Goal: Task Accomplishment & Management: Complete application form

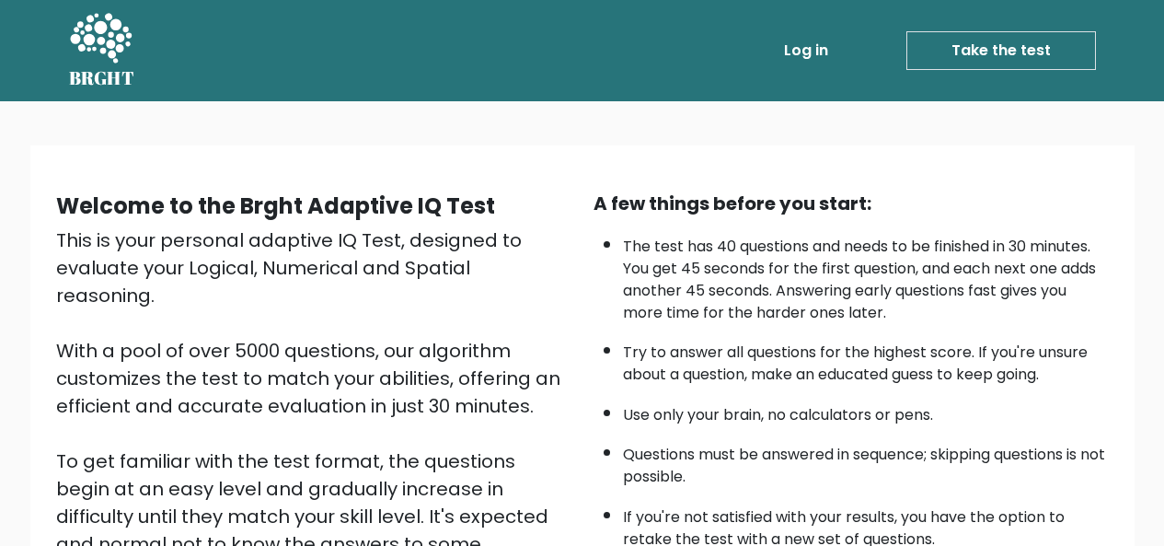
scroll to position [150, 0]
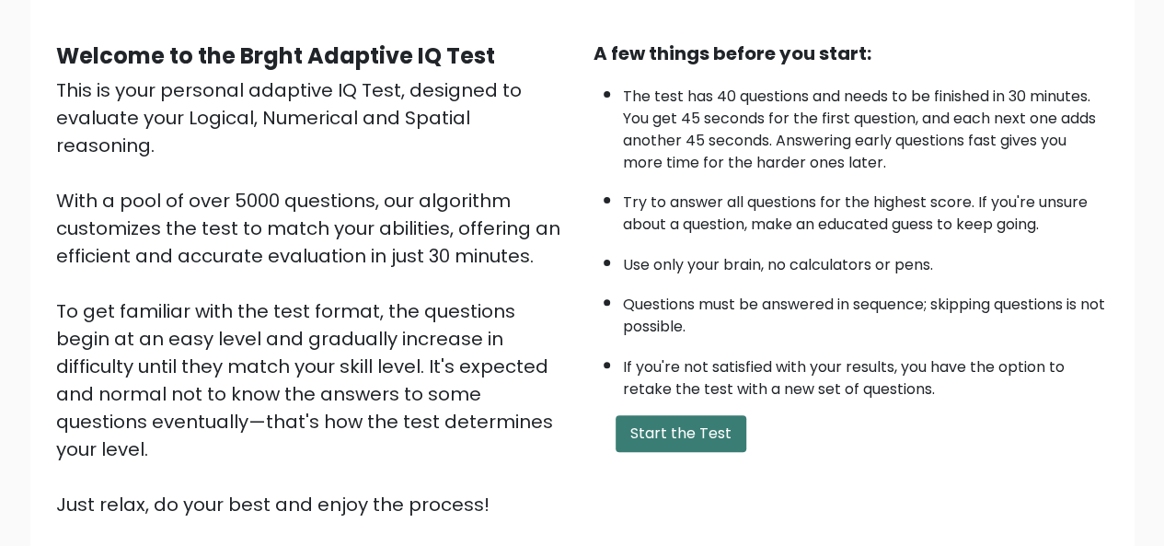
click at [647, 434] on button "Start the Test" at bounding box center [681, 433] width 131 height 37
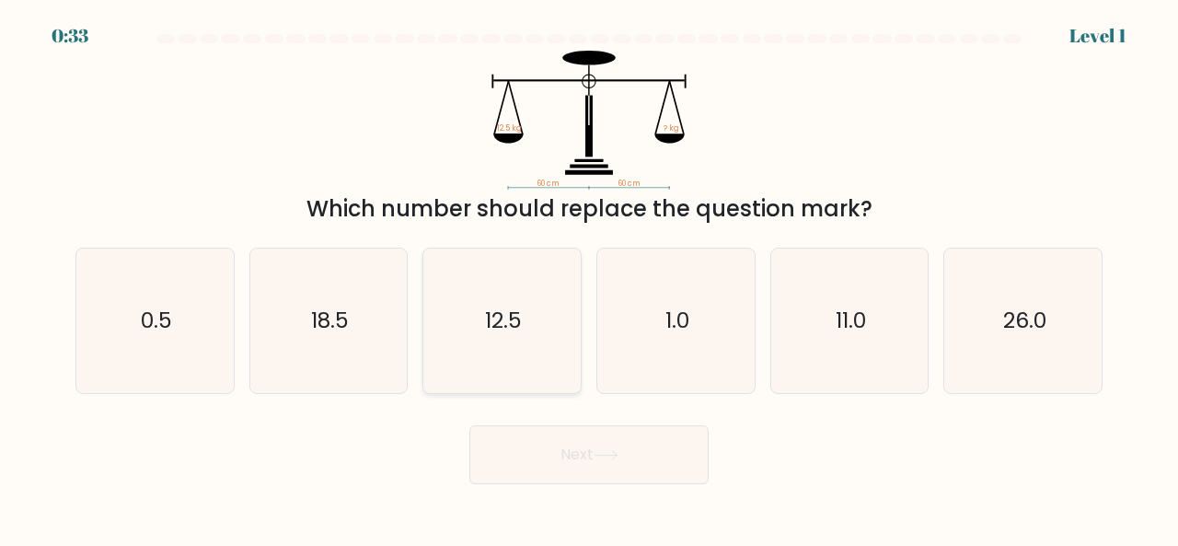
click at [499, 294] on icon "12.5" at bounding box center [502, 321] width 145 height 145
click at [589, 278] on input "c. 12.5" at bounding box center [589, 275] width 1 height 5
radio input "true"
click at [599, 452] on icon at bounding box center [606, 455] width 25 height 10
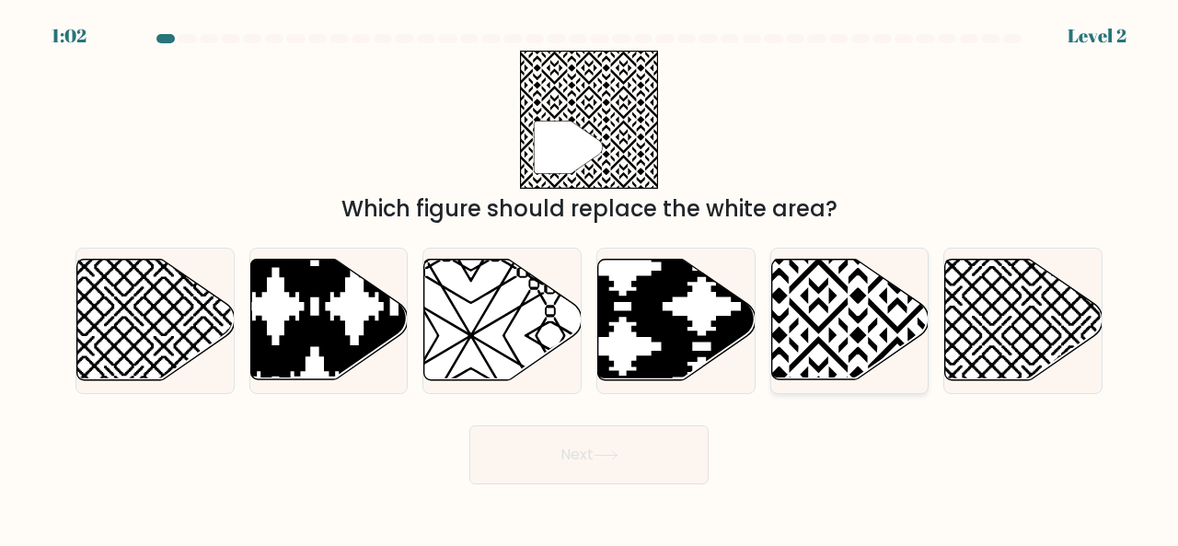
click at [821, 307] on icon at bounding box center [897, 256] width 317 height 317
click at [590, 278] on input "e." at bounding box center [589, 275] width 1 height 5
radio input "true"
click at [593, 454] on button "Next" at bounding box center [588, 454] width 239 height 59
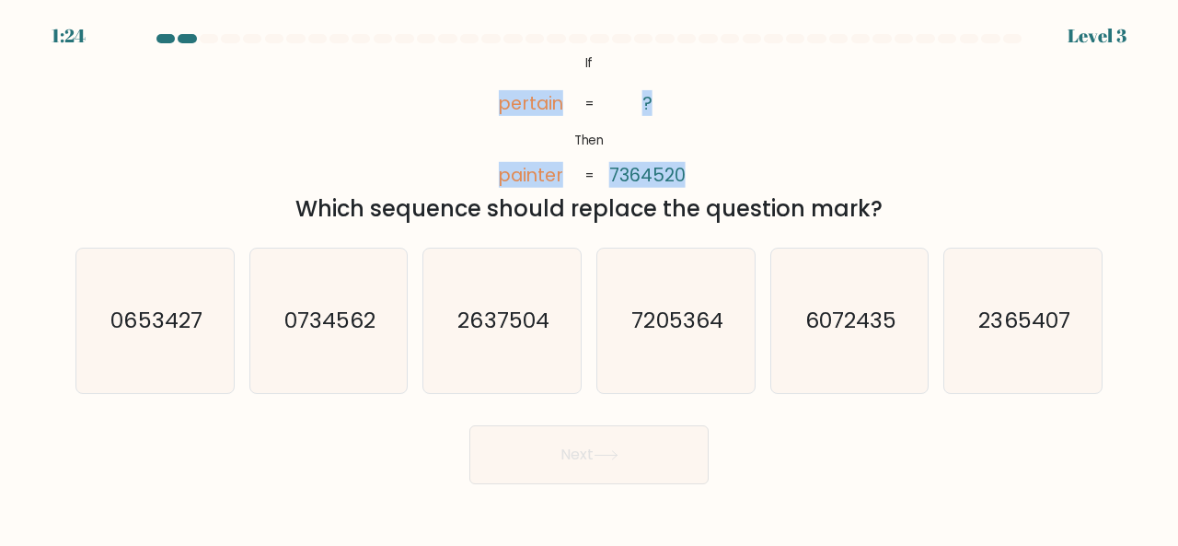
drag, startPoint x: 493, startPoint y: 58, endPoint x: 696, endPoint y: 168, distance: 230.7
click at [696, 168] on icon "@import url('https://fonts.googleapis.com/css?family=Abril+Fatface:400,100,100i…" at bounding box center [589, 120] width 225 height 139
copy icon "pertain painter ? 7364520"
click at [718, 100] on div "@import url('https://fonts.googleapis.com/css?family=Abril+Fatface:400,100,100i…" at bounding box center [588, 138] width 1049 height 175
drag, startPoint x: 304, startPoint y: 200, endPoint x: 883, endPoint y: 216, distance: 579.2
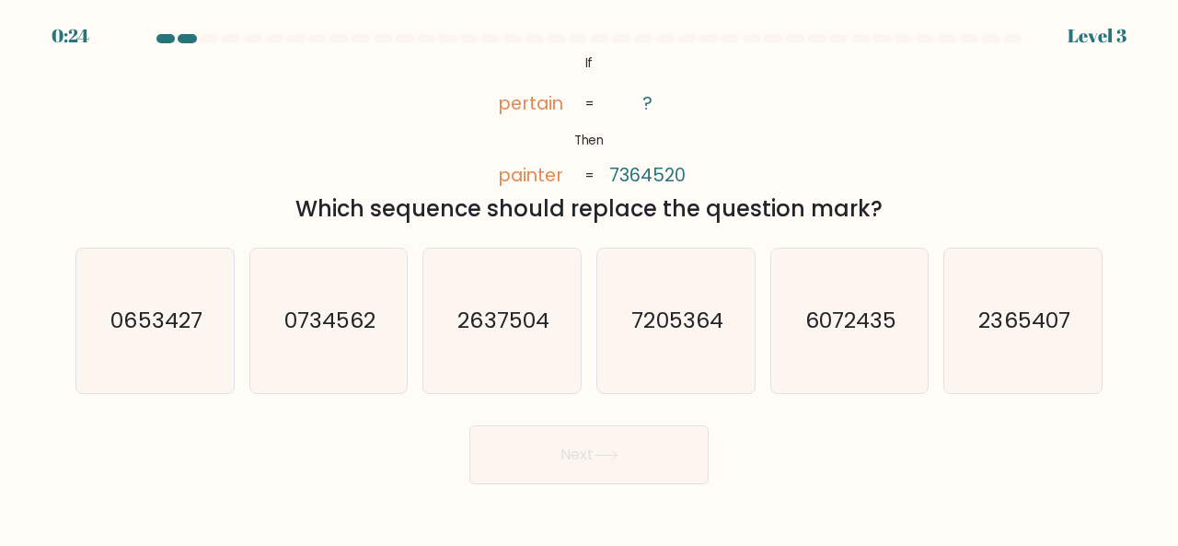
click at [883, 216] on div "Which sequence should replace the question mark?" at bounding box center [589, 208] width 1005 height 33
copy div "Which sequence should replace the question mark?"
click at [631, 273] on icon "7205364" at bounding box center [676, 321] width 145 height 145
click at [590, 273] on input "d. 7205364" at bounding box center [589, 275] width 1 height 5
radio input "true"
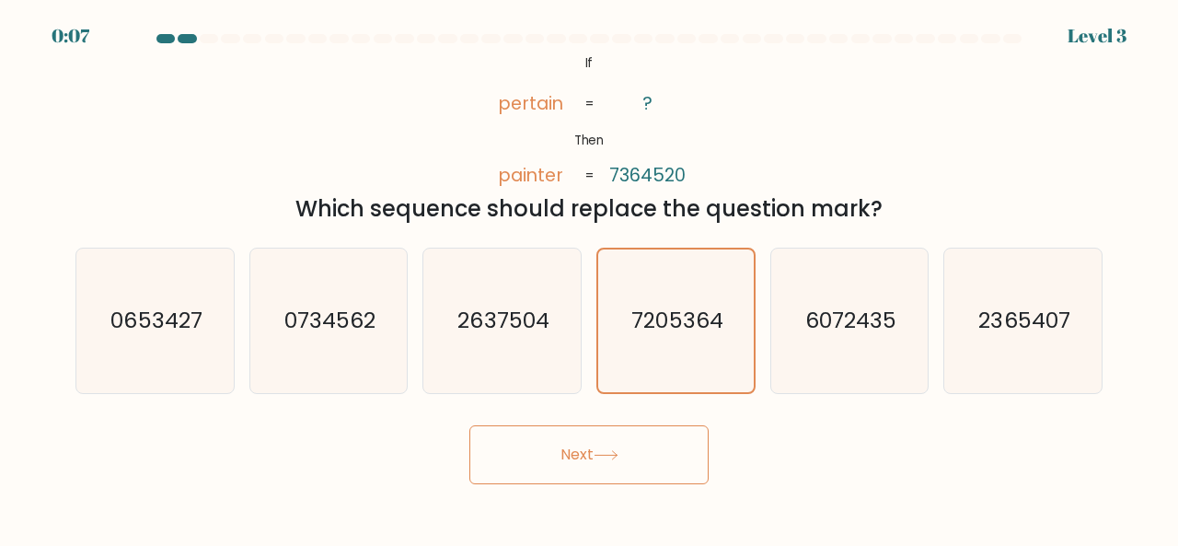
click at [578, 461] on button "Next" at bounding box center [588, 454] width 239 height 59
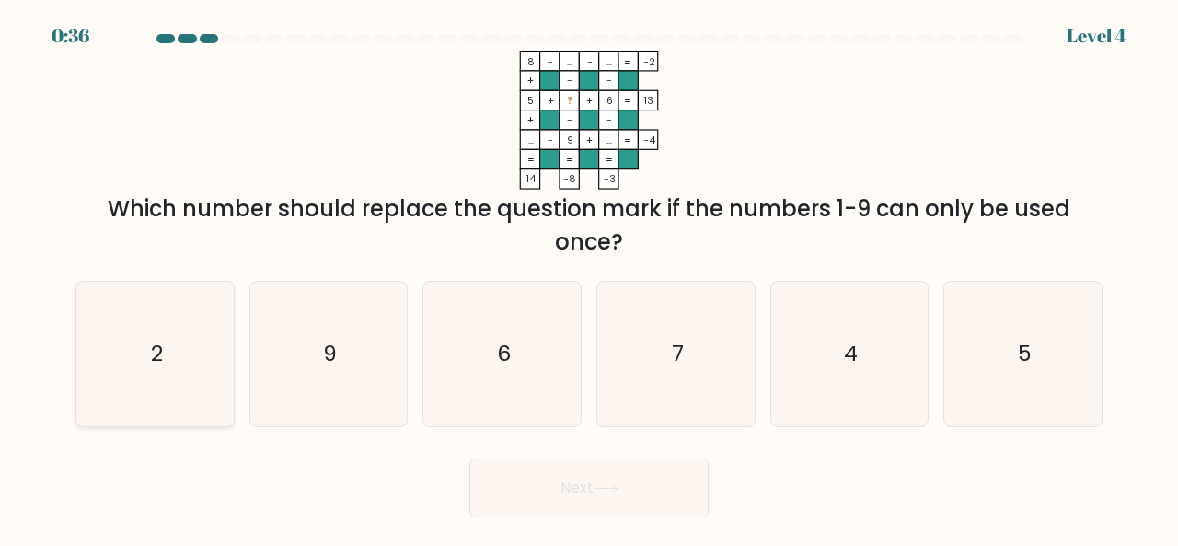
click at [168, 349] on icon "2" at bounding box center [155, 354] width 145 height 145
click at [589, 278] on input "a. 2" at bounding box center [589, 275] width 1 height 5
radio input "true"
click at [606, 487] on icon at bounding box center [606, 488] width 22 height 8
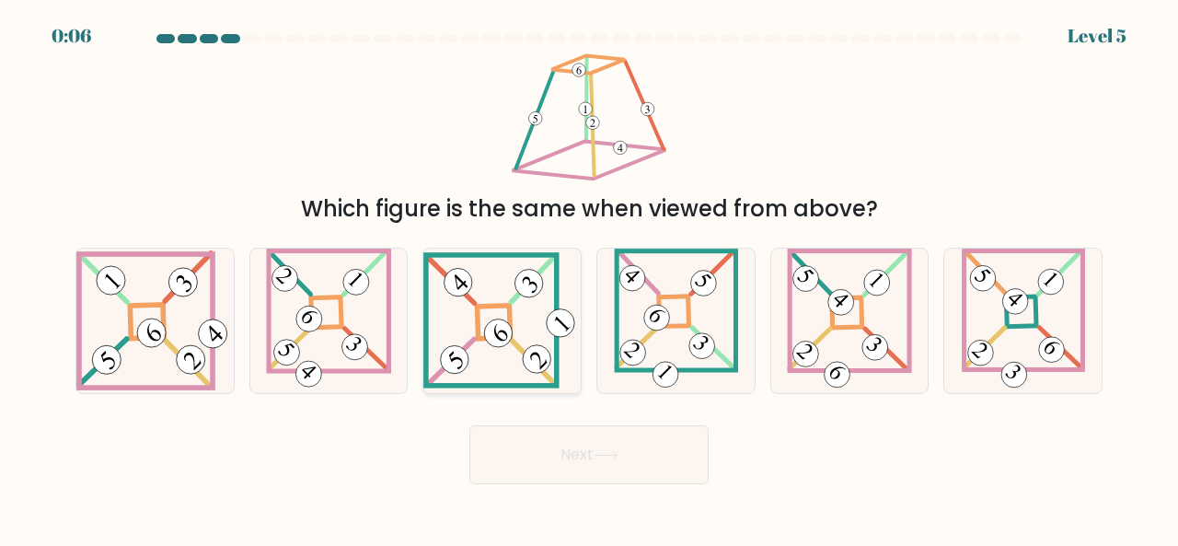
click at [498, 350] on icon at bounding box center [501, 319] width 157 height 135
click at [589, 278] on input "c." at bounding box center [589, 275] width 1 height 5
radio input "true"
click at [601, 456] on icon at bounding box center [606, 455] width 25 height 10
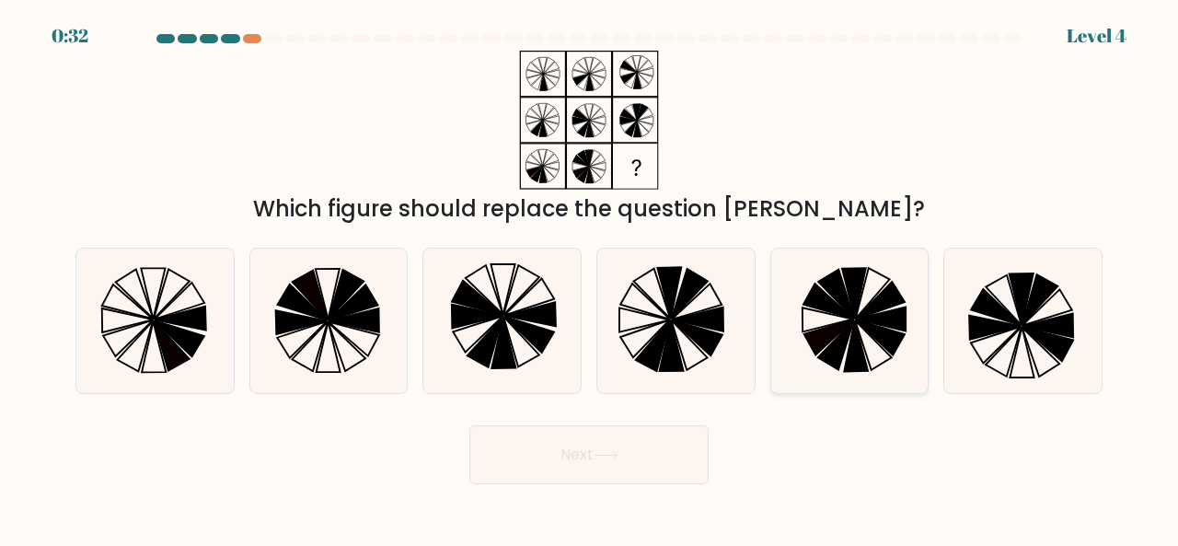
click at [836, 325] on icon at bounding box center [829, 337] width 50 height 36
click at [590, 278] on input "e." at bounding box center [589, 275] width 1 height 5
radio input "true"
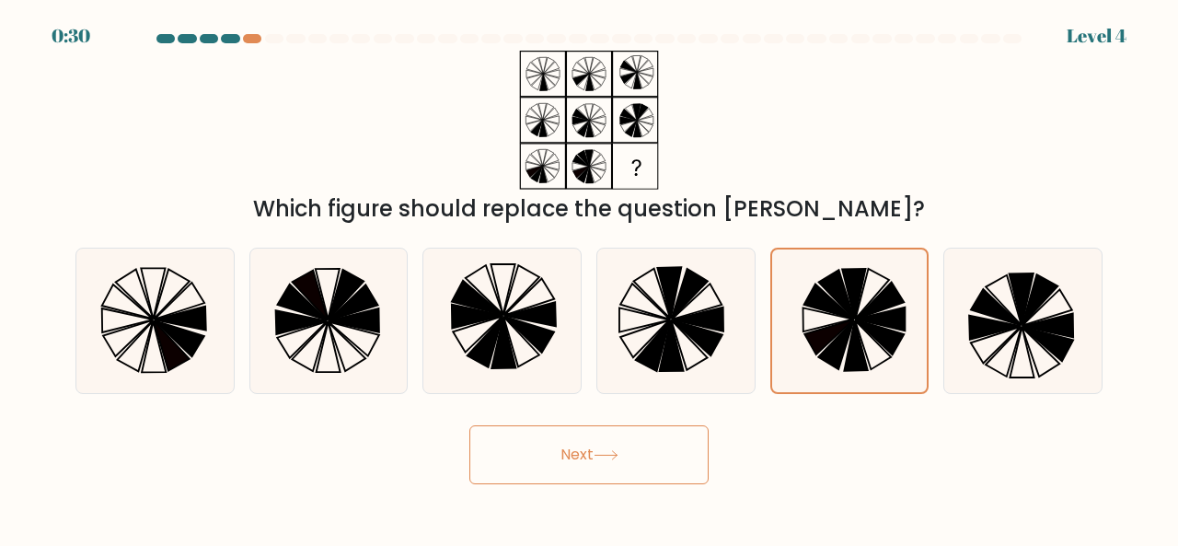
click at [592, 467] on button "Next" at bounding box center [588, 454] width 239 height 59
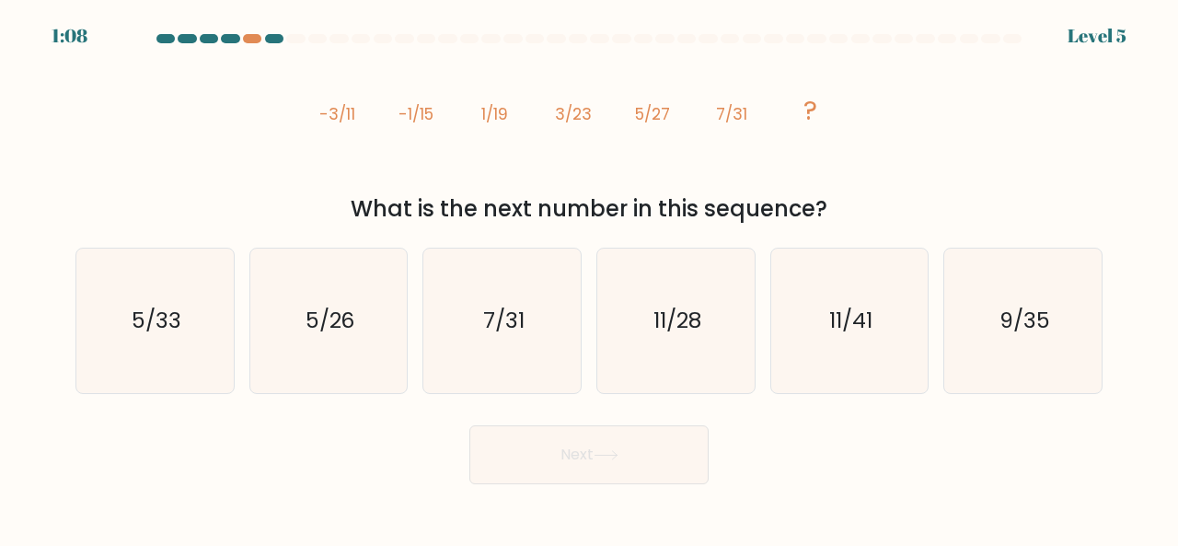
drag, startPoint x: 292, startPoint y: 102, endPoint x: 827, endPoint y: 217, distance: 547.0
click at [827, 217] on div "image/svg+xml -3/11 -1/15 1/19 3/23 5/27 7/31 ? What is the next number in this…" at bounding box center [588, 138] width 1049 height 175
copy div "-3/11 -1/15 1/19 3/23 5/27 7/31 ? What is the next number in this sequence?"
click at [985, 325] on icon "9/35" at bounding box center [1023, 321] width 145 height 145
click at [590, 278] on input "f. 9/35" at bounding box center [589, 275] width 1 height 5
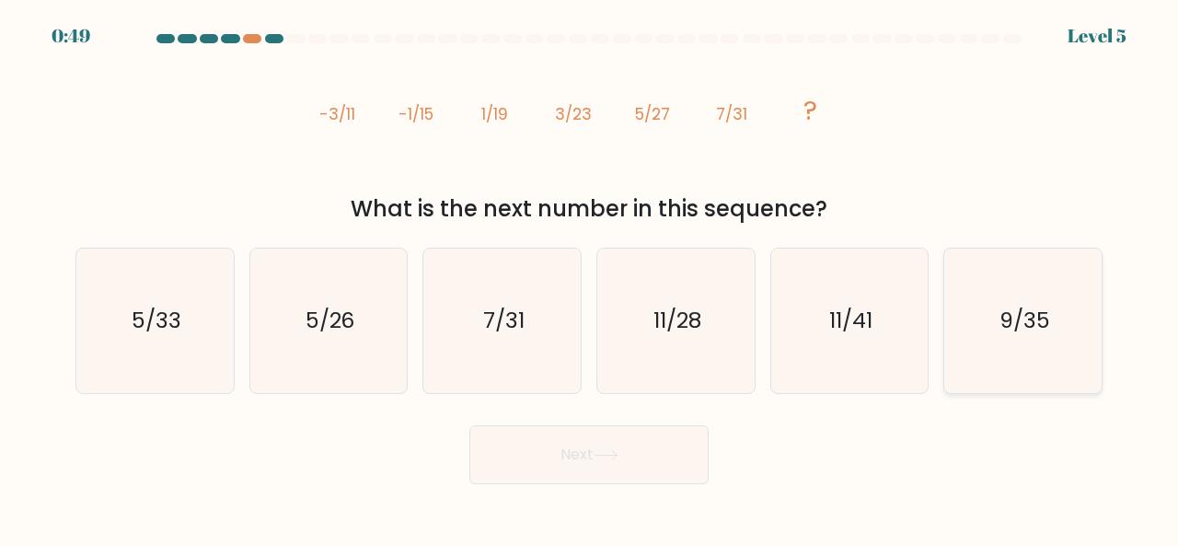
radio input "true"
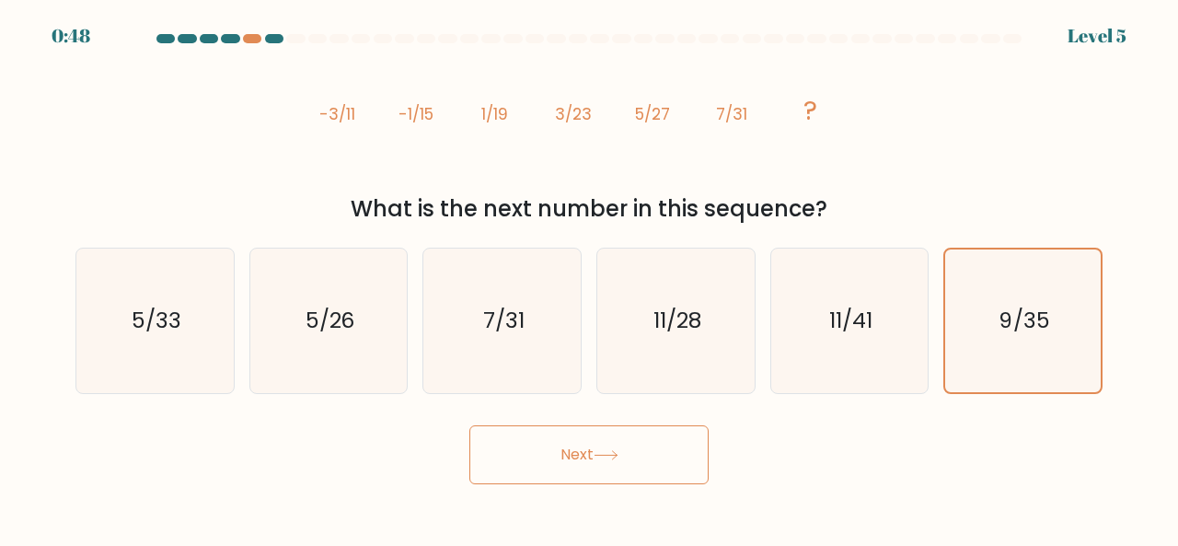
click at [545, 455] on button "Next" at bounding box center [588, 454] width 239 height 59
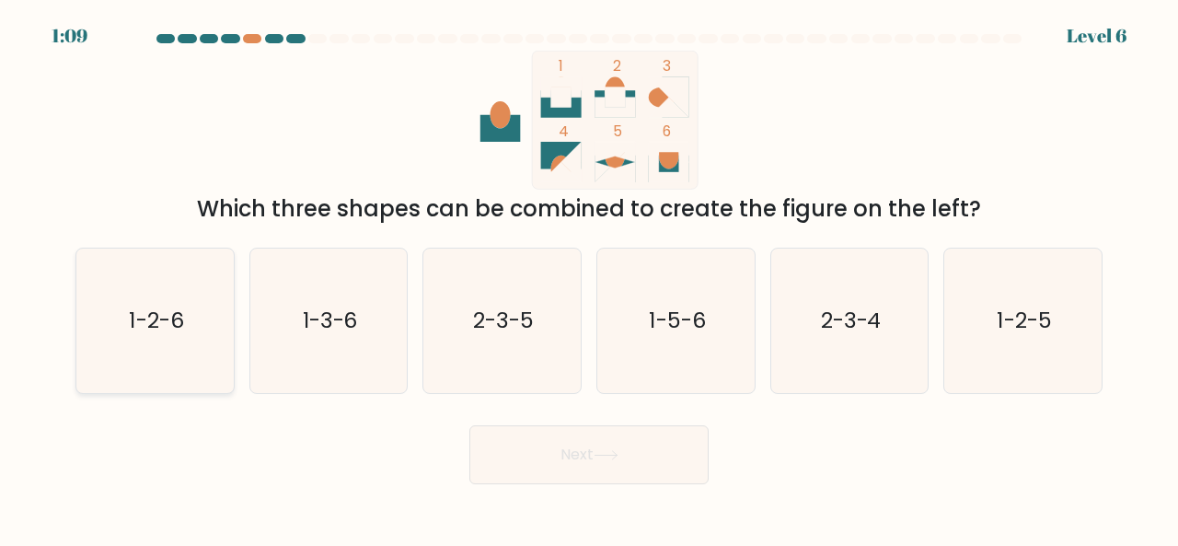
click at [177, 342] on icon "1-2-6" at bounding box center [155, 321] width 145 height 145
click at [589, 278] on input "a. 1-2-6" at bounding box center [589, 275] width 1 height 5
radio input "true"
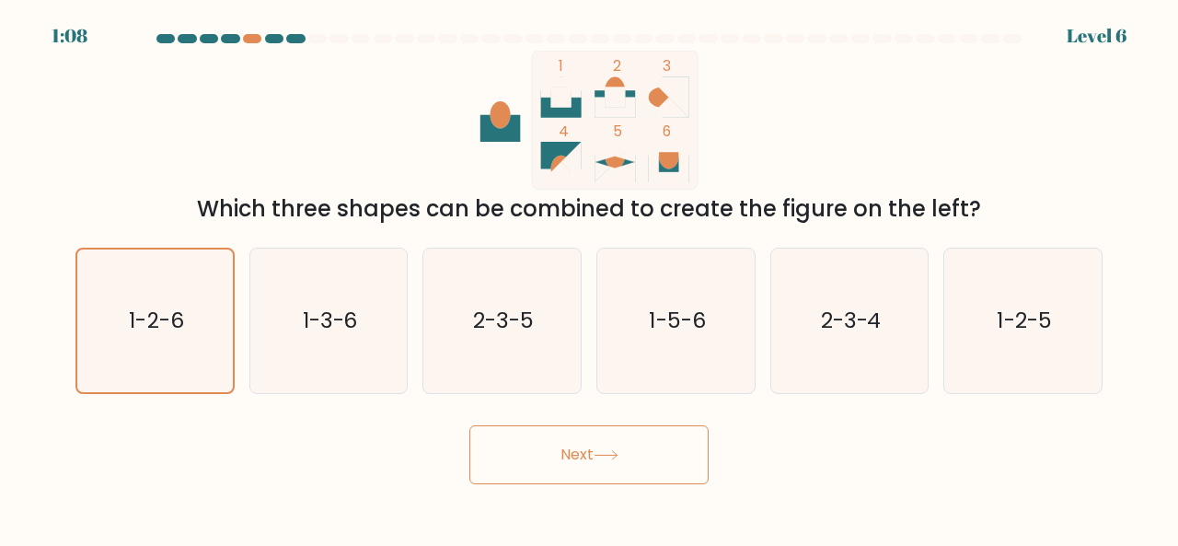
click at [560, 462] on button "Next" at bounding box center [588, 454] width 239 height 59
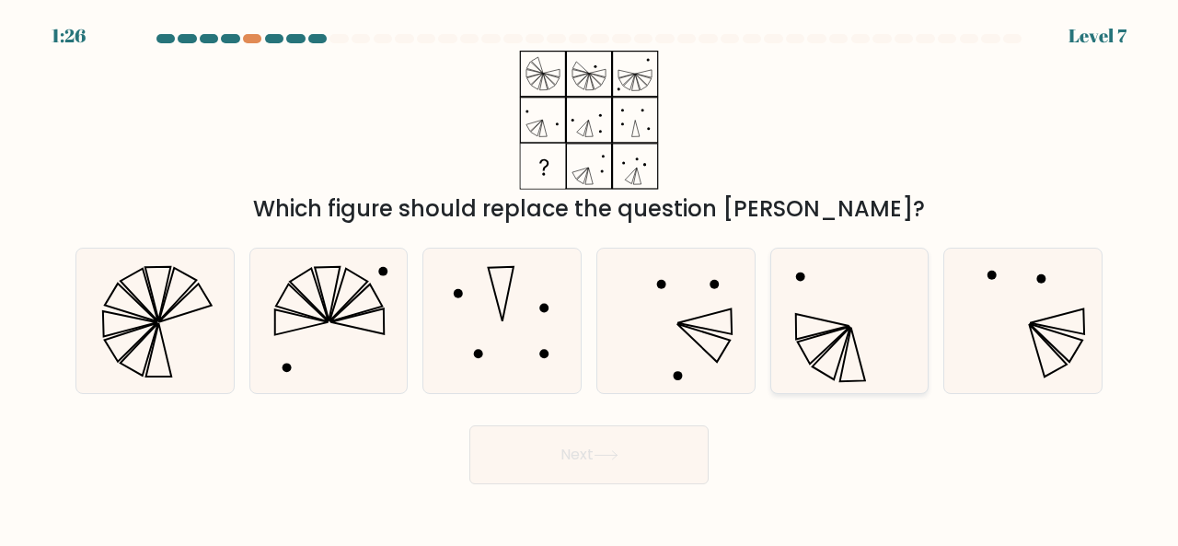
click at [790, 343] on icon at bounding box center [850, 321] width 145 height 145
click at [590, 278] on input "e." at bounding box center [589, 275] width 1 height 5
radio input "true"
click at [685, 375] on icon at bounding box center [676, 321] width 145 height 145
click at [590, 278] on input "d." at bounding box center [589, 275] width 1 height 5
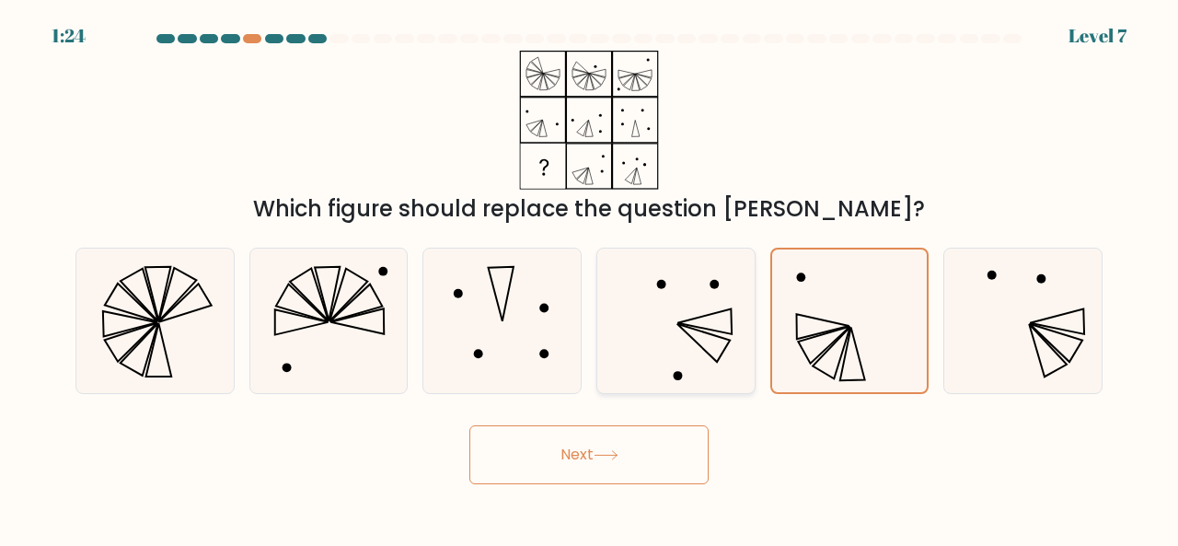
radio input "true"
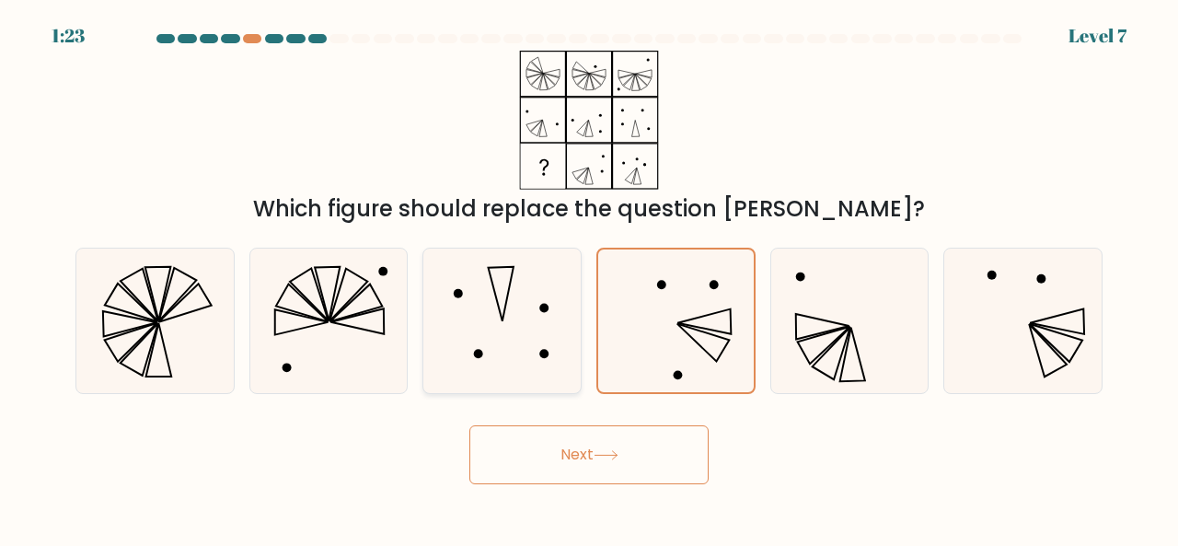
click at [541, 334] on icon at bounding box center [502, 321] width 145 height 145
click at [589, 278] on input "c." at bounding box center [589, 275] width 1 height 5
radio input "true"
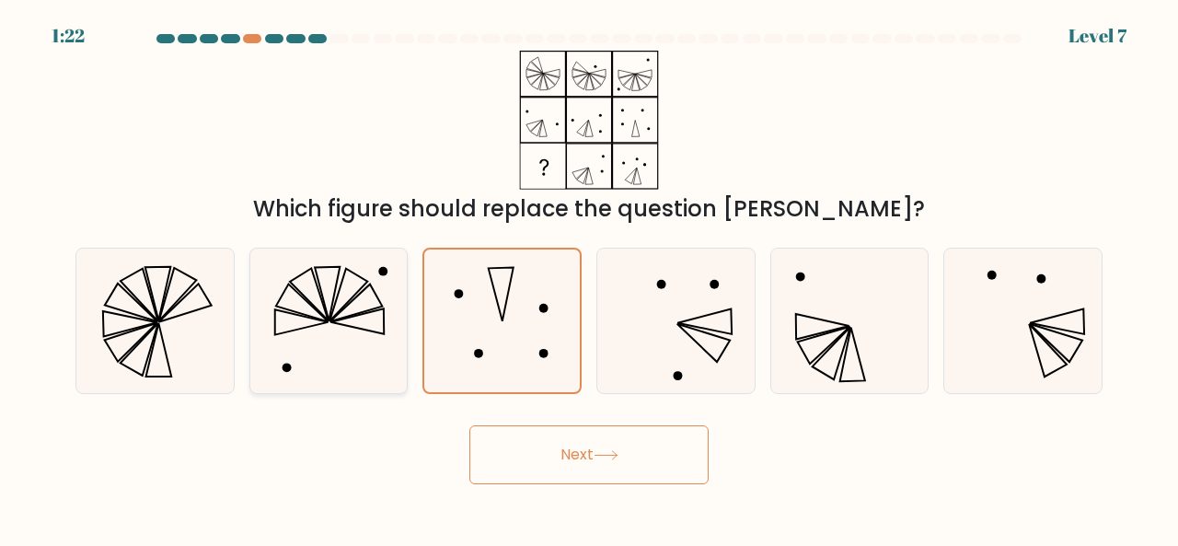
click at [369, 313] on icon at bounding box center [356, 321] width 53 height 26
click at [589, 278] on input "b." at bounding box center [589, 275] width 1 height 5
radio input "true"
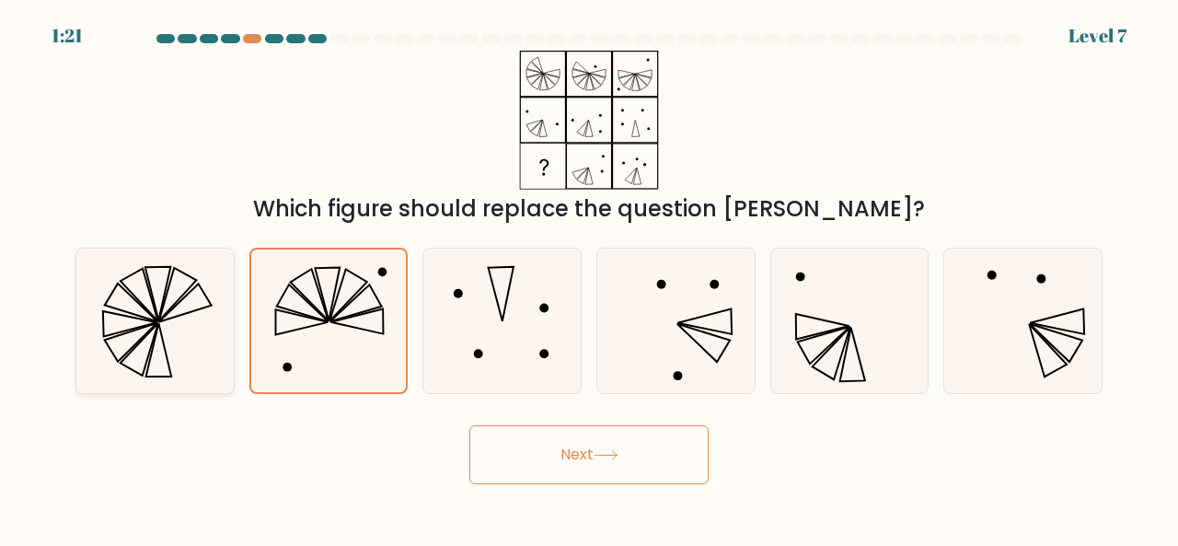
click at [179, 307] on icon at bounding box center [155, 321] width 145 height 145
click at [589, 278] on input "a." at bounding box center [589, 275] width 1 height 5
radio input "true"
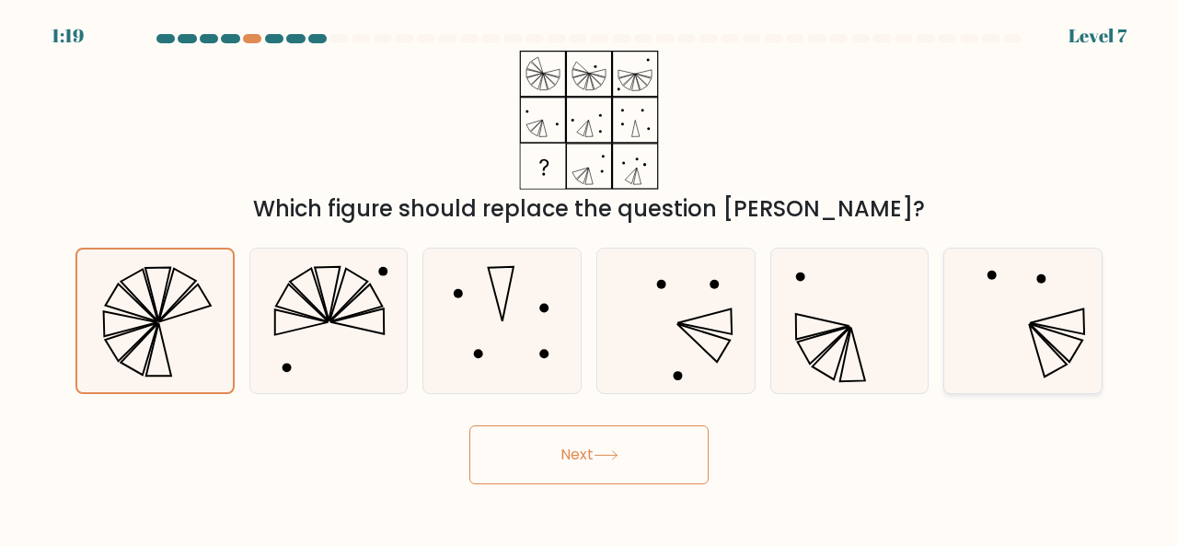
click at [974, 305] on icon at bounding box center [1023, 321] width 145 height 145
click at [590, 278] on input "f." at bounding box center [589, 275] width 1 height 5
radio input "true"
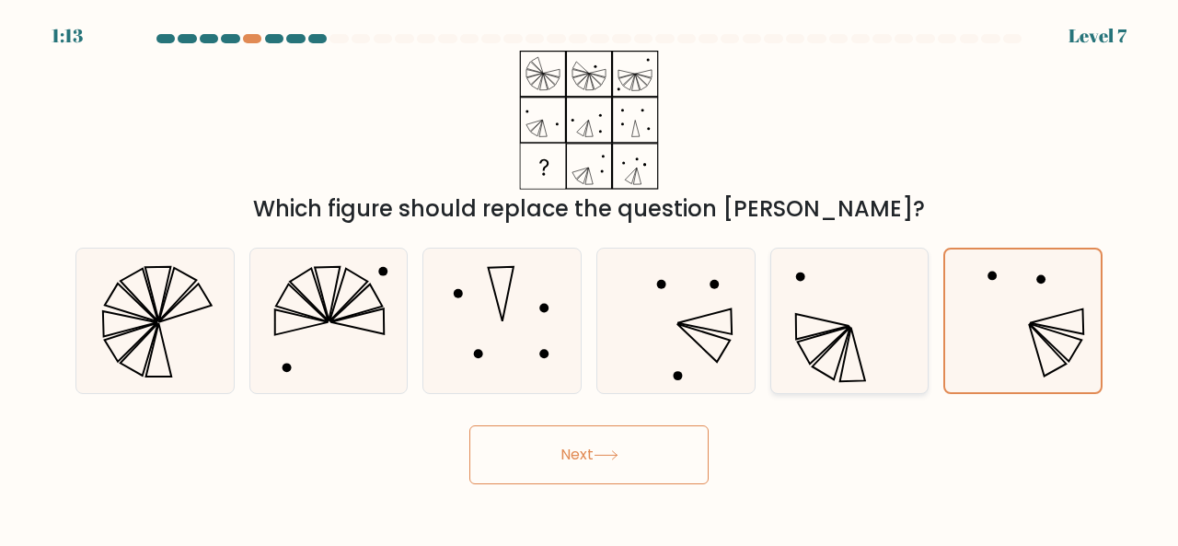
click at [806, 355] on icon at bounding box center [850, 321] width 145 height 145
click at [590, 278] on input "e." at bounding box center [589, 275] width 1 height 5
radio input "true"
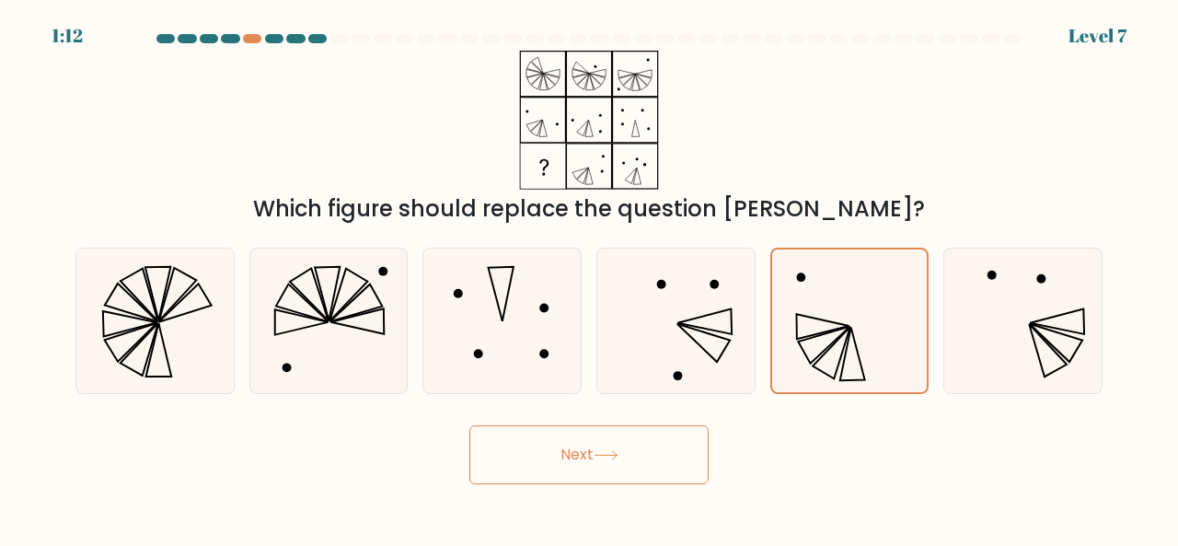
click at [639, 456] on button "Next" at bounding box center [588, 454] width 239 height 59
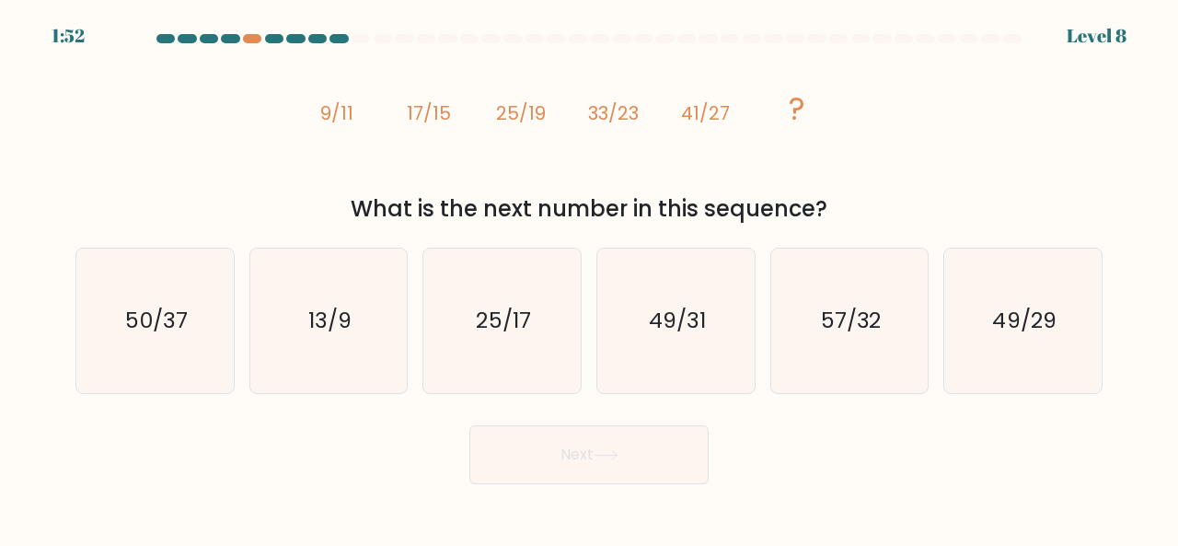
drag, startPoint x: 307, startPoint y: 104, endPoint x: 827, endPoint y: 209, distance: 531.4
click at [827, 209] on div "image/svg+xml 9/11 17/15 25/19 33/23 41/27 ? What is the next number in this se…" at bounding box center [588, 138] width 1049 height 175
copy div "9/11 17/15 25/19 33/23 41/27 ? What is the next number in this sequence?"
click at [699, 360] on icon "49/31" at bounding box center [676, 321] width 145 height 145
click at [590, 278] on input "d. 49/31" at bounding box center [589, 275] width 1 height 5
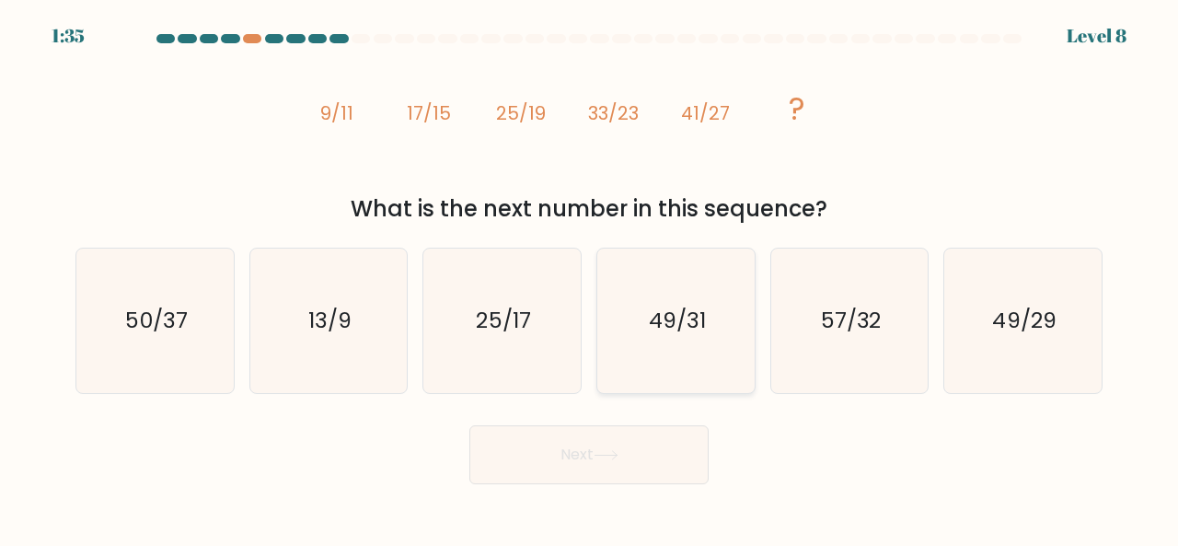
radio input "true"
click at [623, 459] on button "Next" at bounding box center [588, 454] width 239 height 59
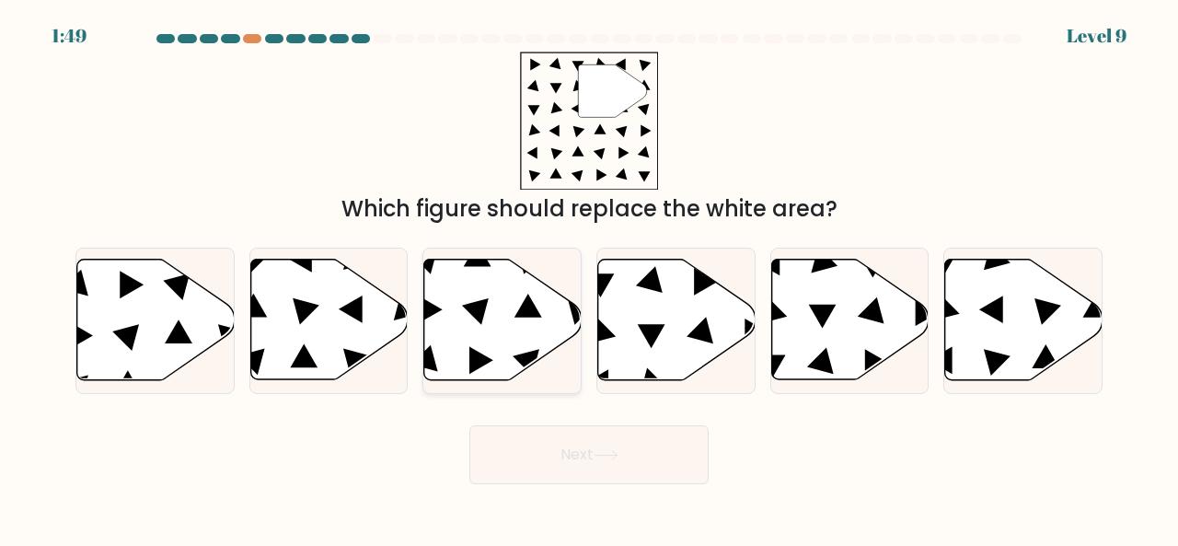
click at [500, 330] on icon at bounding box center [502, 320] width 157 height 121
click at [589, 278] on input "c." at bounding box center [589, 275] width 1 height 5
radio input "true"
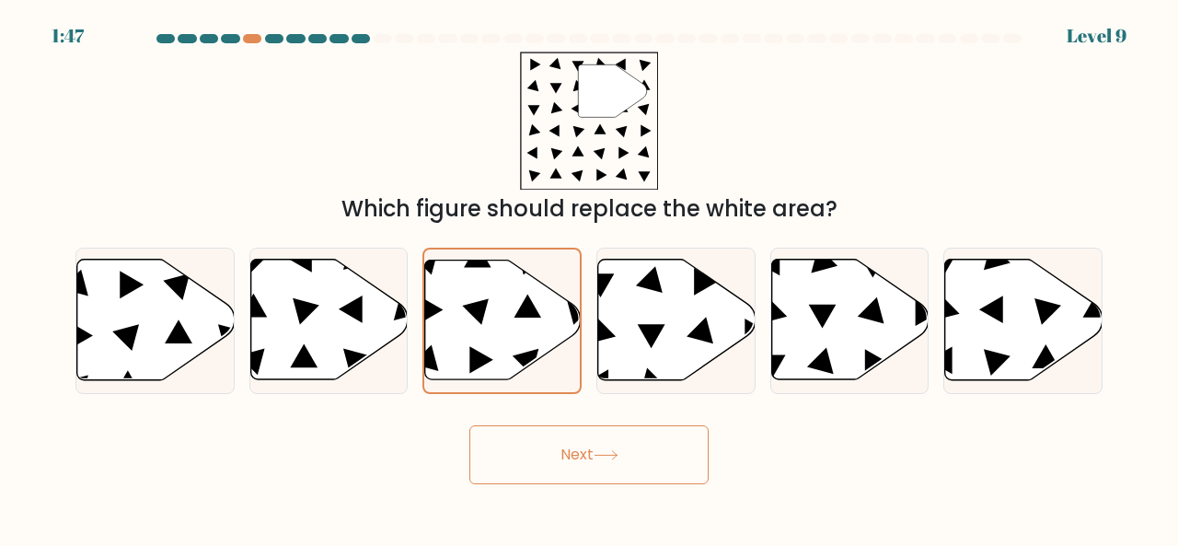
click at [607, 443] on button "Next" at bounding box center [588, 454] width 239 height 59
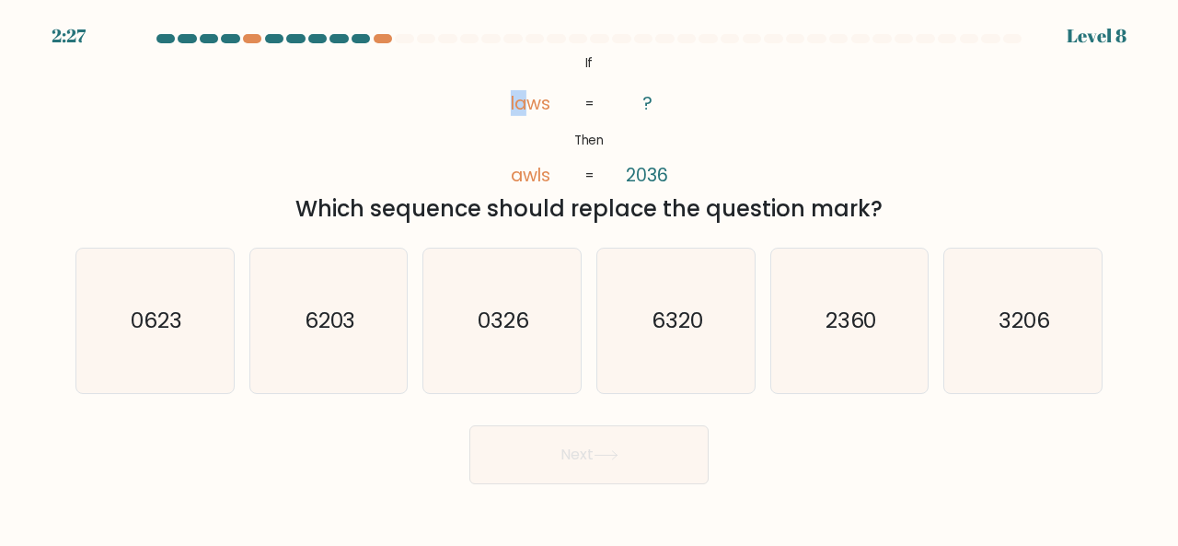
drag, startPoint x: 479, startPoint y: 63, endPoint x: 530, endPoint y: 80, distance: 54.4
click at [530, 80] on icon "@import url('https://fonts.googleapis.com/css?family=Abril+Fatface:400,100,100i…" at bounding box center [589, 120] width 225 height 139
drag, startPoint x: 567, startPoint y: 52, endPoint x: 886, endPoint y: 219, distance: 360.2
click at [886, 219] on div "@import url('https://fonts.googleapis.com/css?family=Abril+Fatface:400,100,100i…" at bounding box center [588, 138] width 1049 height 175
copy div "If Then laws awls ? 2036 = = Which sequence should replace the question mark?"
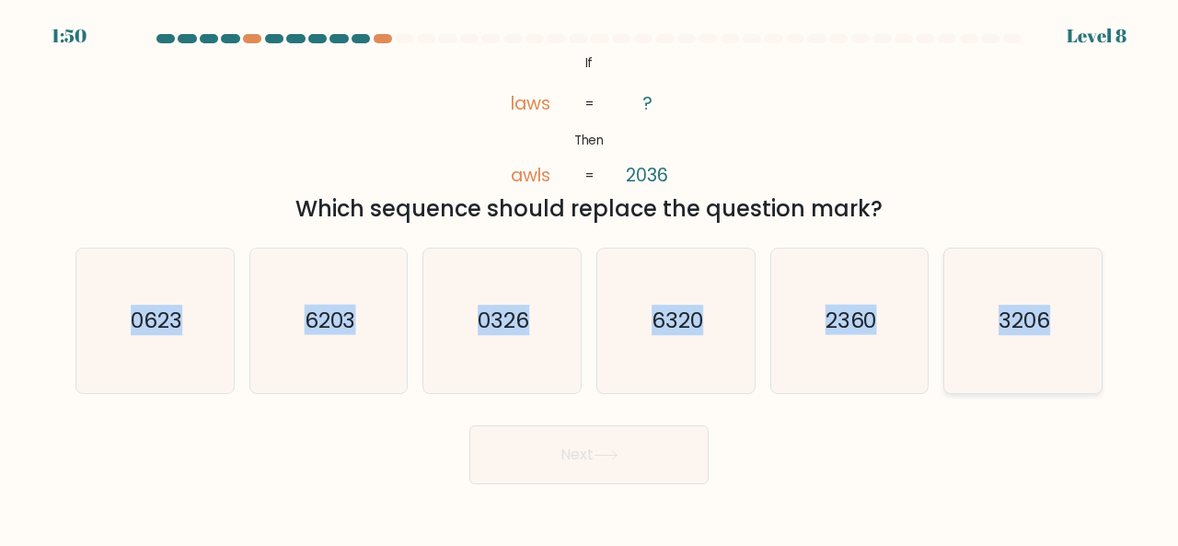
drag, startPoint x: 110, startPoint y: 249, endPoint x: 1077, endPoint y: 303, distance: 967.9
click at [1077, 303] on div "a. 0623 b. 6203 c." at bounding box center [589, 313] width 1042 height 161
copy div "0623 b. 6203 c. 0326 d. 6320 e. 2360 f. 3206"
click at [509, 281] on icon "0326" at bounding box center [502, 321] width 145 height 145
click at [589, 278] on input "c. 0326" at bounding box center [589, 275] width 1 height 5
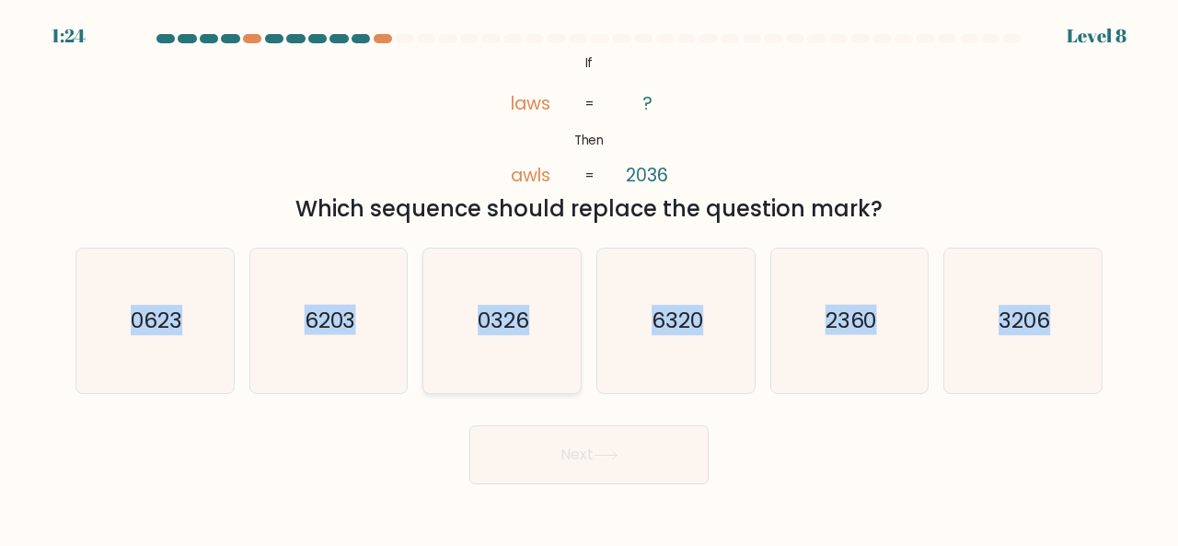
radio input "true"
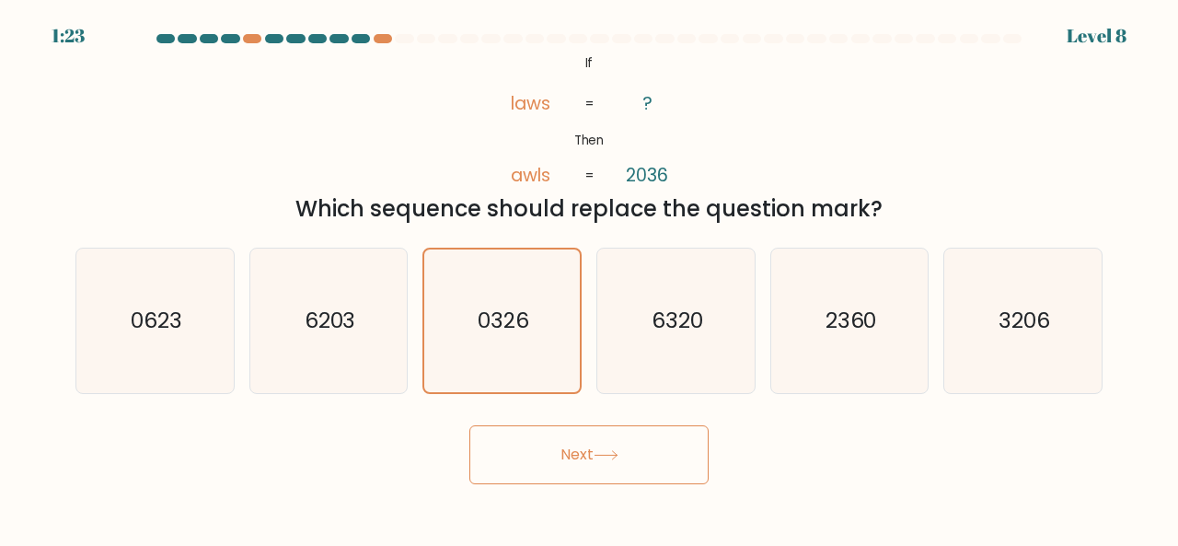
click at [605, 447] on button "Next" at bounding box center [588, 454] width 239 height 59
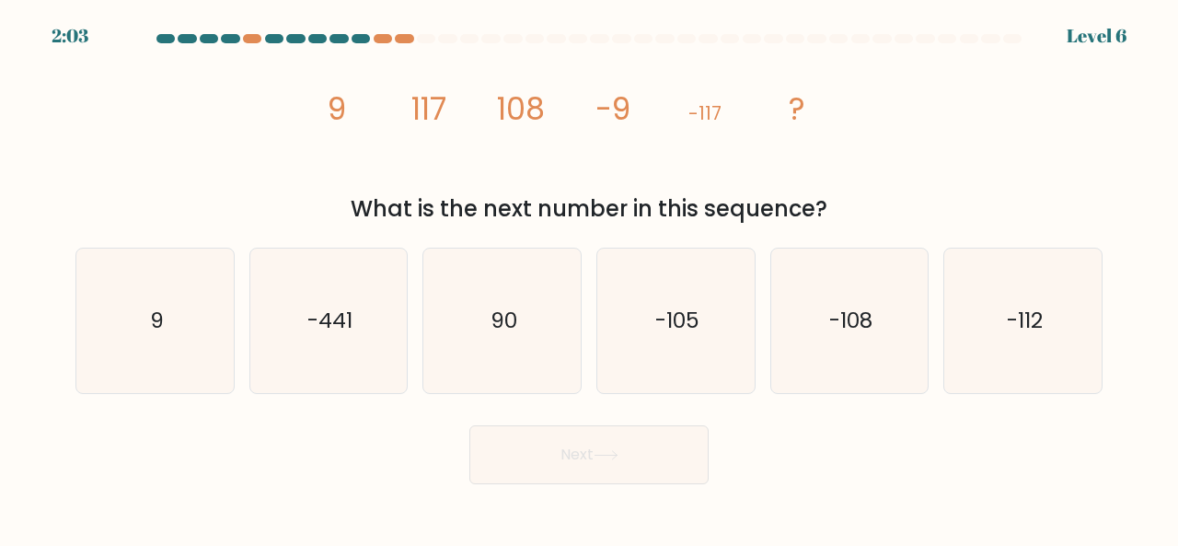
drag, startPoint x: 302, startPoint y: 99, endPoint x: 830, endPoint y: 210, distance: 539.7
click at [830, 210] on div "image/svg+xml 9 117 108 -9 -117 ? What is the next number in this sequence?" at bounding box center [588, 138] width 1049 height 175
copy div "9 117 108 -9 -117 ? What is the next number in this sequence?"
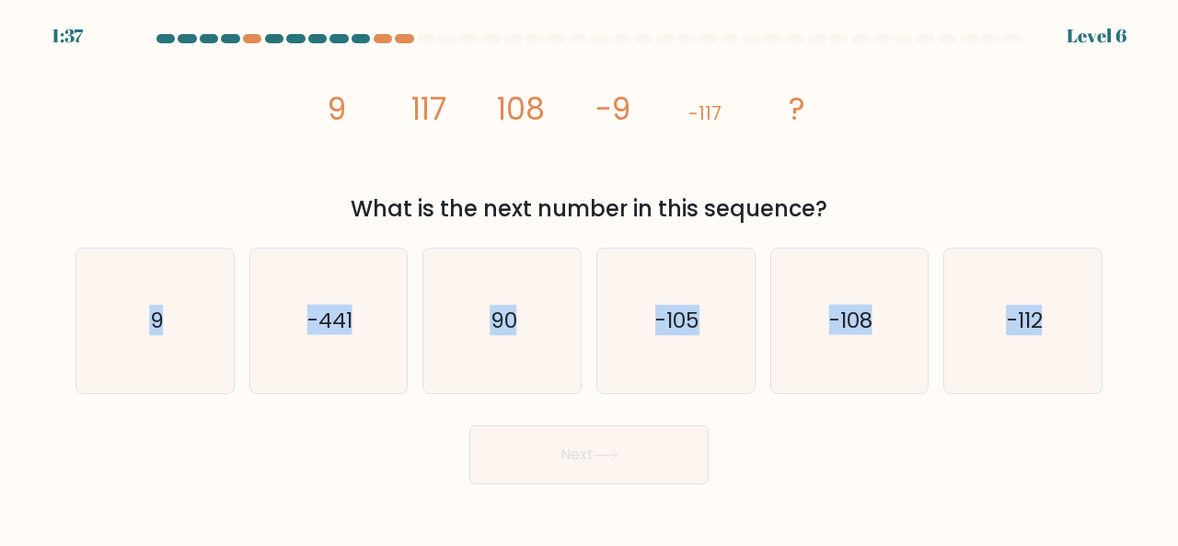
drag, startPoint x: 142, startPoint y: 277, endPoint x: 1177, endPoint y: 402, distance: 1043.0
click at [1177, 402] on form at bounding box center [589, 259] width 1178 height 450
copy div "9 b. -441 c. 90 d. -105 e. -108 f. -112"
click at [808, 321] on icon "-108" at bounding box center [850, 321] width 145 height 145
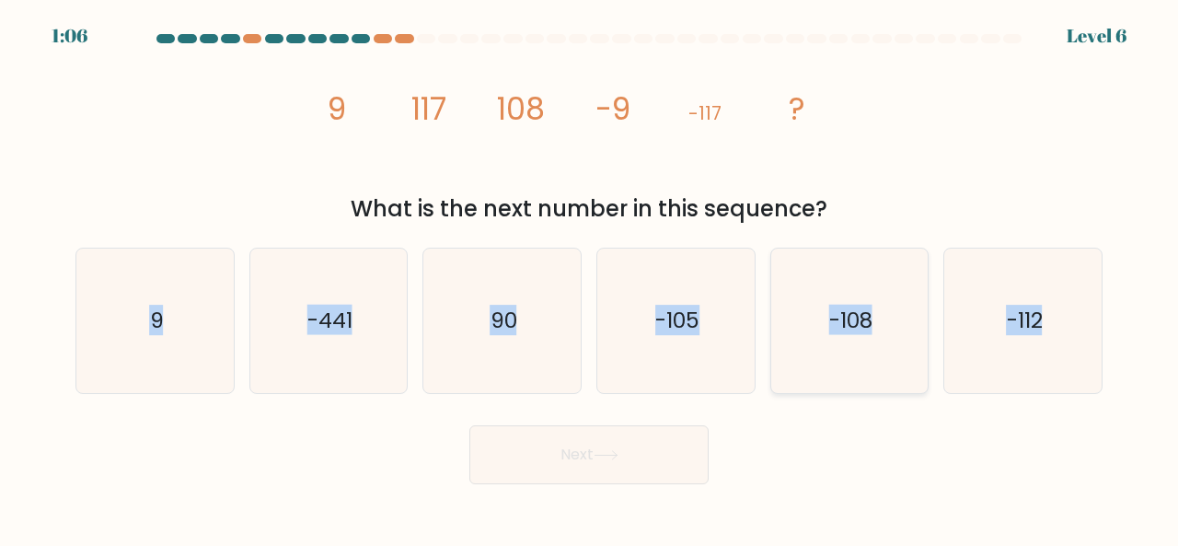
click at [590, 278] on input "e. -108" at bounding box center [589, 275] width 1 height 5
radio input "true"
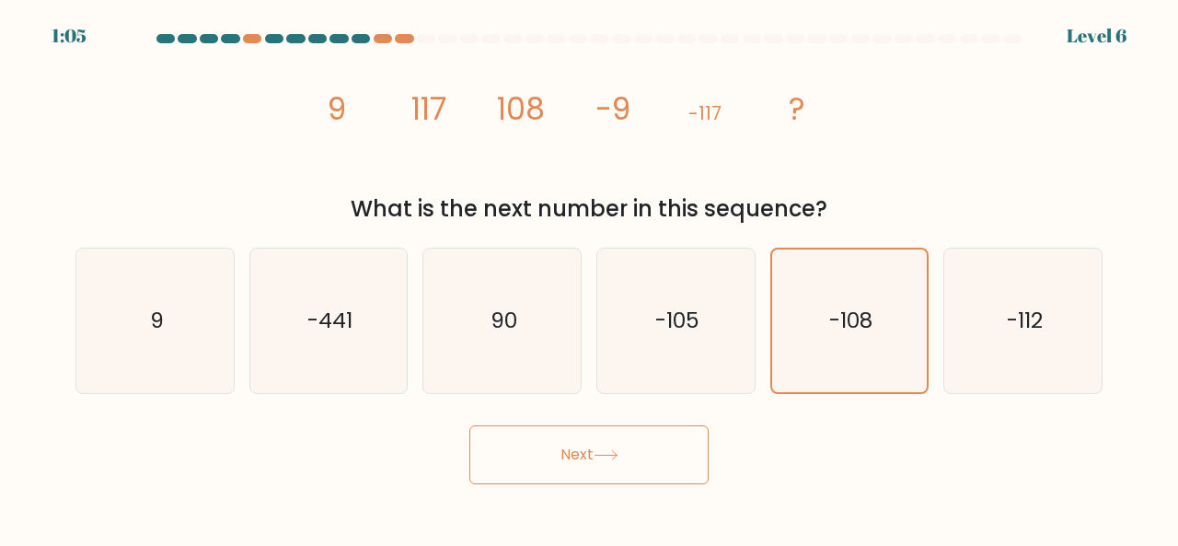
click at [600, 455] on icon at bounding box center [606, 455] width 22 height 8
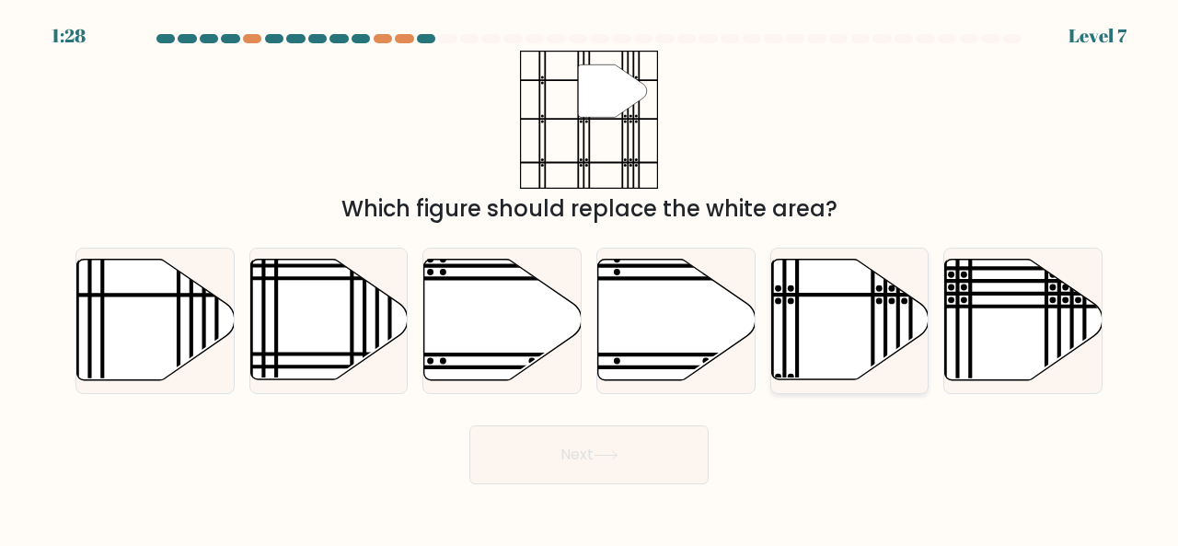
click at [844, 314] on icon at bounding box center [849, 320] width 157 height 121
click at [590, 278] on input "e." at bounding box center [589, 275] width 1 height 5
radio input "true"
click at [587, 456] on button "Next" at bounding box center [588, 454] width 239 height 59
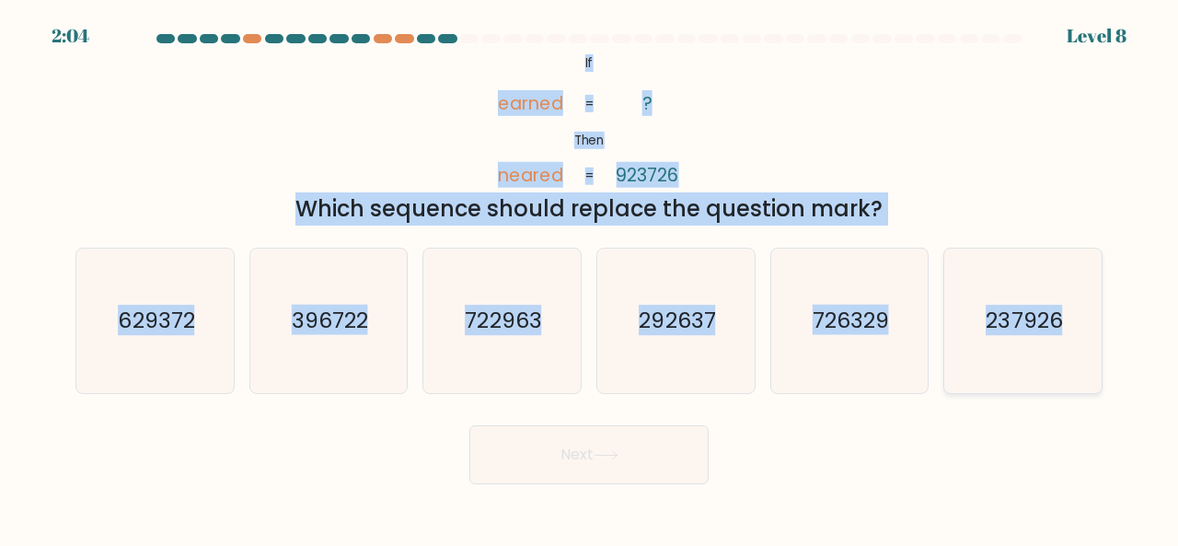
drag, startPoint x: 581, startPoint y: 47, endPoint x: 1097, endPoint y: 322, distance: 585.1
click at [1097, 322] on form "If ?" at bounding box center [589, 259] width 1178 height 450
copy form "@import url('https://fonts.googleapis.com/css?family=Abril+Fatface:400,100,100i…"
click at [543, 327] on icon "722963" at bounding box center [502, 321] width 145 height 145
click at [589, 278] on input "c. 722963" at bounding box center [589, 275] width 1 height 5
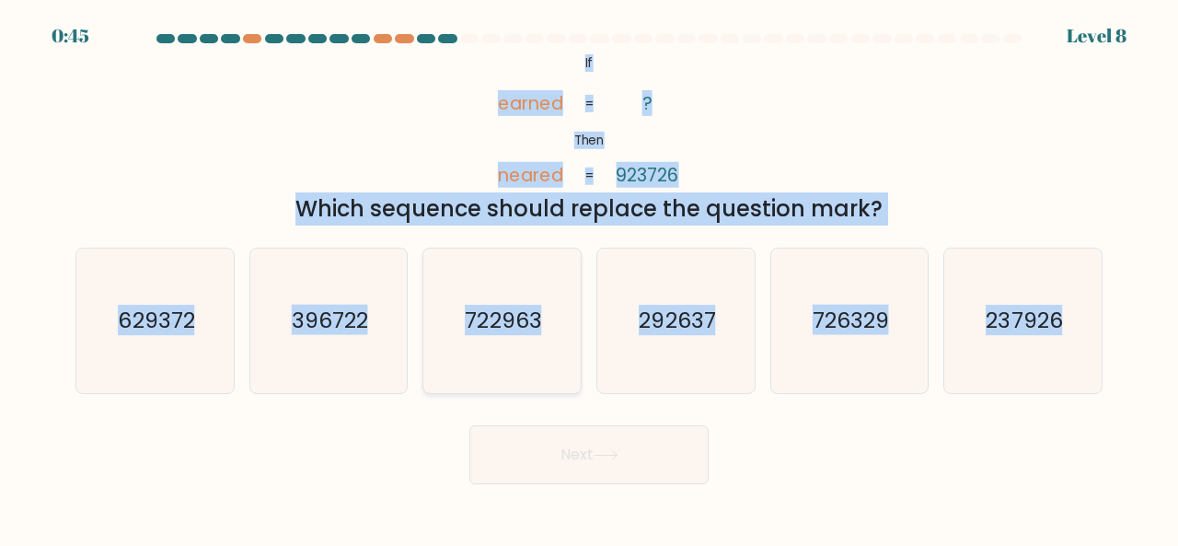
radio input "true"
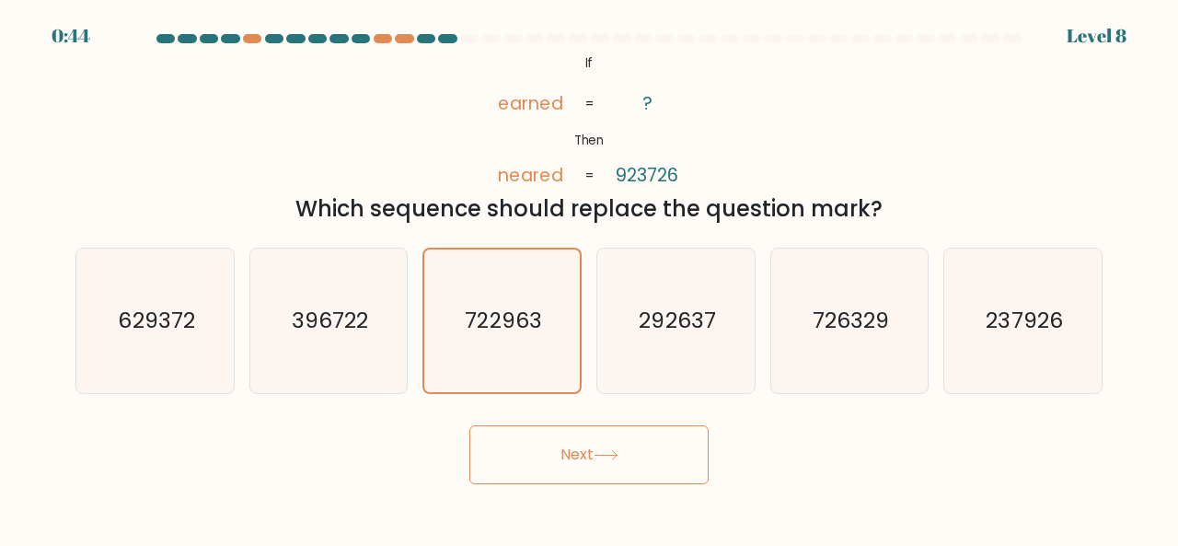
click at [614, 453] on icon at bounding box center [606, 455] width 25 height 10
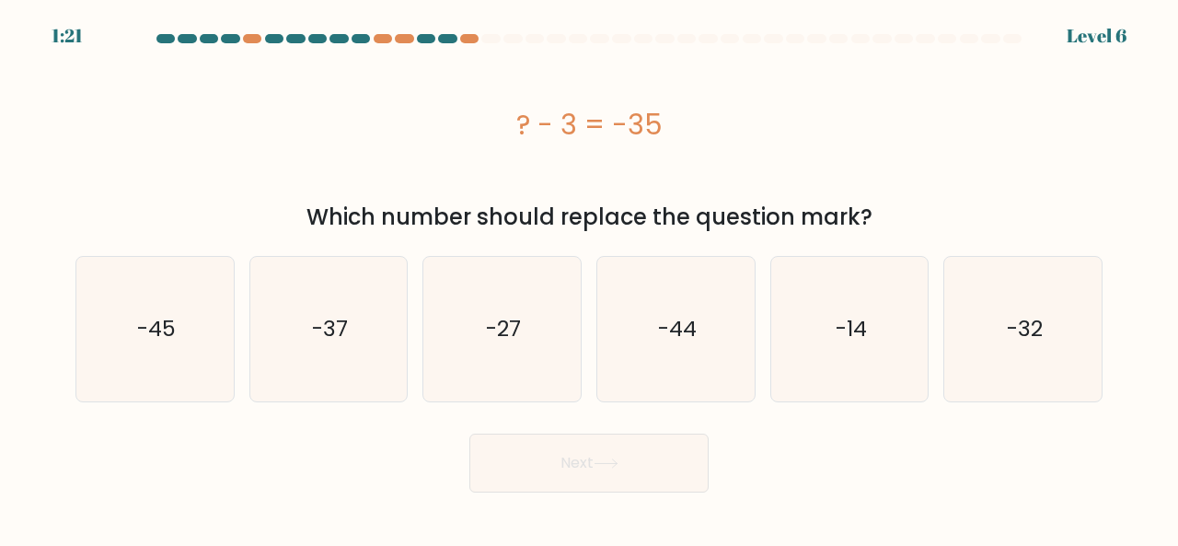
drag, startPoint x: 479, startPoint y: 109, endPoint x: 872, endPoint y: 226, distance: 410.0
click at [872, 226] on div "? - 3 = -35 Which number should replace the question mark?" at bounding box center [588, 142] width 1049 height 183
click at [959, 301] on icon "-32" at bounding box center [1023, 329] width 145 height 145
click at [590, 278] on input "f. -32" at bounding box center [589, 275] width 1 height 5
radio input "true"
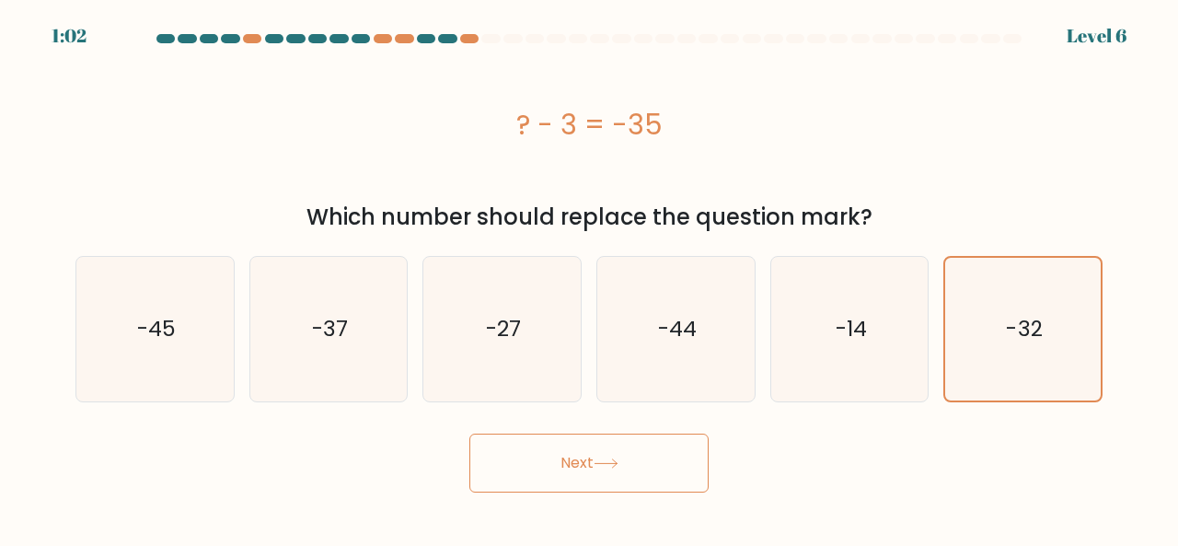
click at [617, 467] on icon at bounding box center [606, 463] width 22 height 8
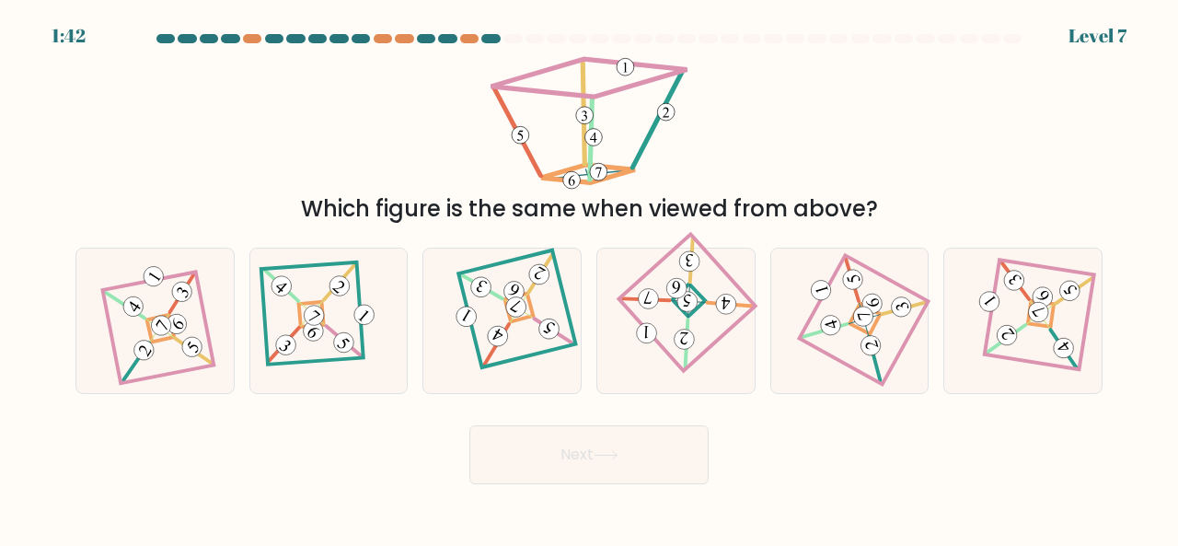
drag, startPoint x: 458, startPoint y: 47, endPoint x: 637, endPoint y: 102, distance: 186.9
click at [637, 102] on form at bounding box center [589, 259] width 1178 height 450
click at [815, 256] on div at bounding box center [849, 321] width 159 height 146
click at [590, 273] on input "e." at bounding box center [589, 275] width 1 height 5
radio input "true"
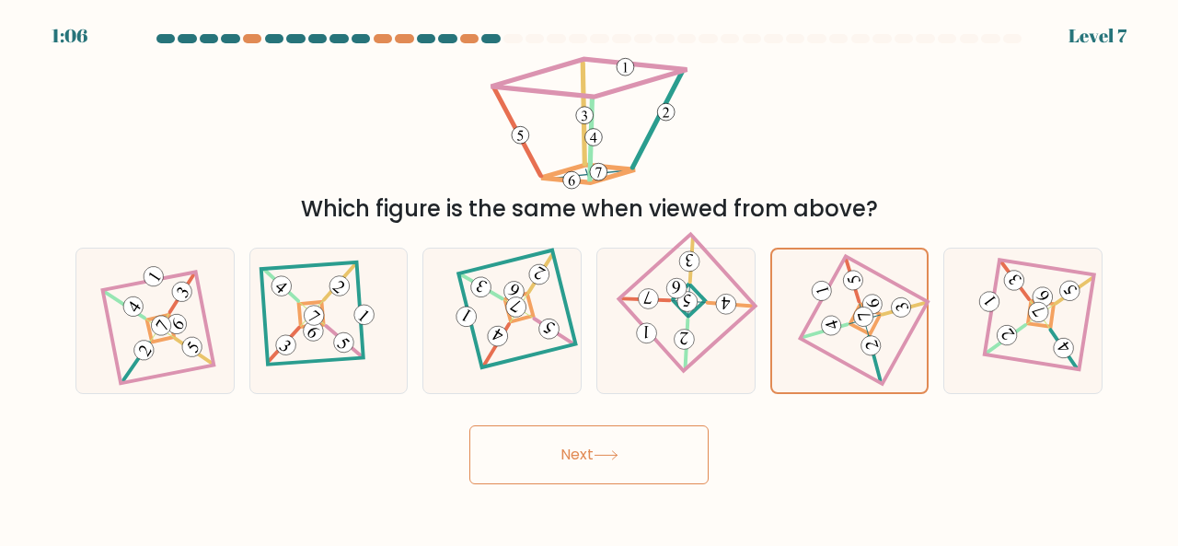
click at [587, 446] on button "Next" at bounding box center [588, 454] width 239 height 59
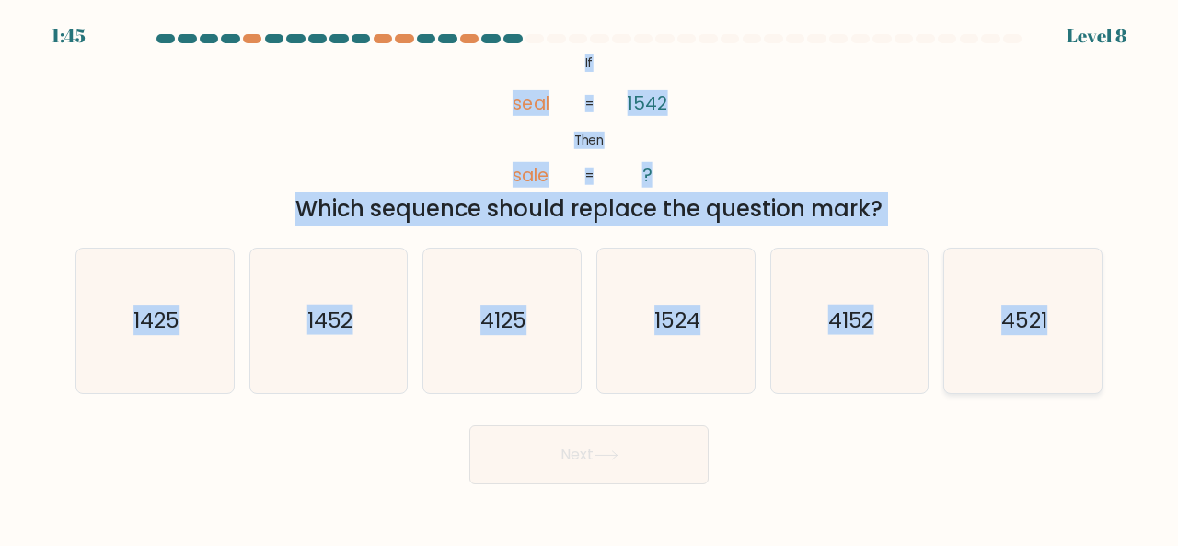
drag, startPoint x: 569, startPoint y: 53, endPoint x: 1060, endPoint y: 339, distance: 568.3
click at [1060, 339] on form "If ?" at bounding box center [589, 259] width 1178 height 450
click at [200, 338] on icon "1425" at bounding box center [155, 321] width 145 height 145
click at [589, 278] on input "a. 1425" at bounding box center [589, 275] width 1 height 5
radio input "true"
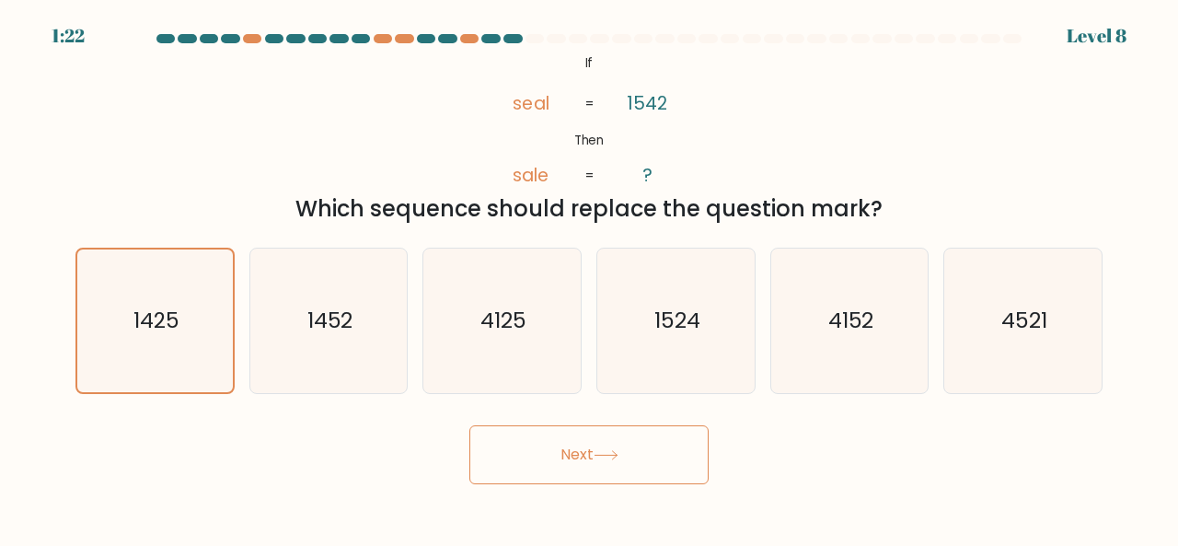
click at [595, 447] on button "Next" at bounding box center [588, 454] width 239 height 59
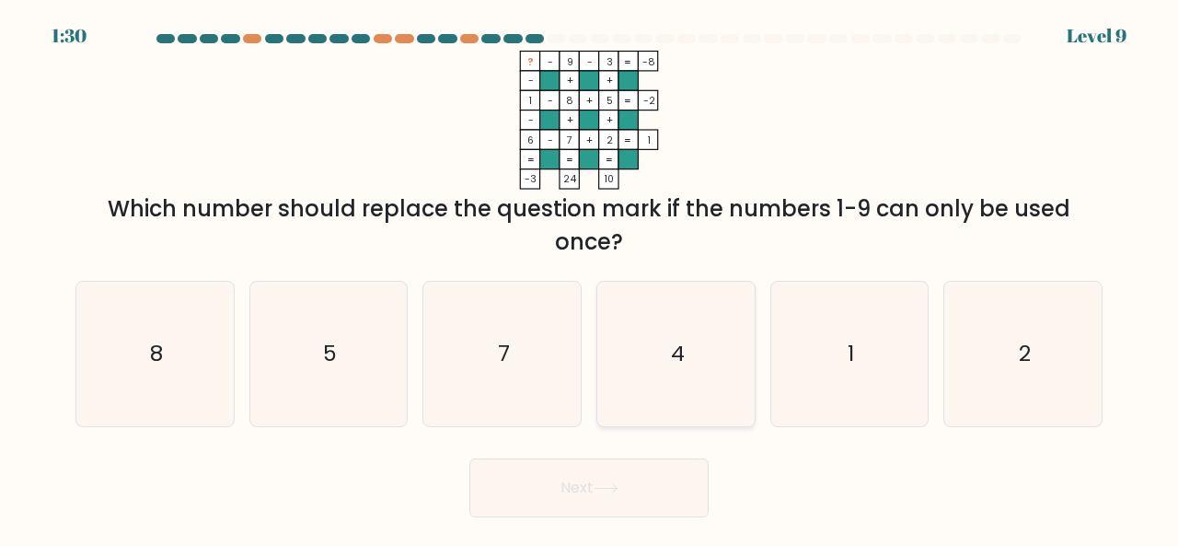
click at [679, 332] on icon "4" at bounding box center [676, 354] width 145 height 145
click at [590, 278] on input "d. 4" at bounding box center [589, 275] width 1 height 5
radio input "true"
click at [589, 486] on button "Next" at bounding box center [588, 487] width 239 height 59
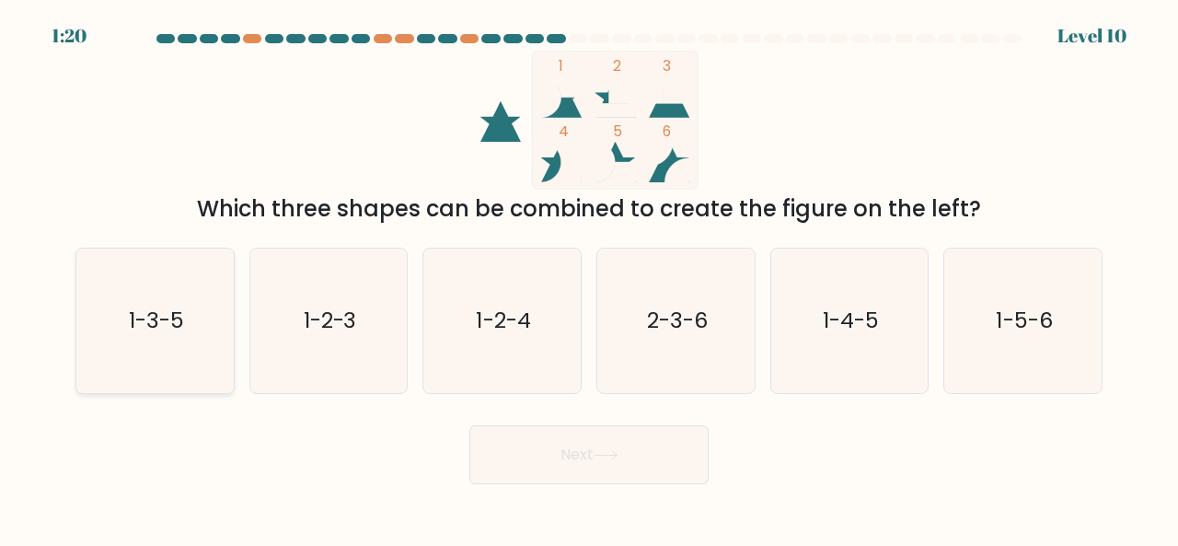
click at [102, 315] on icon "1-3-5" at bounding box center [155, 321] width 145 height 145
click at [589, 278] on input "a. 1-3-5" at bounding box center [589, 275] width 1 height 5
radio input "true"
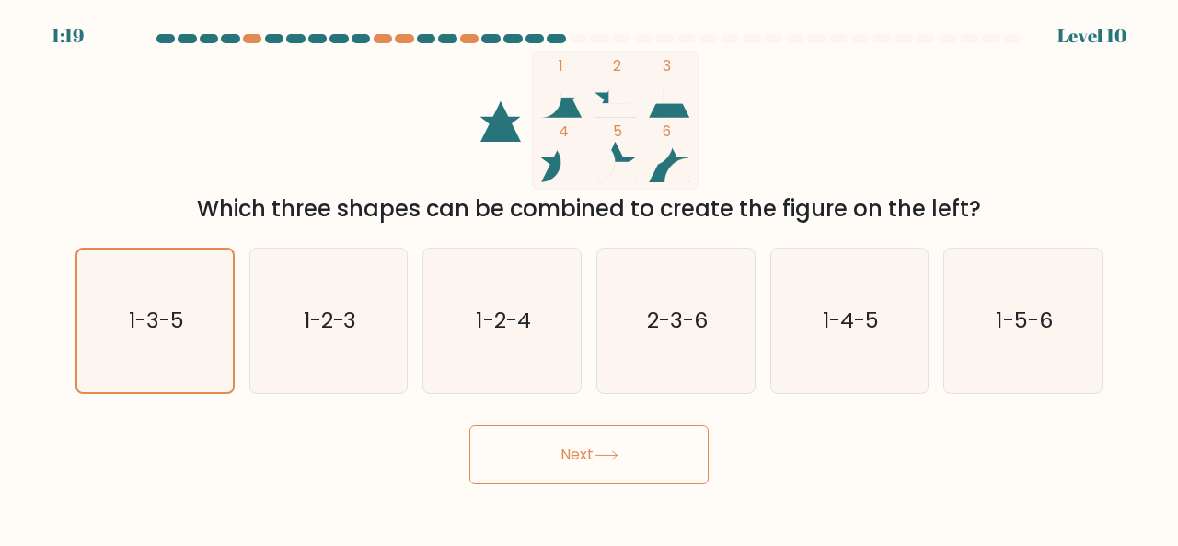
click at [526, 465] on button "Next" at bounding box center [588, 454] width 239 height 59
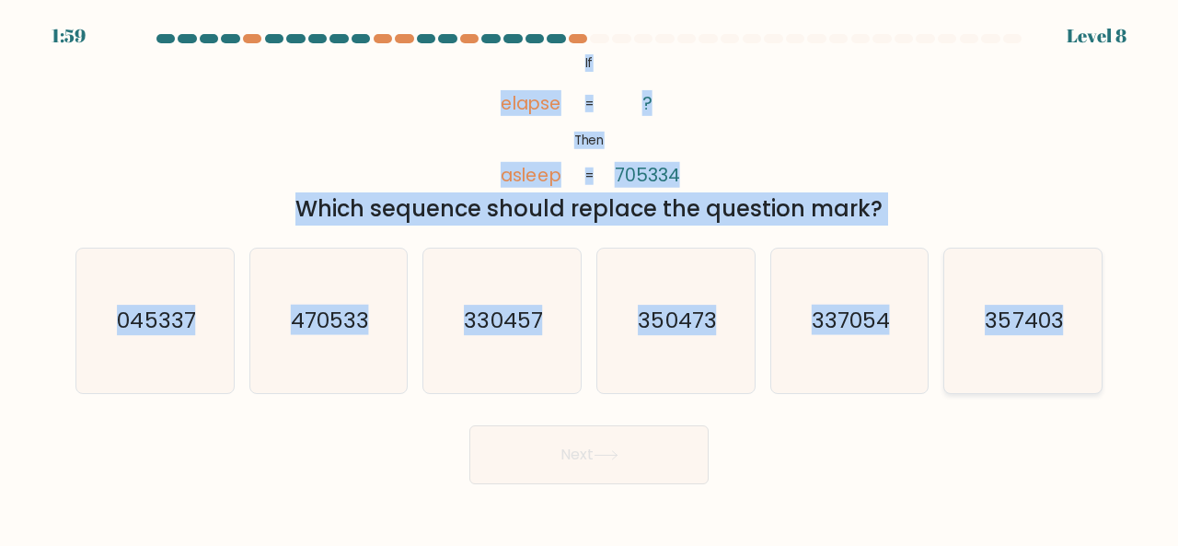
drag, startPoint x: 571, startPoint y: 52, endPoint x: 1085, endPoint y: 307, distance: 573.8
click at [1085, 307] on form "If ?" at bounding box center [589, 259] width 1178 height 450
click at [635, 336] on icon "350473" at bounding box center [676, 321] width 145 height 145
click at [590, 278] on input "d. 350473" at bounding box center [589, 275] width 1 height 5
radio input "true"
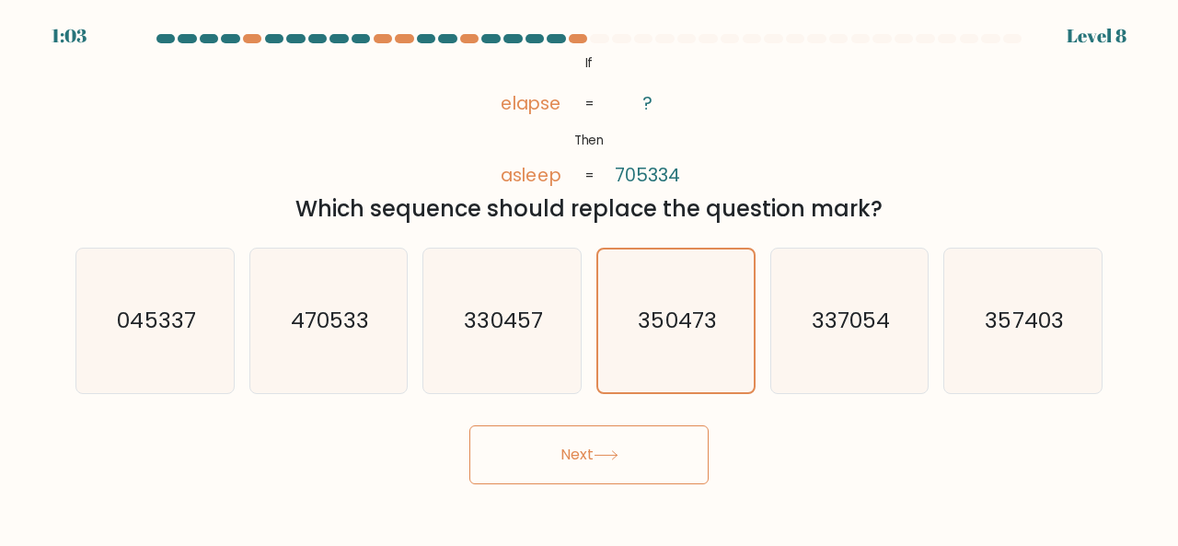
click at [622, 448] on button "Next" at bounding box center [588, 454] width 239 height 59
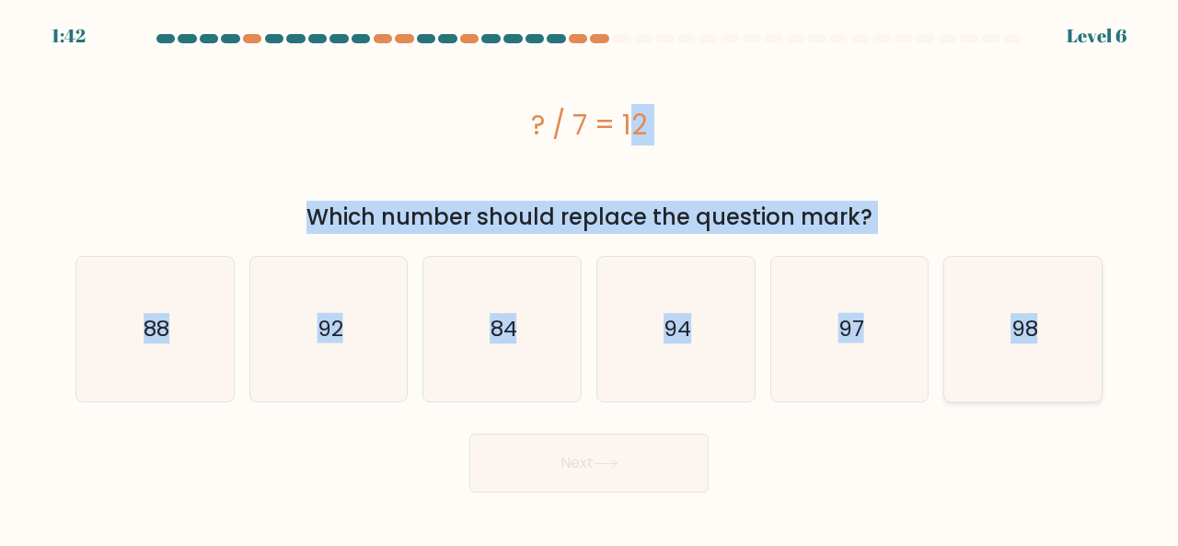
drag, startPoint x: 505, startPoint y: 107, endPoint x: 1081, endPoint y: 330, distance: 617.2
click at [1081, 330] on form "a." at bounding box center [589, 263] width 1178 height 458
click at [512, 336] on text "84" at bounding box center [504, 329] width 27 height 30
click at [589, 278] on input "c. 84" at bounding box center [589, 275] width 1 height 5
radio input "true"
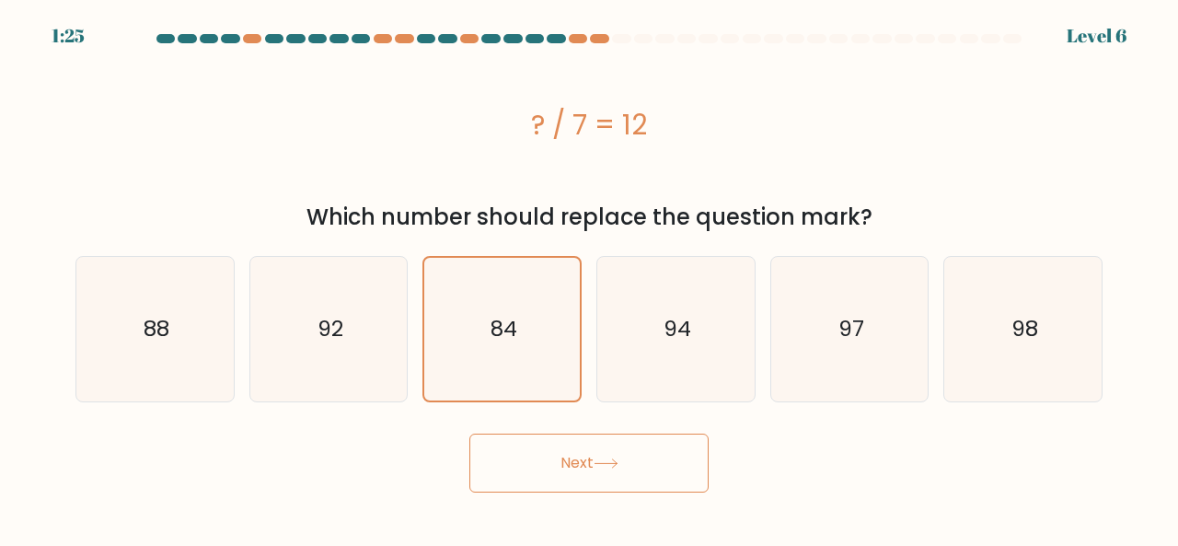
click at [582, 473] on button "Next" at bounding box center [588, 463] width 239 height 59
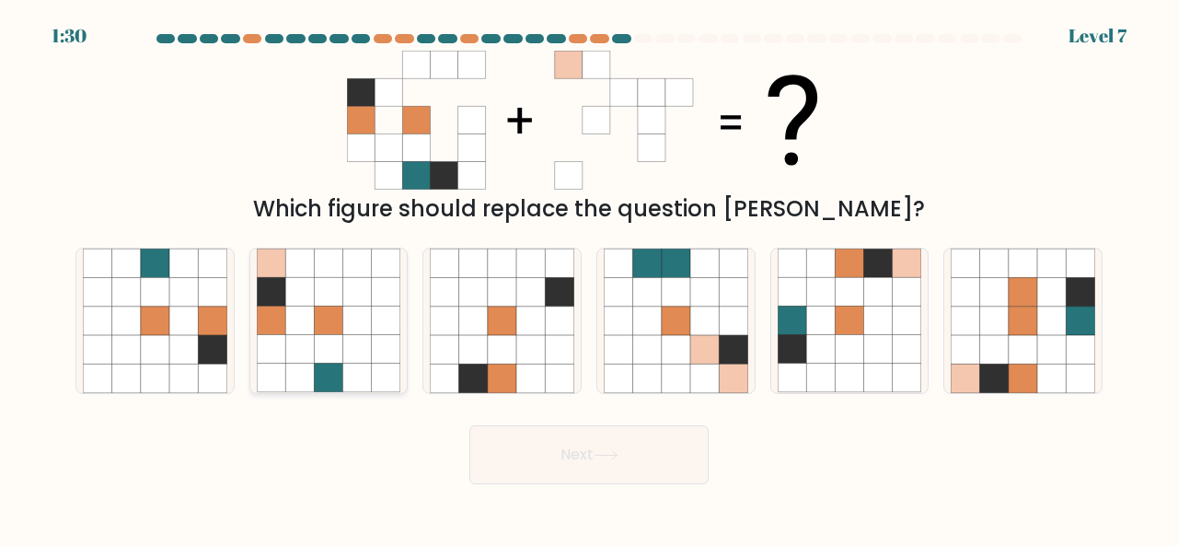
click at [326, 308] on icon at bounding box center [328, 321] width 29 height 29
click at [589, 278] on input "b." at bounding box center [589, 275] width 1 height 5
radio input "true"
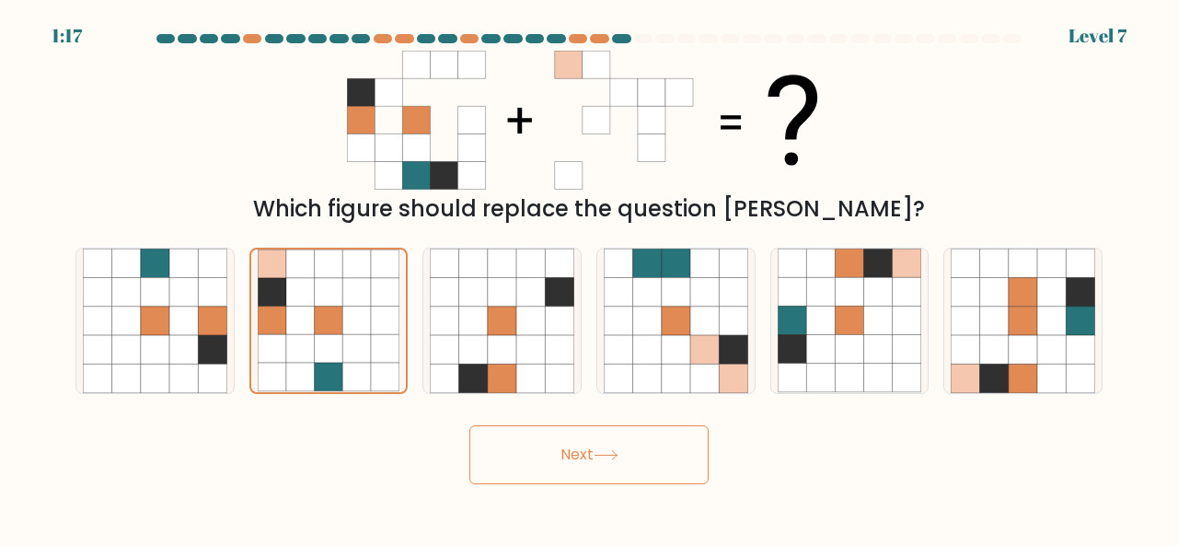
click at [607, 445] on button "Next" at bounding box center [588, 454] width 239 height 59
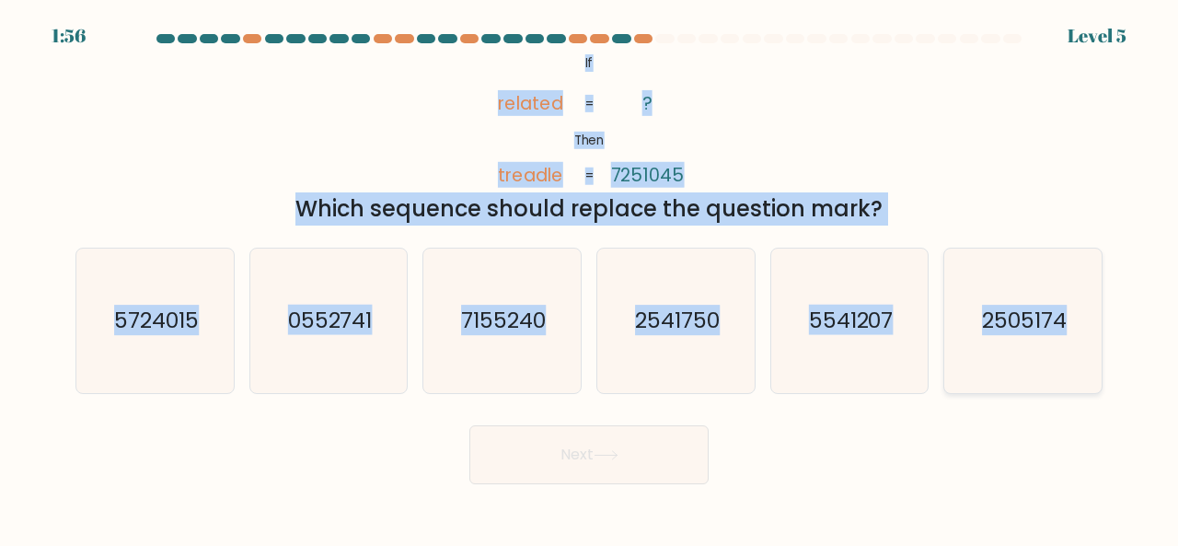
drag, startPoint x: 577, startPoint y: 54, endPoint x: 1081, endPoint y: 360, distance: 588.9
click at [1081, 360] on form "If ?" at bounding box center [589, 259] width 1178 height 450
click at [670, 318] on text "2541750" at bounding box center [677, 320] width 85 height 30
click at [590, 278] on input "d. 2541750" at bounding box center [589, 275] width 1 height 5
radio input "true"
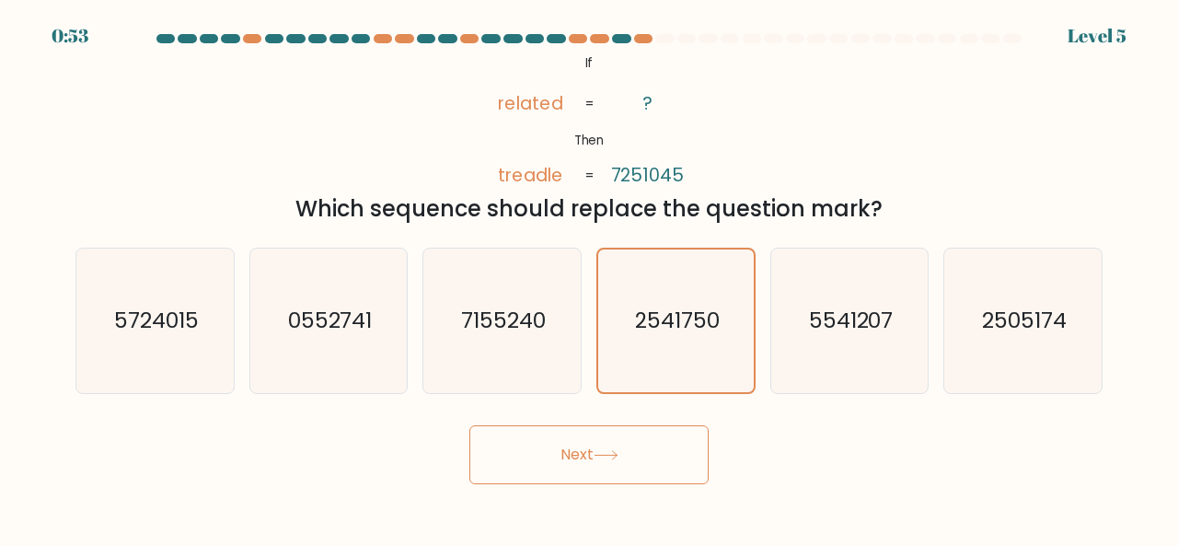
click at [607, 446] on button "Next" at bounding box center [588, 454] width 239 height 59
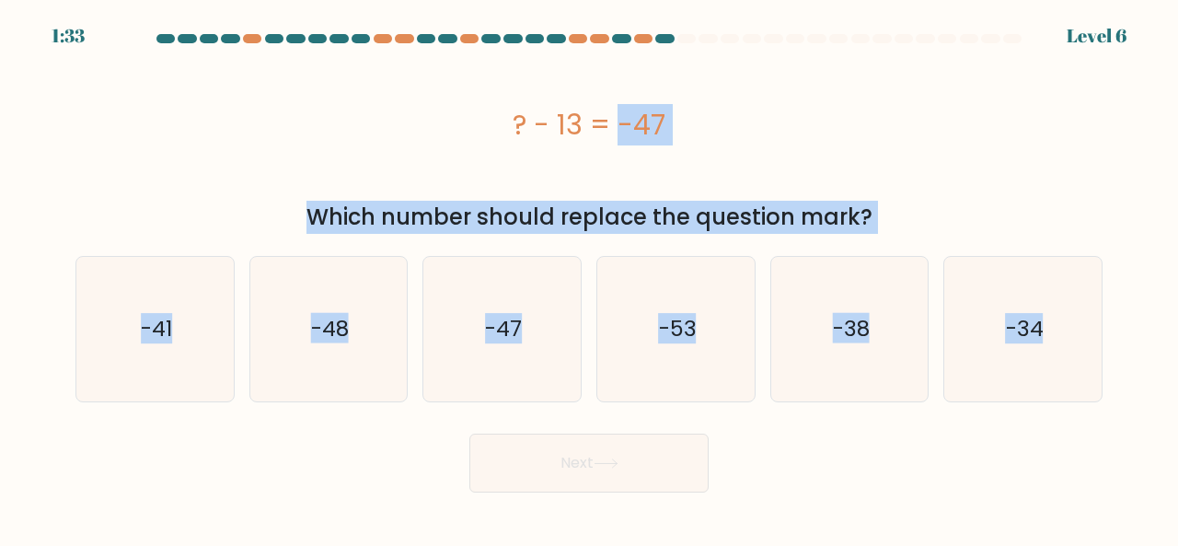
drag, startPoint x: 492, startPoint y: 108, endPoint x: 815, endPoint y: 454, distance: 473.4
click at [815, 454] on form "a." at bounding box center [589, 263] width 1178 height 458
click at [1024, 321] on text "-34" at bounding box center [1025, 329] width 38 height 30
click at [590, 278] on input "f. -34" at bounding box center [589, 275] width 1 height 5
radio input "true"
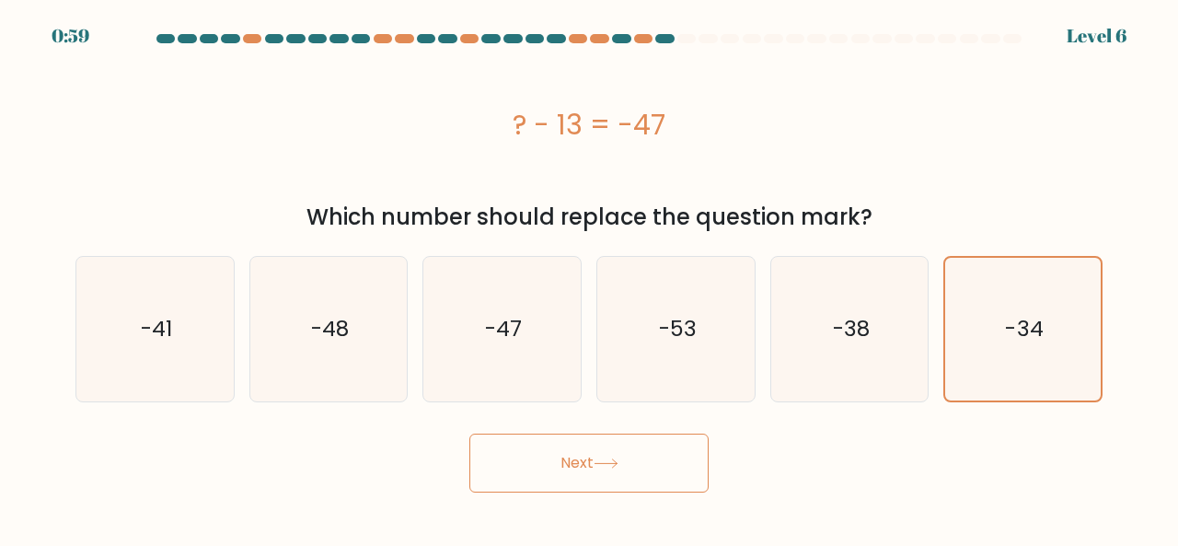
click at [555, 474] on button "Next" at bounding box center [588, 463] width 239 height 59
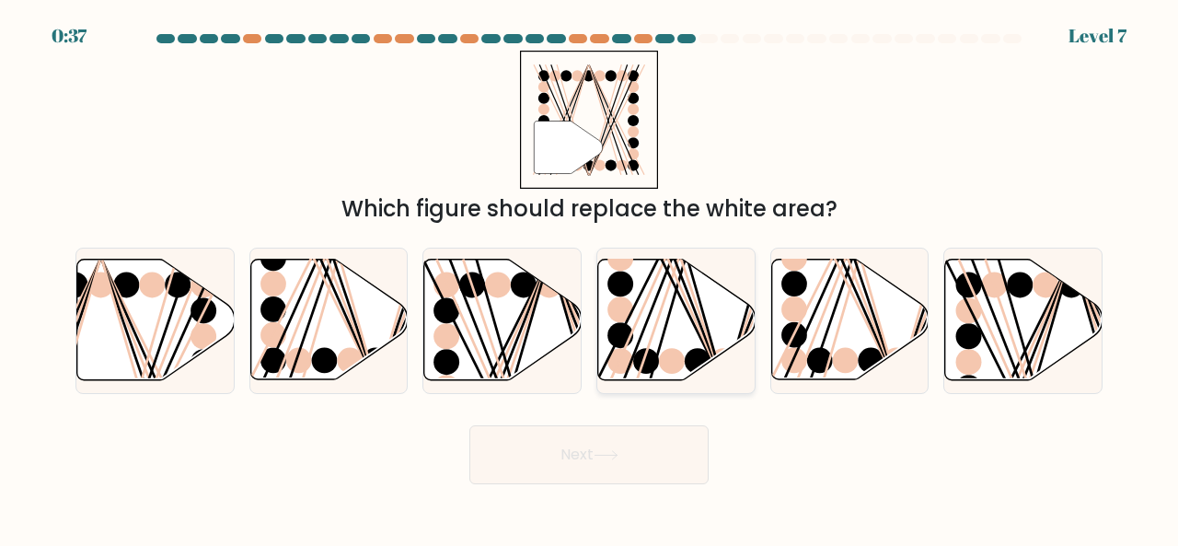
click at [630, 294] on icon at bounding box center [676, 320] width 157 height 121
click at [590, 278] on input "d." at bounding box center [589, 275] width 1 height 5
radio input "true"
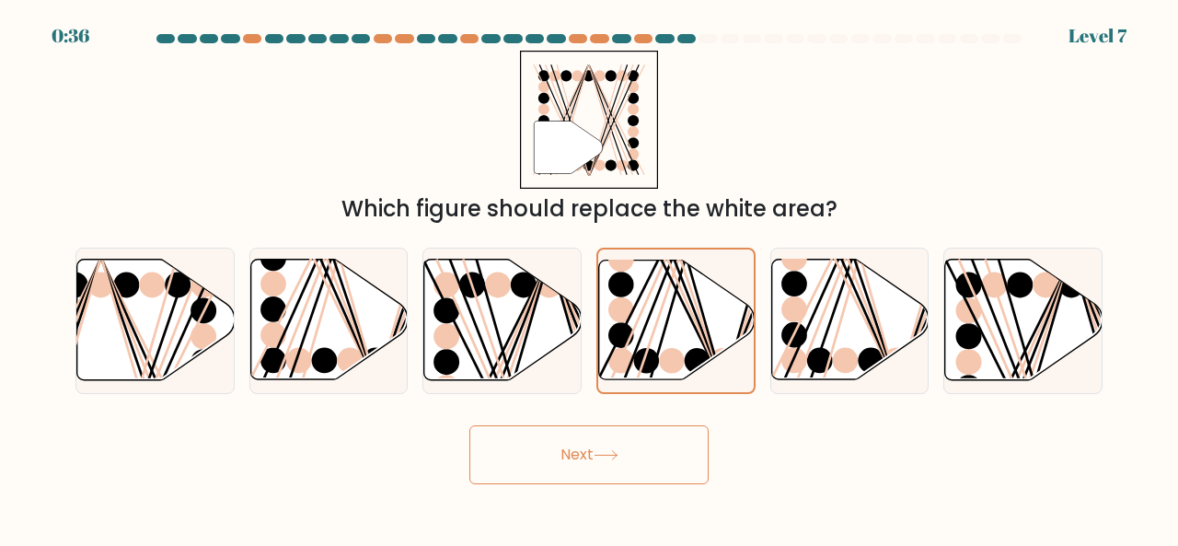
click at [598, 450] on icon at bounding box center [606, 455] width 25 height 10
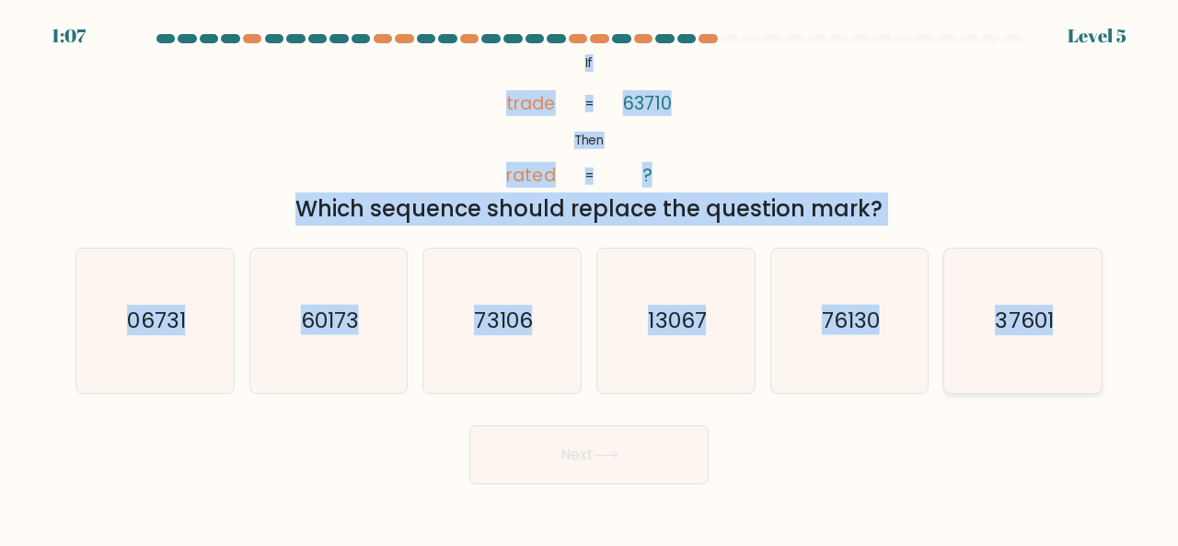
drag, startPoint x: 571, startPoint y: 52, endPoint x: 1066, endPoint y: 317, distance: 561.2
click at [1066, 317] on form "If ?" at bounding box center [589, 259] width 1178 height 450
click at [966, 336] on icon "37601" at bounding box center [1023, 321] width 145 height 145
click at [590, 278] on input "f. 37601" at bounding box center [589, 275] width 1 height 5
radio input "true"
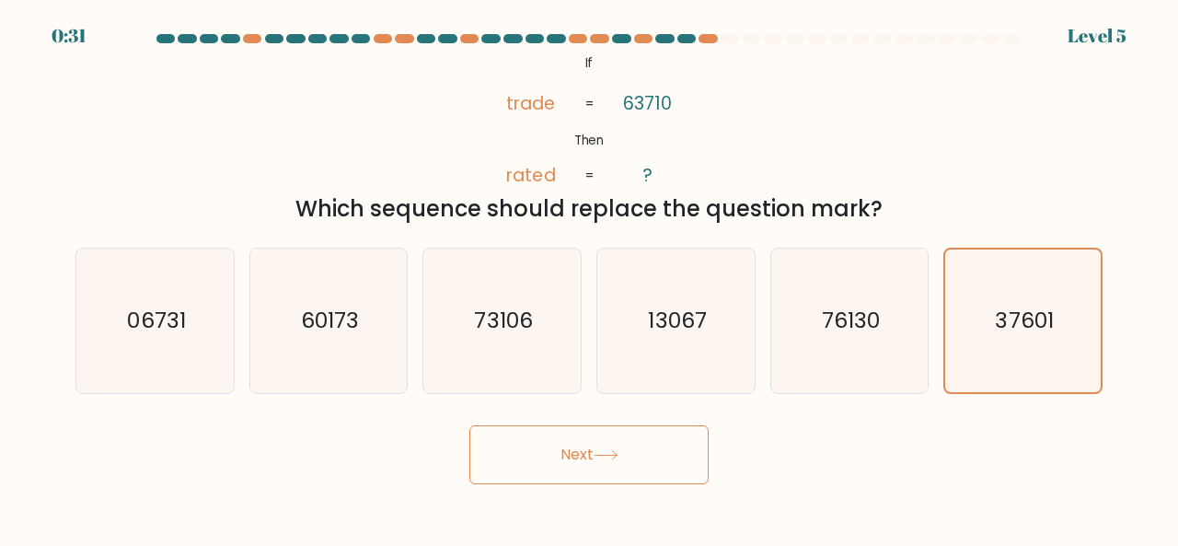
click at [617, 468] on button "Next" at bounding box center [588, 454] width 239 height 59
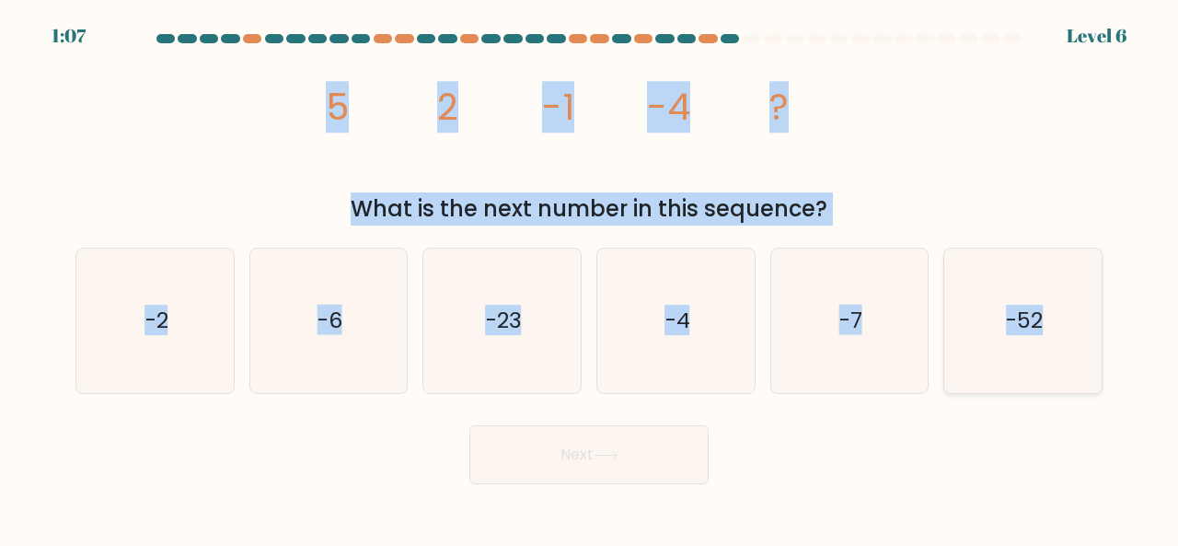
drag, startPoint x: 320, startPoint y: 97, endPoint x: 1055, endPoint y: 341, distance: 773.9
click at [1054, 340] on form at bounding box center [589, 259] width 1178 height 450
click at [875, 332] on icon "-7" at bounding box center [850, 321] width 145 height 145
click at [590, 278] on input "e. -7" at bounding box center [589, 275] width 1 height 5
radio input "true"
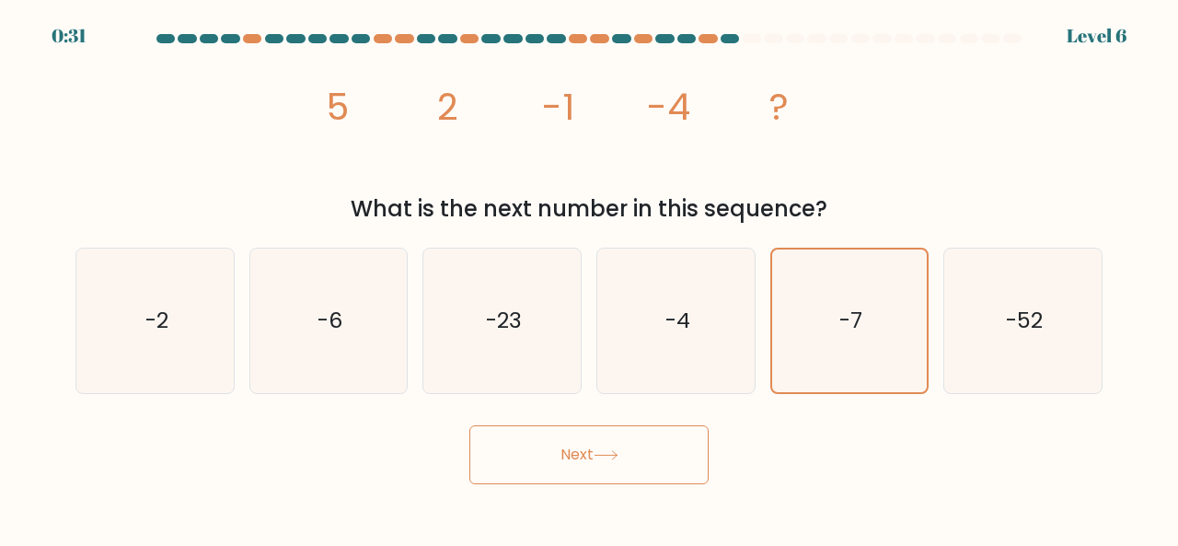
click at [653, 457] on button "Next" at bounding box center [588, 454] width 239 height 59
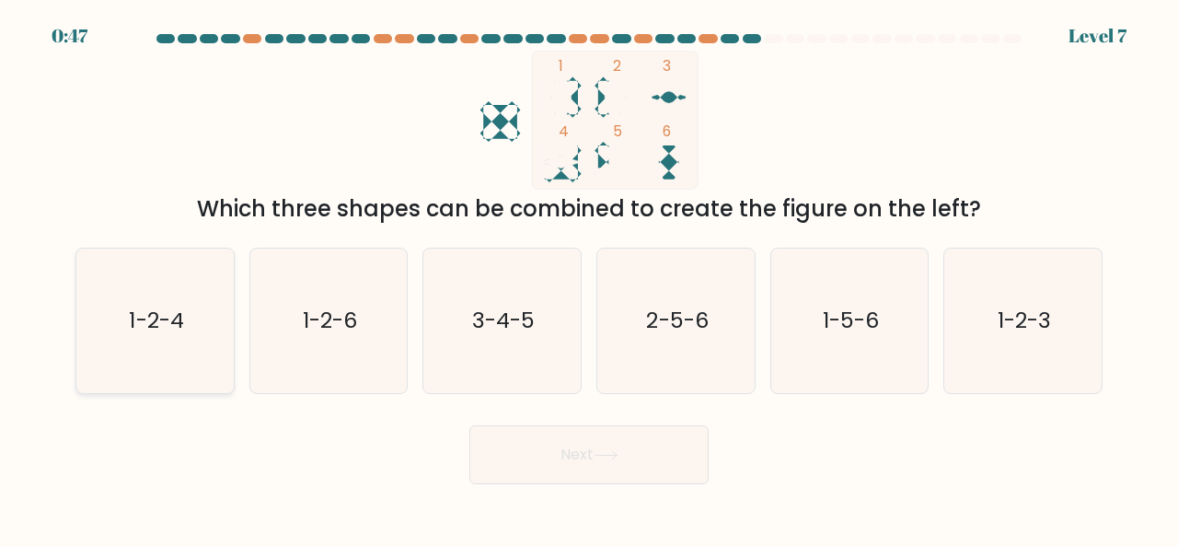
click at [204, 301] on icon "1-2-4" at bounding box center [155, 321] width 145 height 145
click at [589, 278] on input "a. 1-2-4" at bounding box center [589, 275] width 1 height 5
radio input "true"
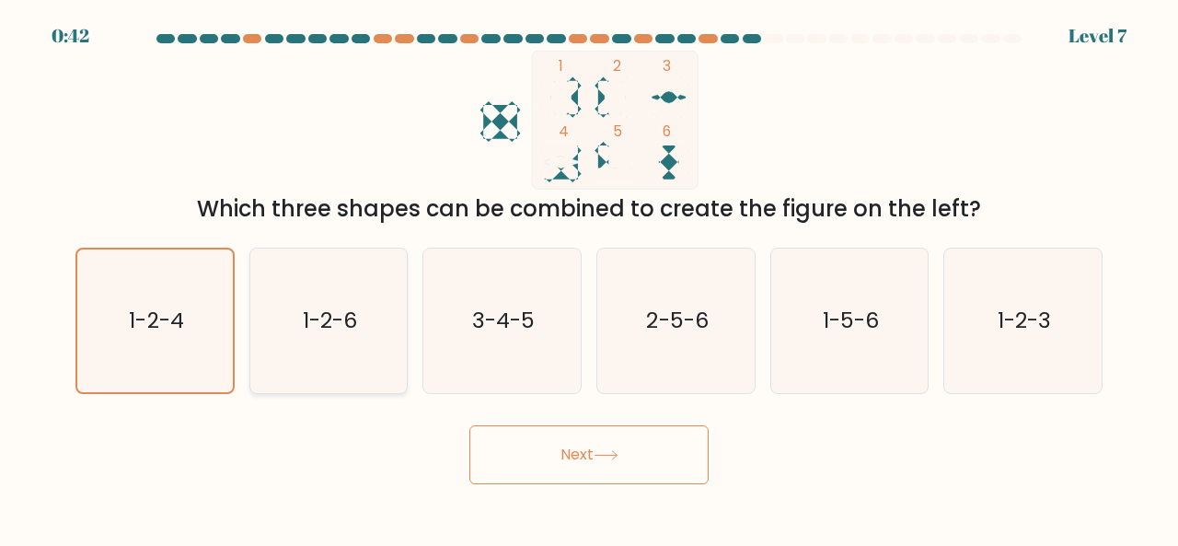
click at [353, 299] on icon "1-2-6" at bounding box center [329, 321] width 145 height 145
click at [589, 278] on input "b. 1-2-6" at bounding box center [589, 275] width 1 height 5
radio input "true"
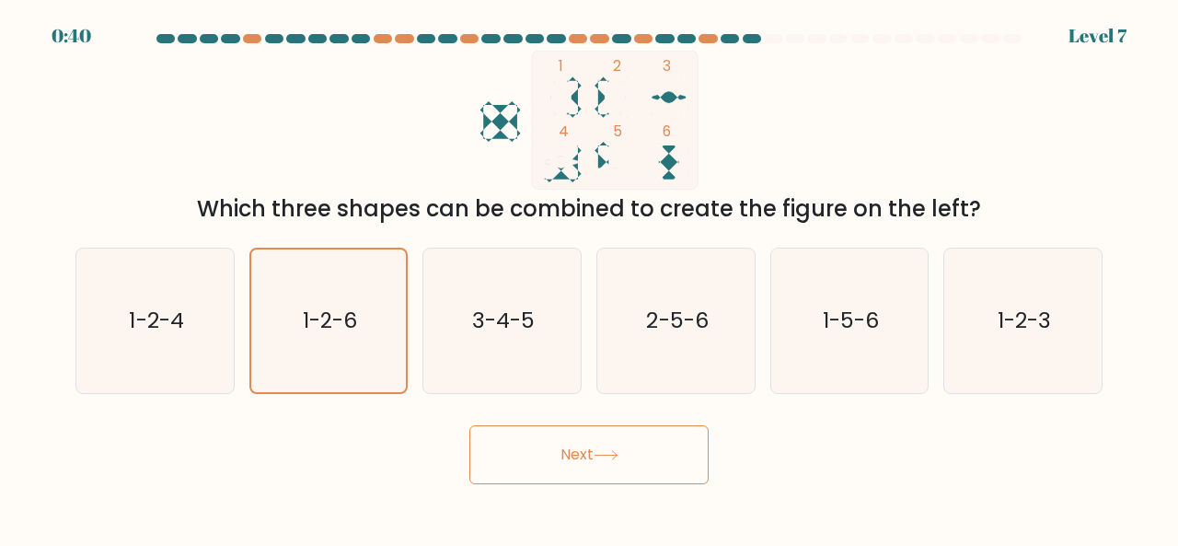
click at [570, 450] on button "Next" at bounding box center [588, 454] width 239 height 59
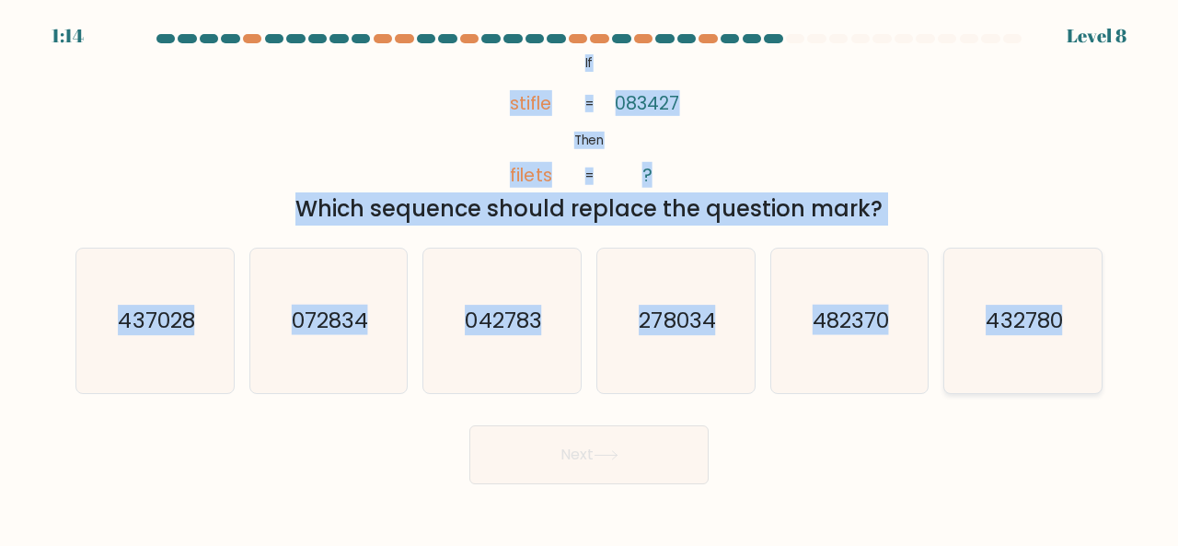
drag, startPoint x: 577, startPoint y: 52, endPoint x: 1087, endPoint y: 343, distance: 587.0
click at [1087, 343] on form "If ?" at bounding box center [589, 259] width 1178 height 450
click at [1028, 313] on text "432780" at bounding box center [1025, 320] width 76 height 30
click at [590, 278] on input "f. 432780" at bounding box center [589, 275] width 1 height 5
radio input "true"
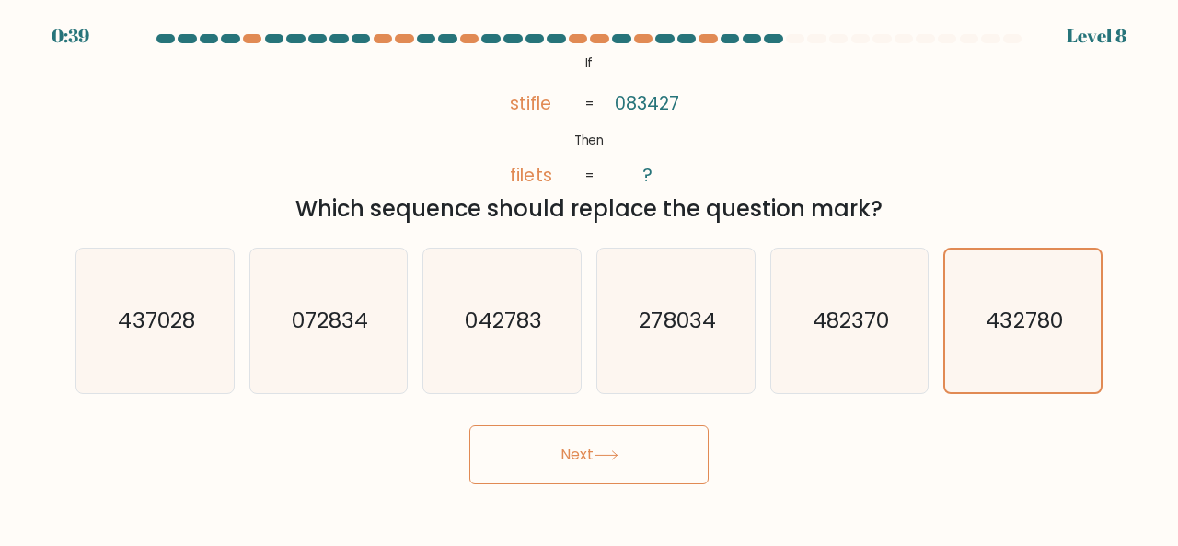
click at [631, 473] on button "Next" at bounding box center [588, 454] width 239 height 59
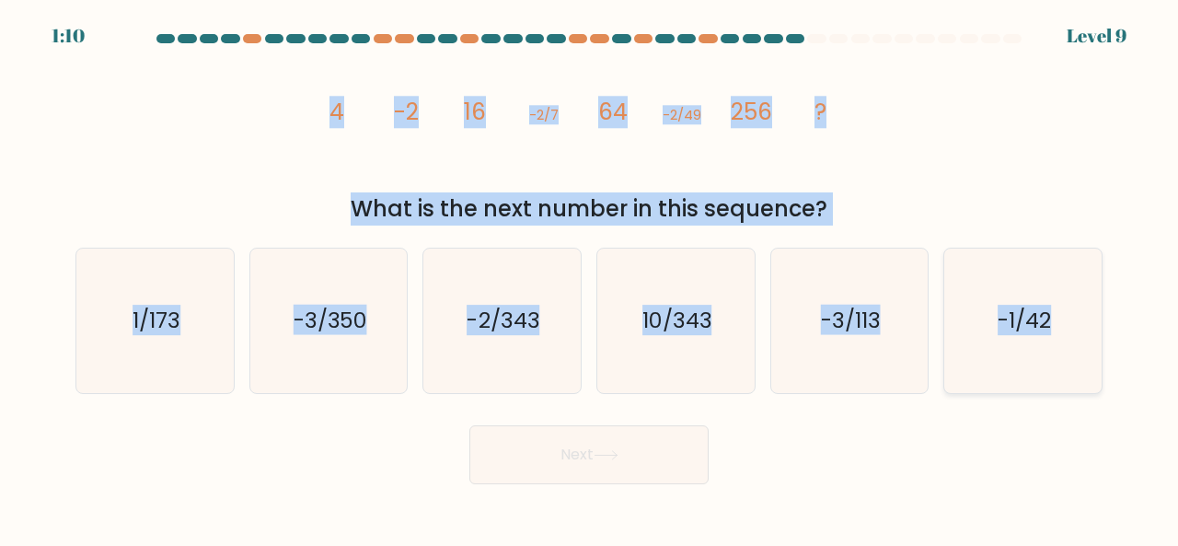
drag, startPoint x: 304, startPoint y: 111, endPoint x: 1086, endPoint y: 327, distance: 811.5
click at [1086, 327] on form at bounding box center [589, 259] width 1178 height 450
click at [502, 306] on text "-2/343" at bounding box center [504, 320] width 73 height 30
click at [589, 278] on input "c. -2/343" at bounding box center [589, 275] width 1 height 5
radio input "true"
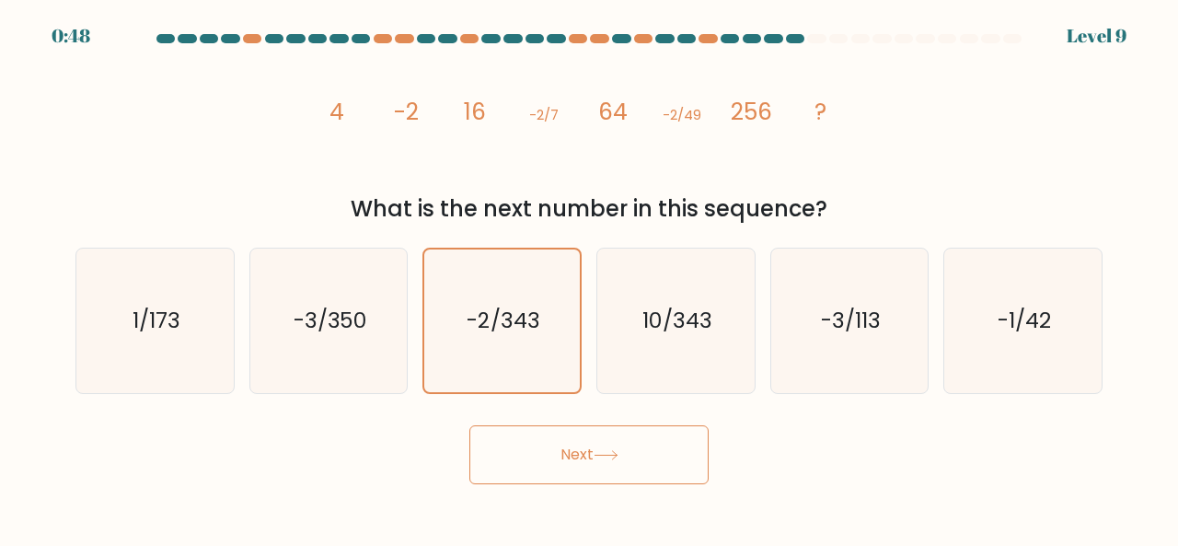
click at [576, 456] on button "Next" at bounding box center [588, 454] width 239 height 59
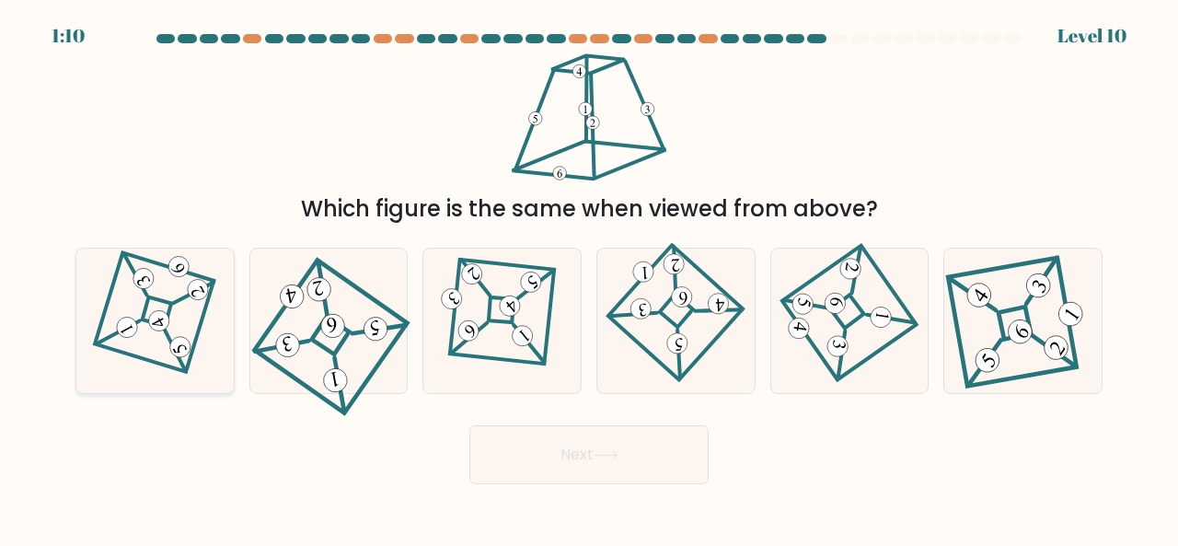
click at [161, 303] on icon at bounding box center [154, 319] width 99 height 115
click at [589, 278] on input "a." at bounding box center [589, 275] width 1 height 5
radio input "true"
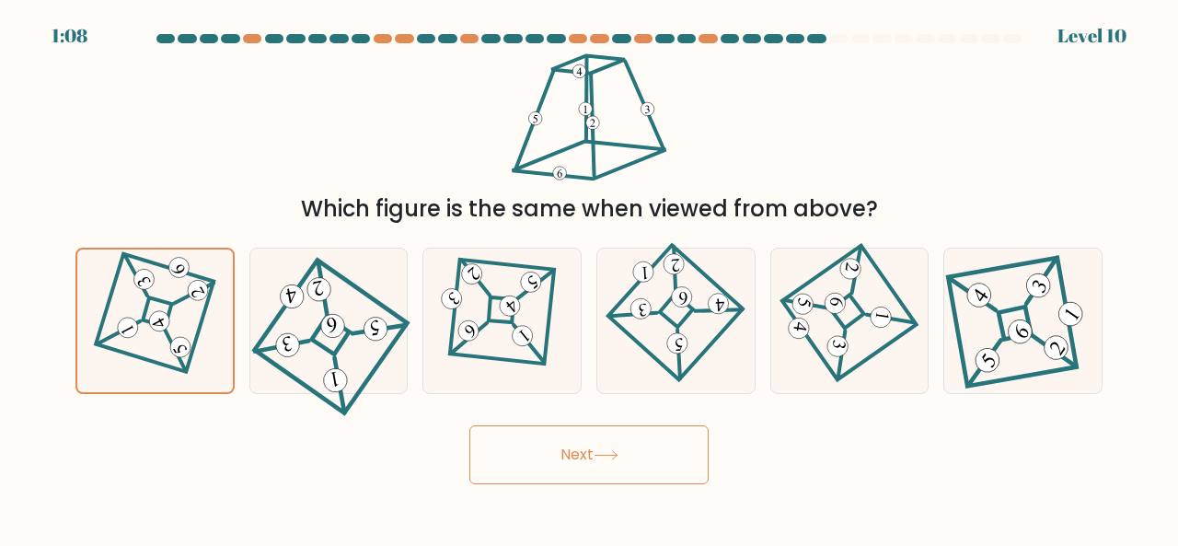
click at [580, 450] on button "Next" at bounding box center [588, 454] width 239 height 59
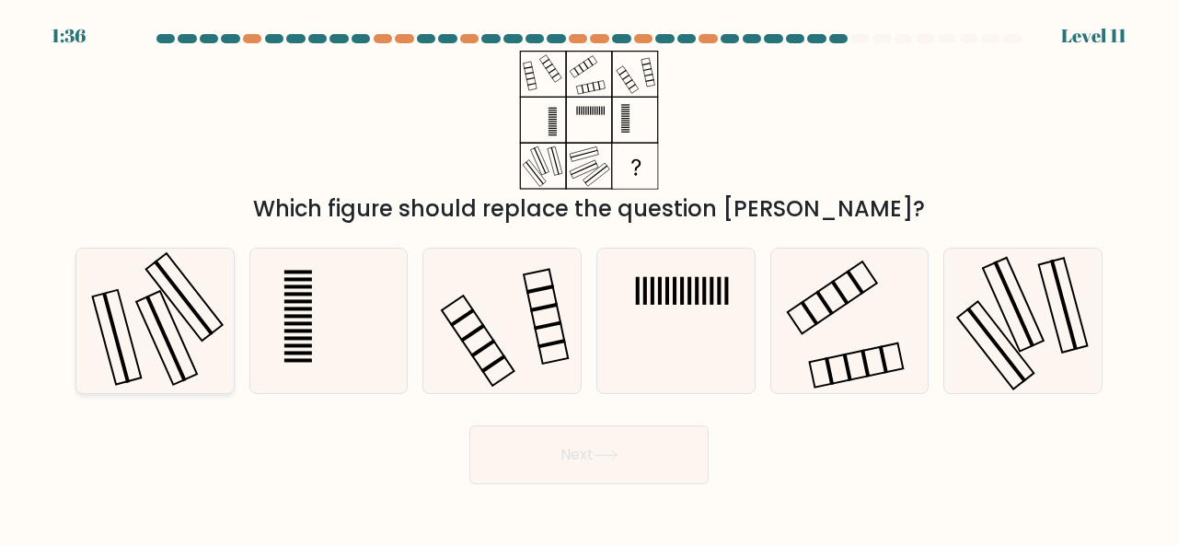
click at [153, 287] on icon at bounding box center [155, 321] width 145 height 145
click at [589, 278] on input "a." at bounding box center [589, 275] width 1 height 5
radio input "true"
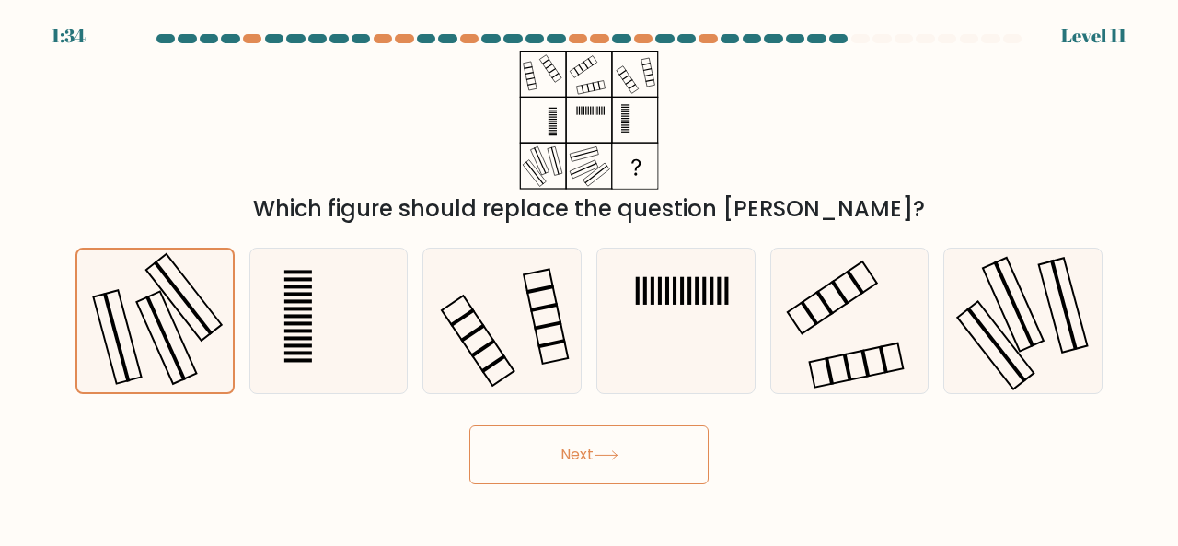
click at [619, 458] on icon at bounding box center [606, 455] width 25 height 10
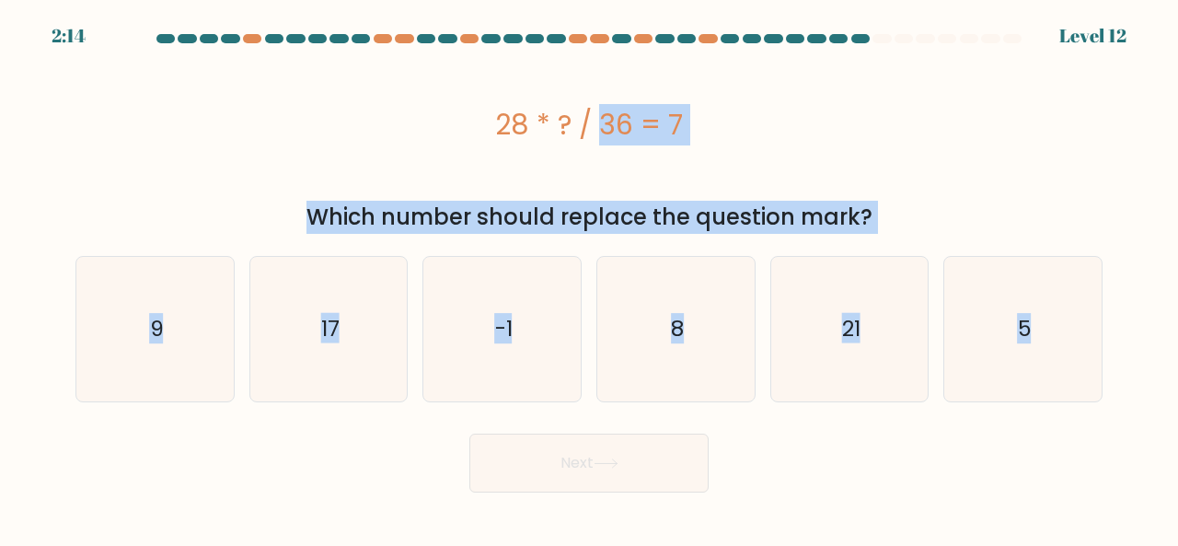
drag, startPoint x: 462, startPoint y: 108, endPoint x: 1079, endPoint y: 468, distance: 714.5
click at [1079, 468] on form "a. 9" at bounding box center [589, 263] width 1178 height 458
click at [159, 343] on text "9" at bounding box center [156, 329] width 14 height 30
click at [589, 278] on input "a. 9" at bounding box center [589, 275] width 1 height 5
radio input "true"
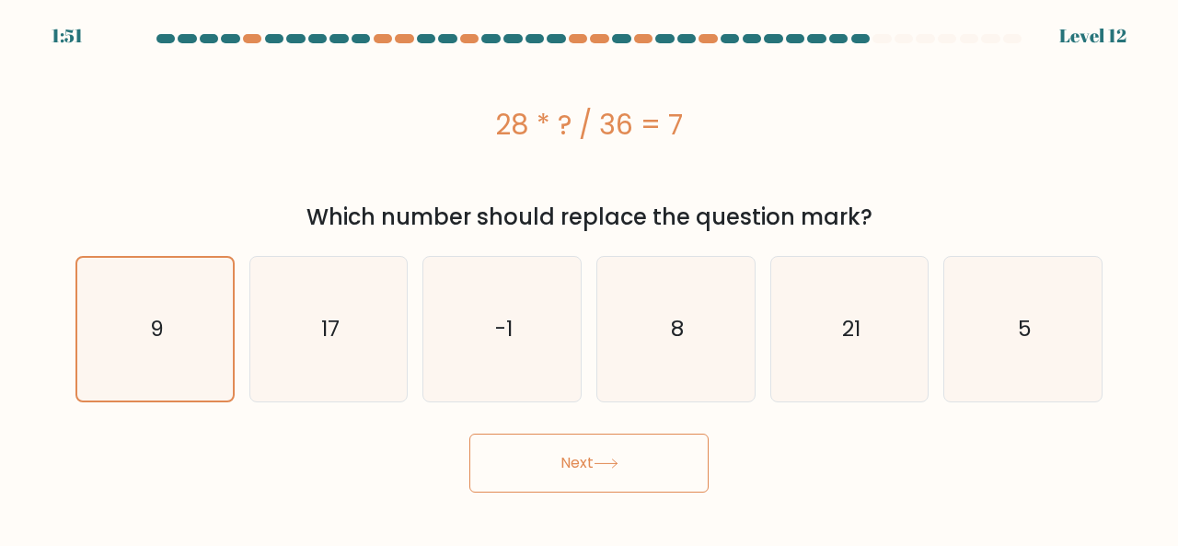
click at [619, 478] on button "Next" at bounding box center [588, 463] width 239 height 59
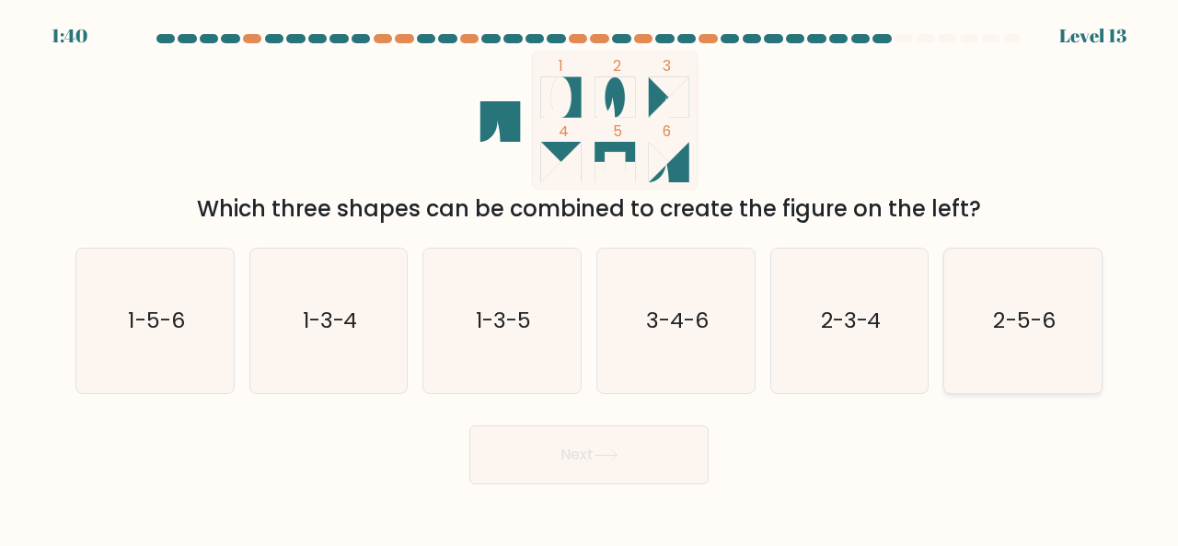
click at [1047, 322] on text "2-5-6" at bounding box center [1025, 320] width 62 height 30
click at [590, 278] on input "f. 2-5-6" at bounding box center [589, 275] width 1 height 5
radio input "true"
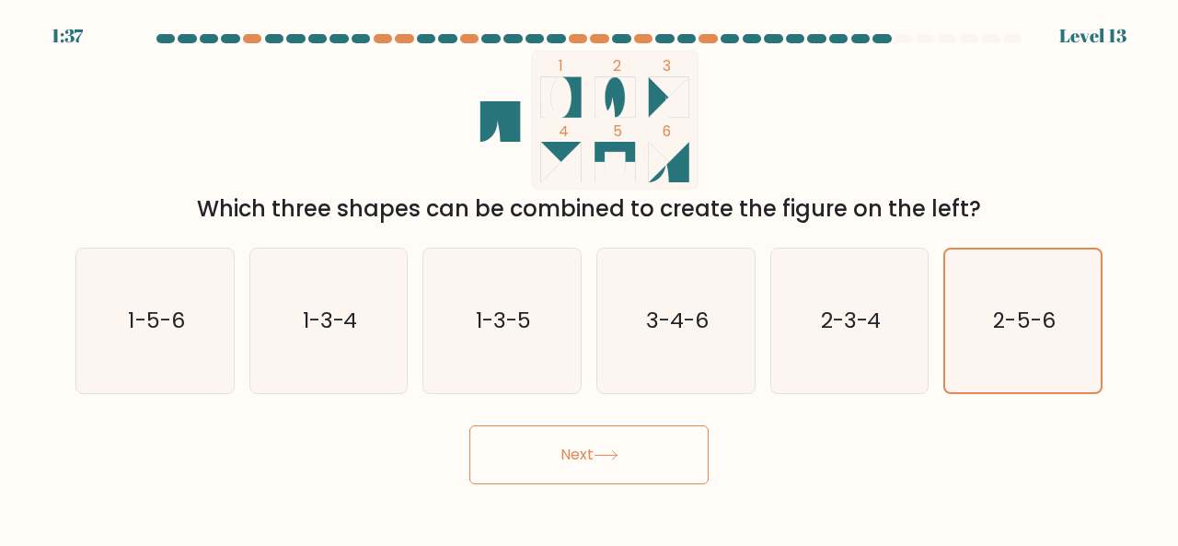
click at [534, 461] on button "Next" at bounding box center [588, 454] width 239 height 59
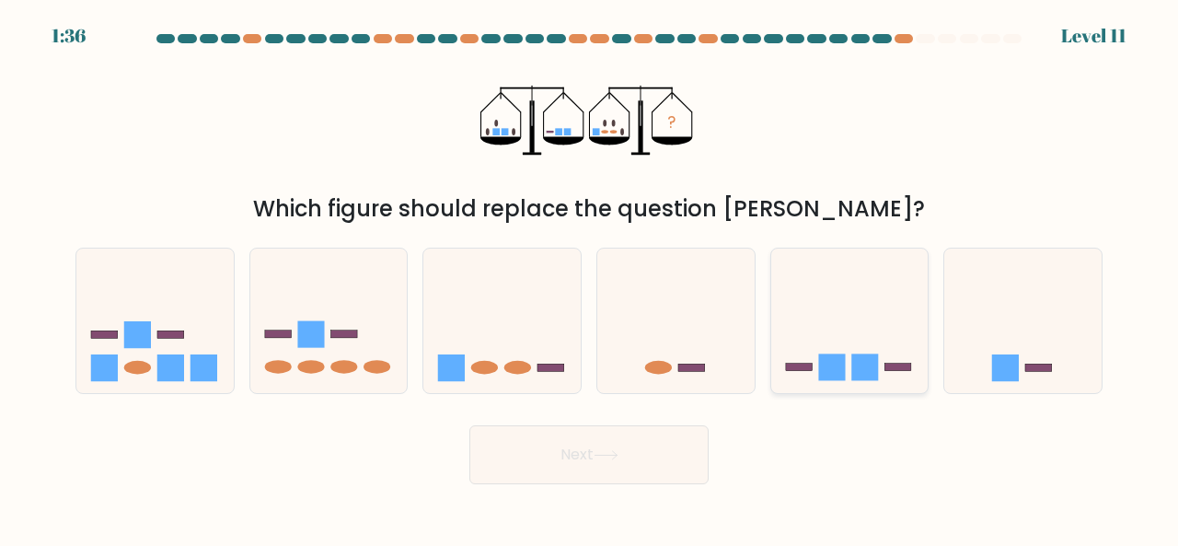
click at [851, 347] on icon at bounding box center [849, 320] width 157 height 130
click at [590, 278] on input "e." at bounding box center [589, 275] width 1 height 5
radio input "true"
click at [989, 356] on icon at bounding box center [1022, 320] width 157 height 130
click at [590, 278] on input "f." at bounding box center [589, 275] width 1 height 5
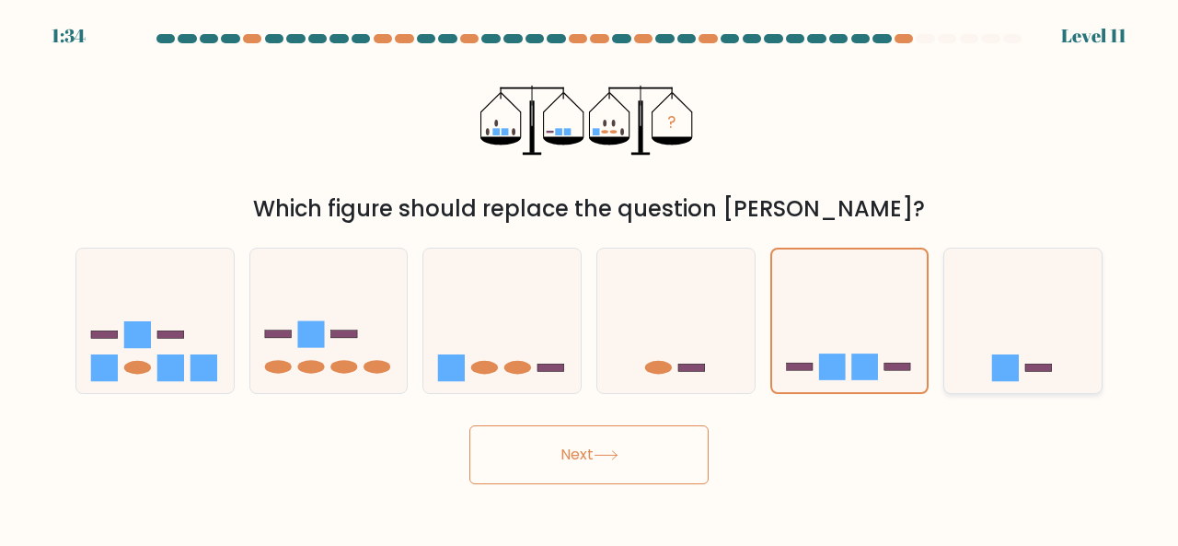
radio input "true"
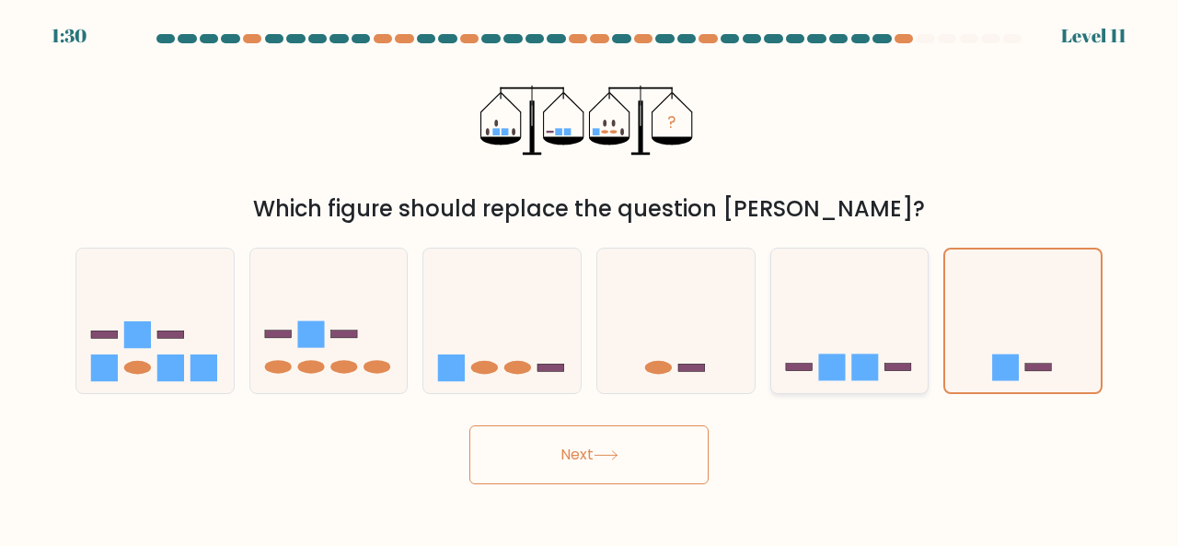
click at [793, 300] on icon at bounding box center [849, 320] width 157 height 130
click at [590, 278] on input "e." at bounding box center [589, 275] width 1 height 5
radio input "true"
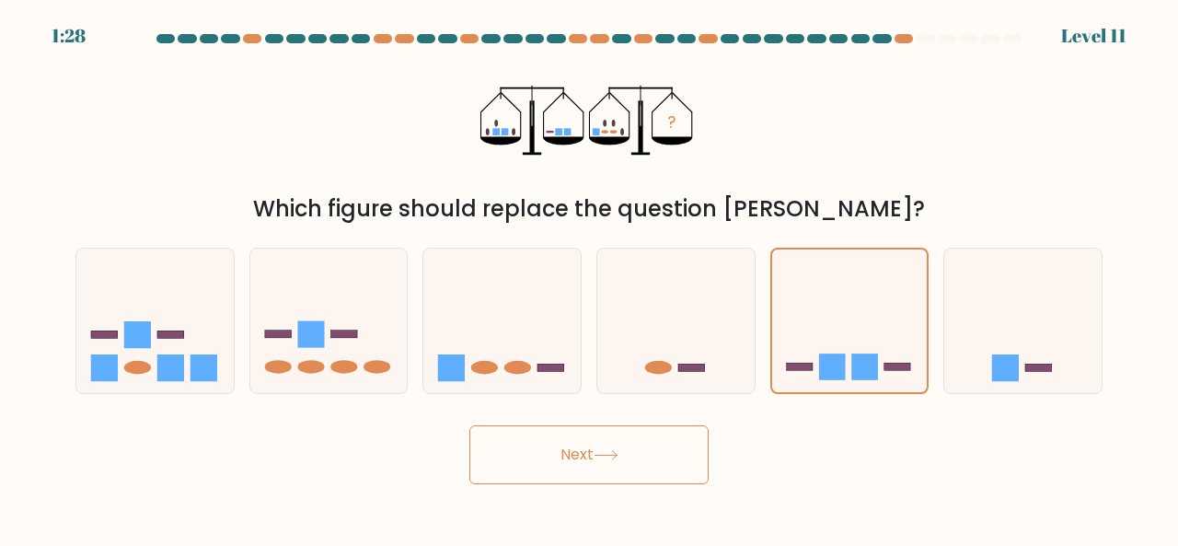
click at [600, 455] on icon at bounding box center [606, 455] width 22 height 8
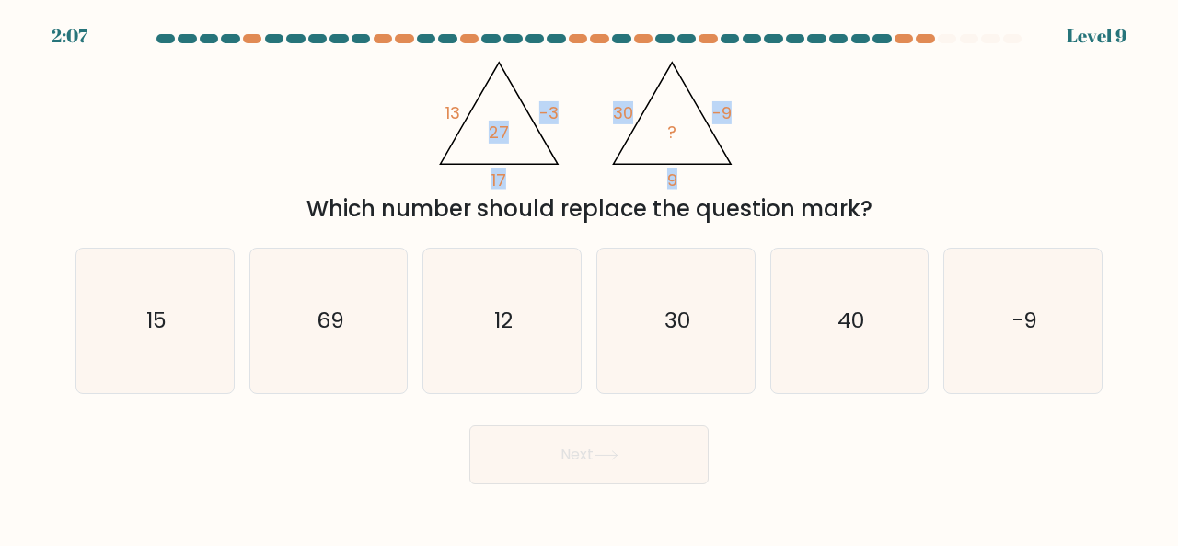
drag, startPoint x: 462, startPoint y: 73, endPoint x: 657, endPoint y: 107, distance: 198.1
click at [657, 107] on icon "@import url('https://fonts.googleapis.com/css?family=Abril+Fatface:400,100,100i…" at bounding box center [589, 120] width 318 height 139
click at [309, 143] on div "@import url('https://fonts.googleapis.com/css?family=Abril+Fatface:400,100,100i…" at bounding box center [588, 138] width 1049 height 175
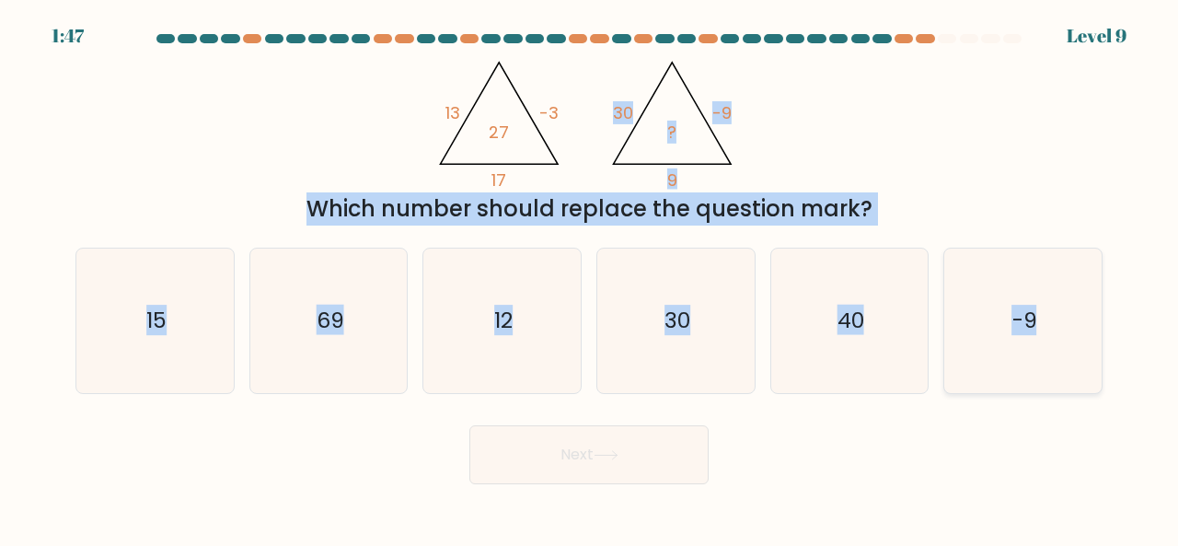
drag, startPoint x: 607, startPoint y: 102, endPoint x: 1070, endPoint y: 312, distance: 509.2
click at [1070, 312] on form at bounding box center [589, 259] width 1178 height 450
click at [1005, 309] on icon "-9" at bounding box center [1023, 321] width 145 height 145
click at [590, 278] on input "f. -9" at bounding box center [589, 275] width 1 height 5
radio input "true"
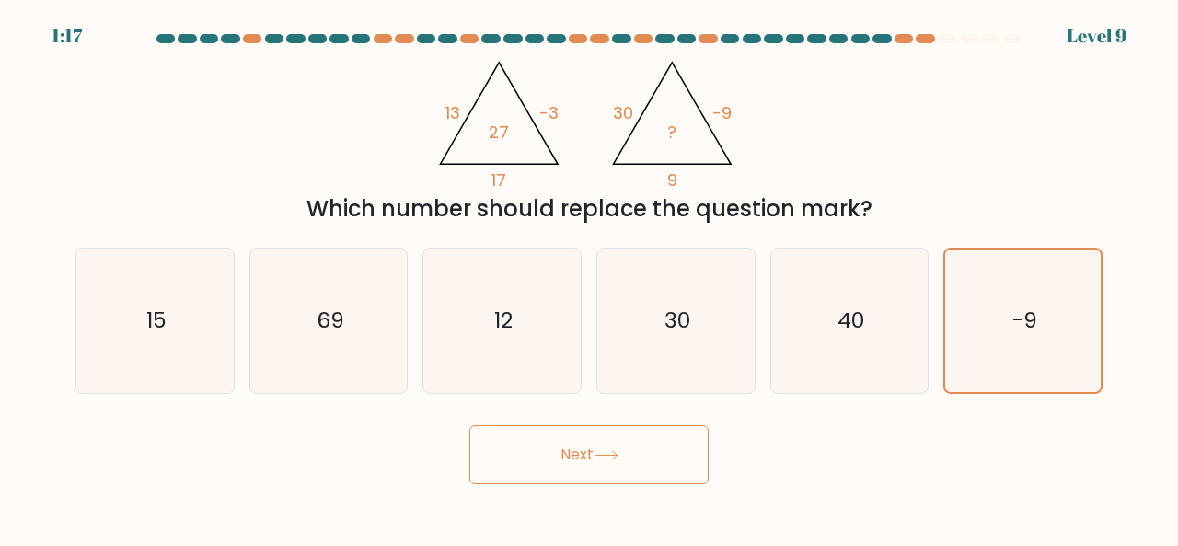
click at [539, 446] on button "Next" at bounding box center [588, 454] width 239 height 59
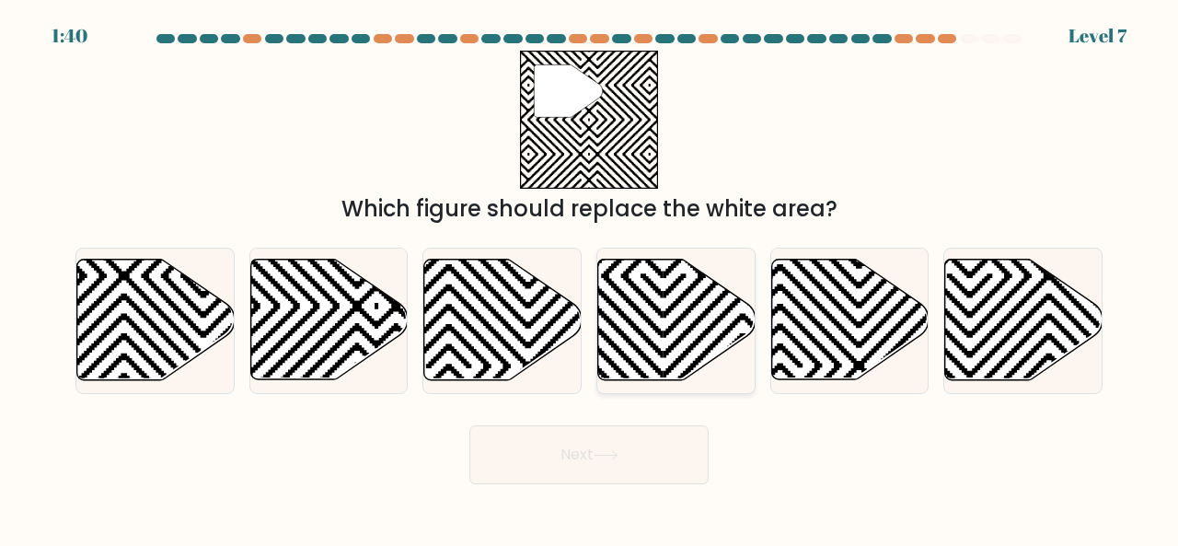
click at [646, 330] on icon at bounding box center [676, 320] width 157 height 121
click at [590, 278] on input "d." at bounding box center [589, 275] width 1 height 5
radio input "true"
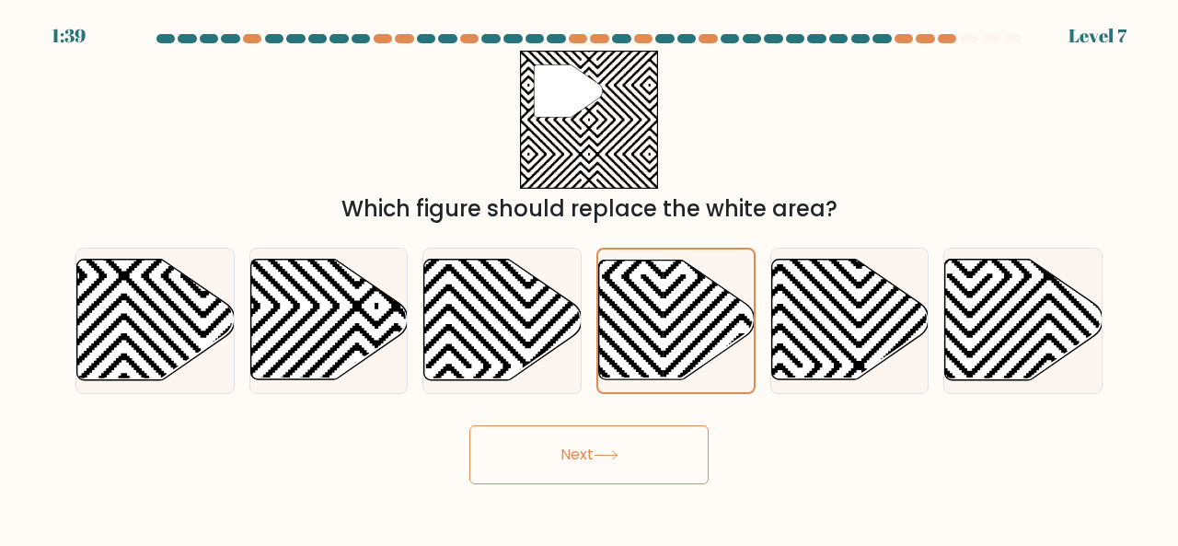
click at [585, 445] on button "Next" at bounding box center [588, 454] width 239 height 59
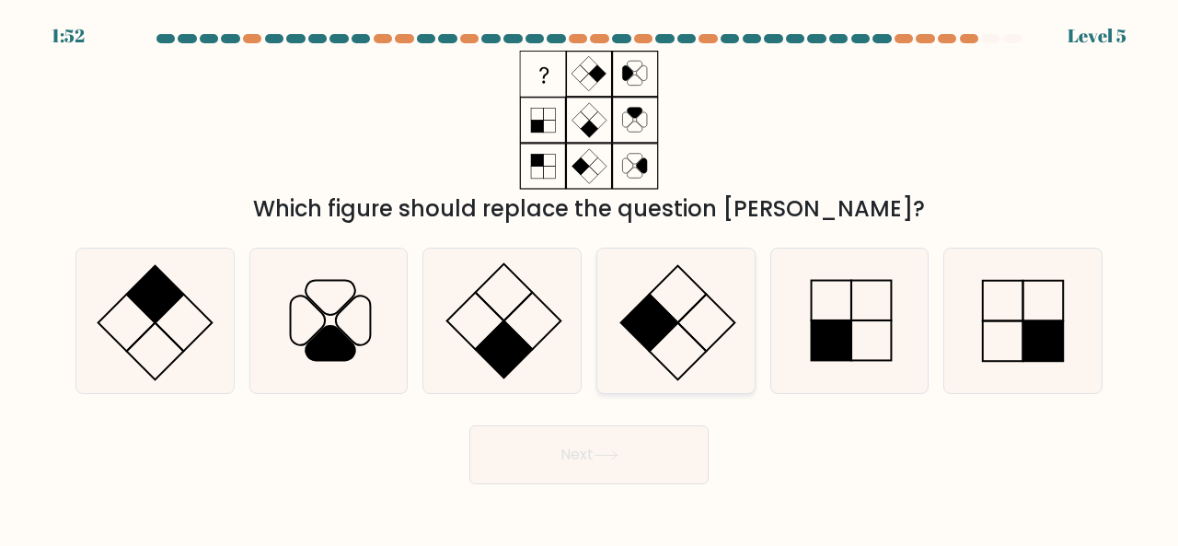
click at [654, 334] on rect at bounding box center [649, 322] width 57 height 57
click at [590, 278] on input "d." at bounding box center [589, 275] width 1 height 5
radio input "true"
click at [584, 447] on button "Next" at bounding box center [588, 454] width 239 height 59
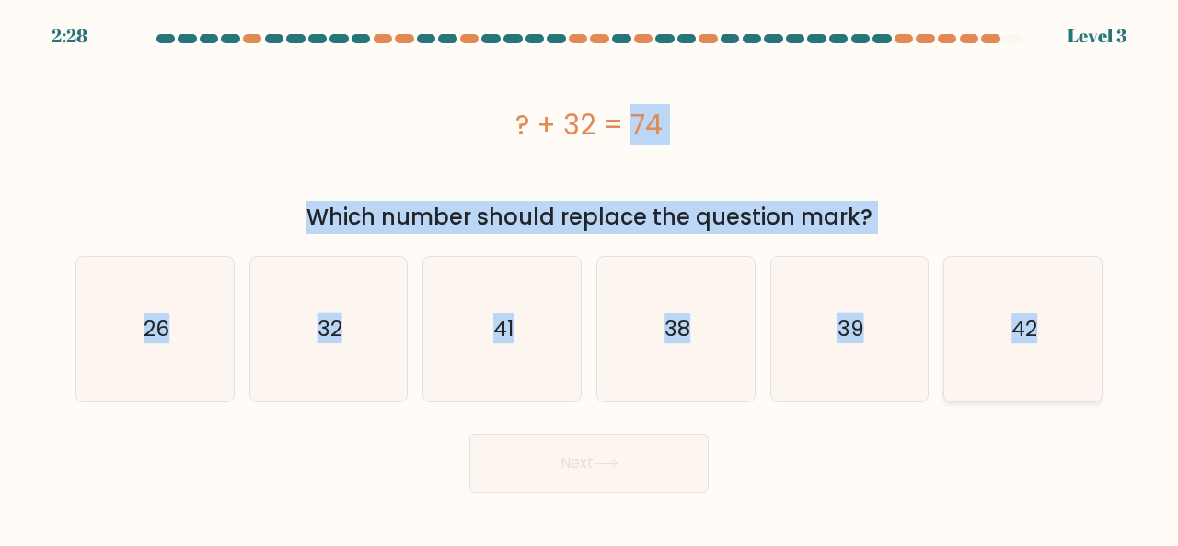
drag, startPoint x: 514, startPoint y: 119, endPoint x: 1053, endPoint y: 330, distance: 579.4
click at [1053, 330] on form "a." at bounding box center [589, 263] width 1178 height 458
click at [987, 354] on icon "42" at bounding box center [1023, 329] width 145 height 145
click at [590, 278] on input "f. 42" at bounding box center [589, 275] width 1 height 5
radio input "true"
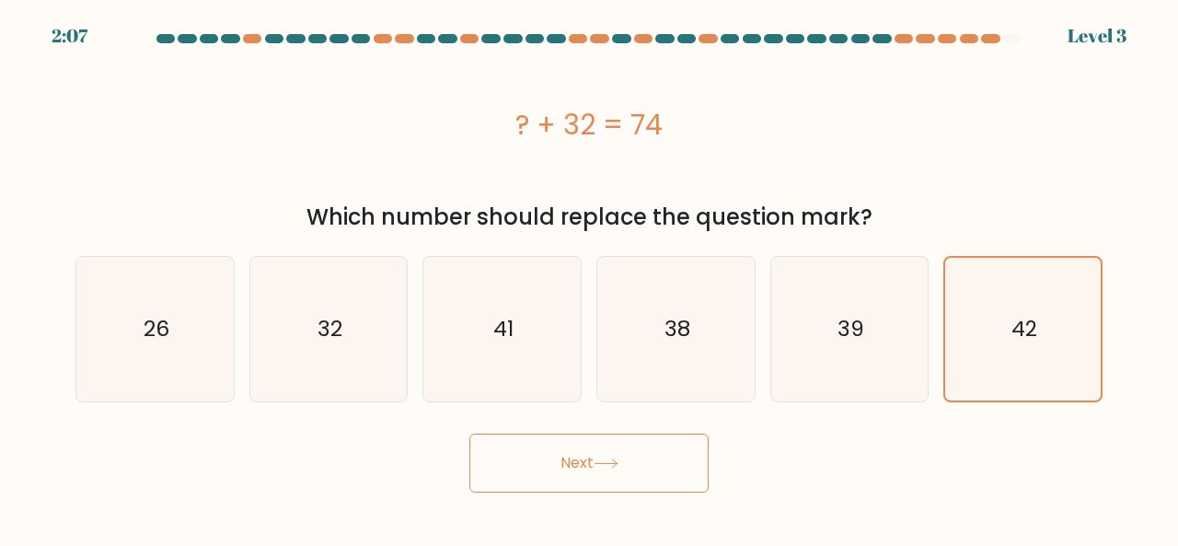
click at [703, 456] on button "Next" at bounding box center [588, 463] width 239 height 59
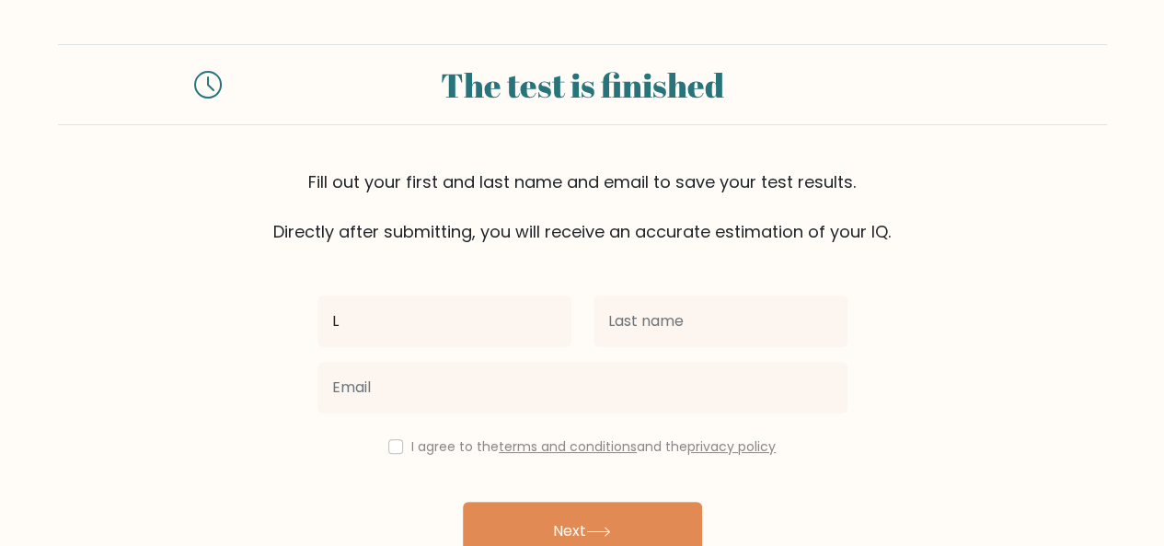
type input "[PERSON_NAME]"
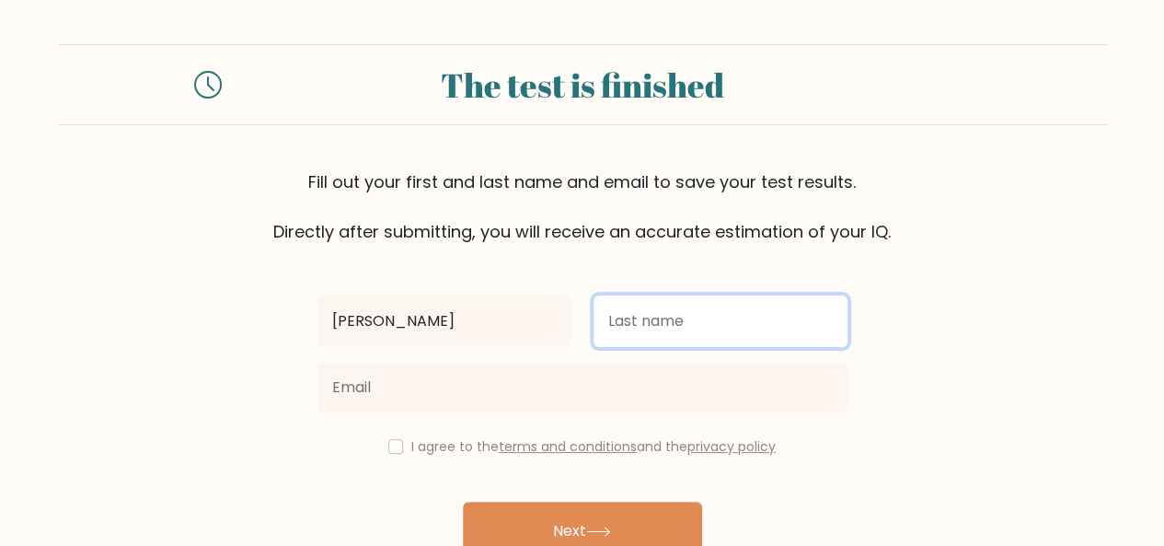
click at [620, 330] on input "text" at bounding box center [721, 321] width 254 height 52
type input "Ndege"
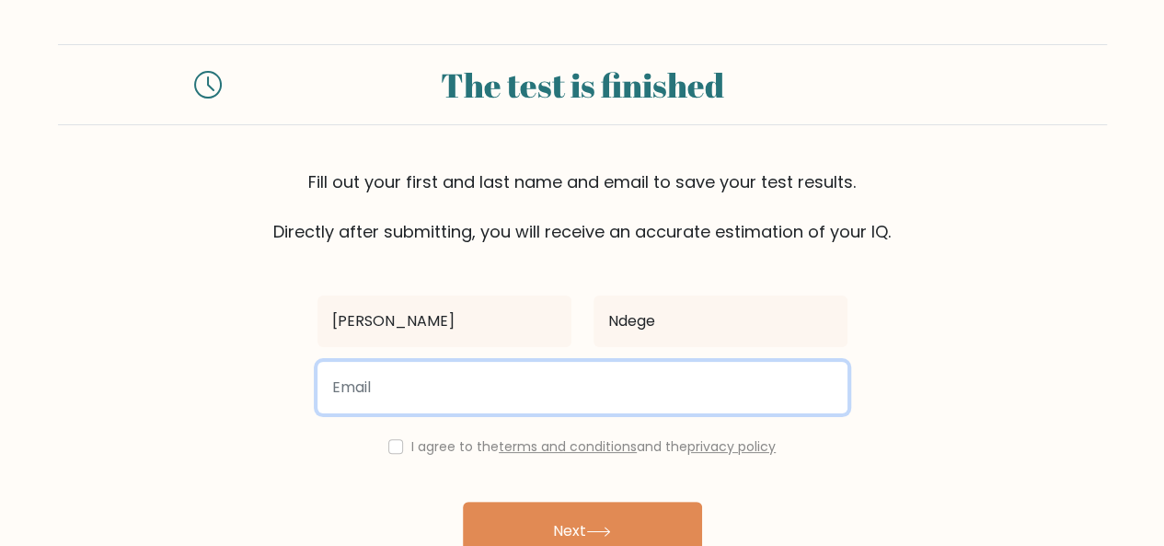
click at [604, 395] on input "email" at bounding box center [583, 388] width 530 height 52
type input "[EMAIL_ADDRESS][DOMAIN_NAME]"
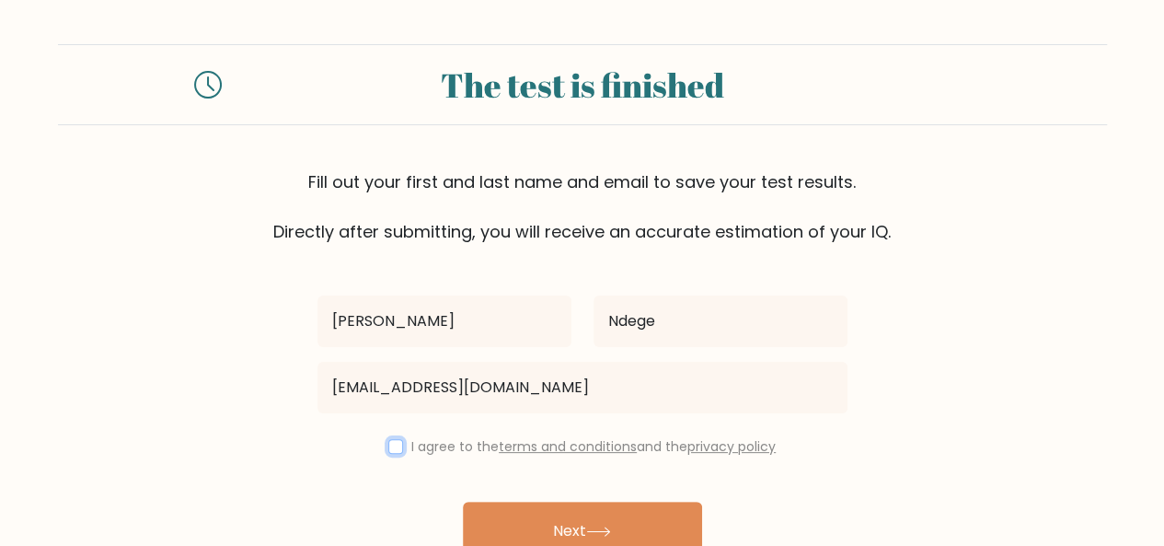
click at [394, 446] on input "checkbox" at bounding box center [395, 446] width 15 height 15
checkbox input "true"
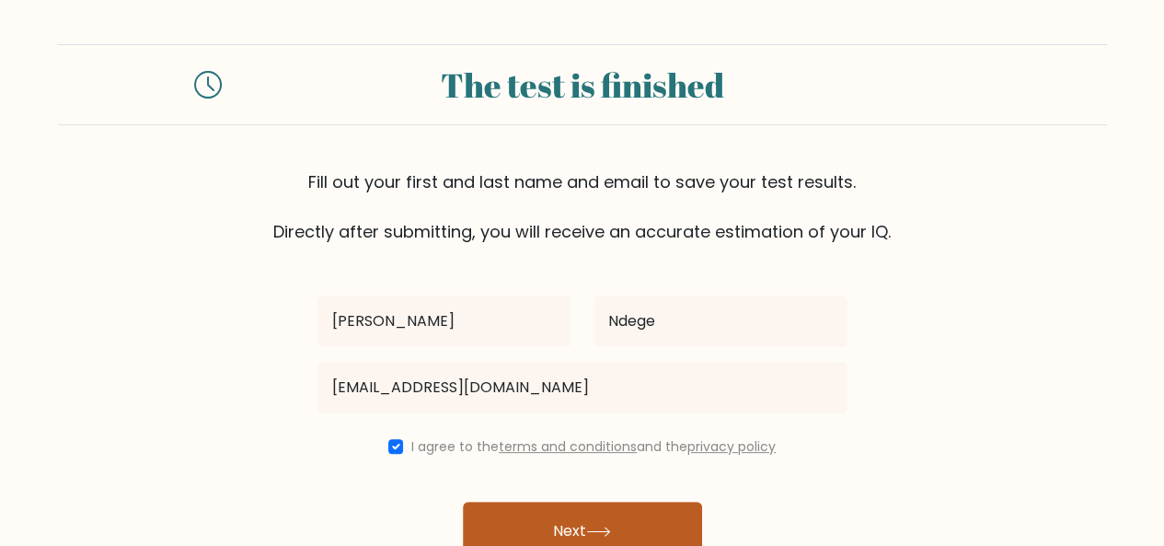
click at [562, 528] on button "Next" at bounding box center [582, 531] width 239 height 59
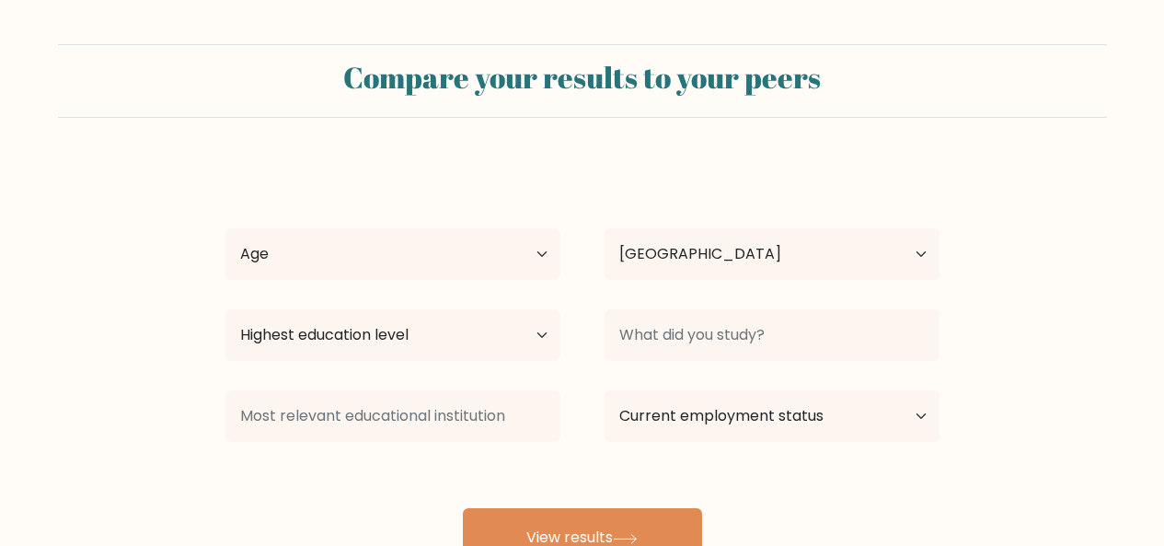
select select "KE"
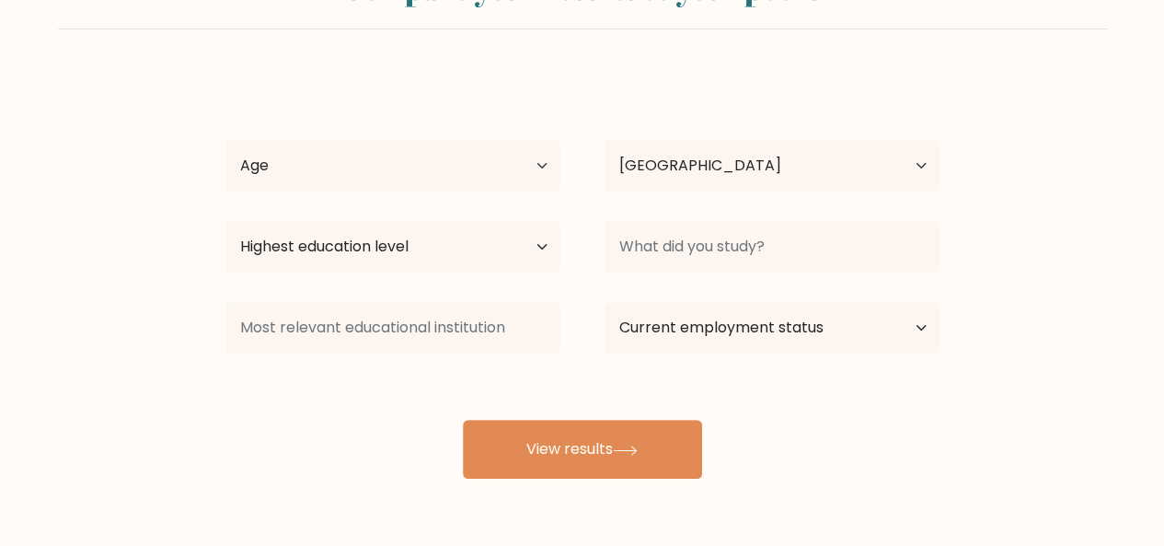
scroll to position [151, 0]
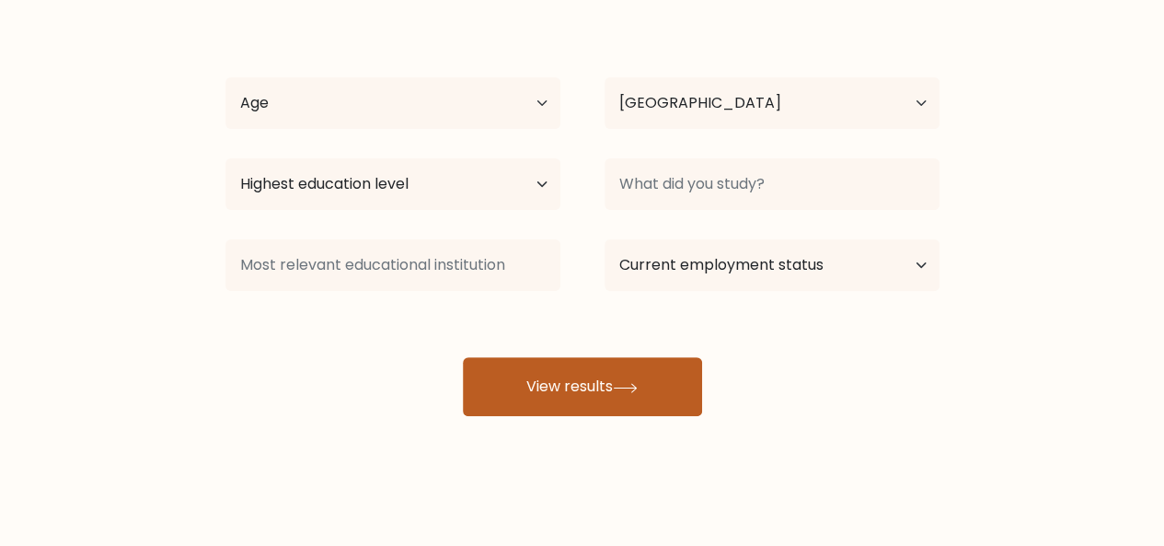
click at [611, 399] on button "View results" at bounding box center [582, 386] width 239 height 59
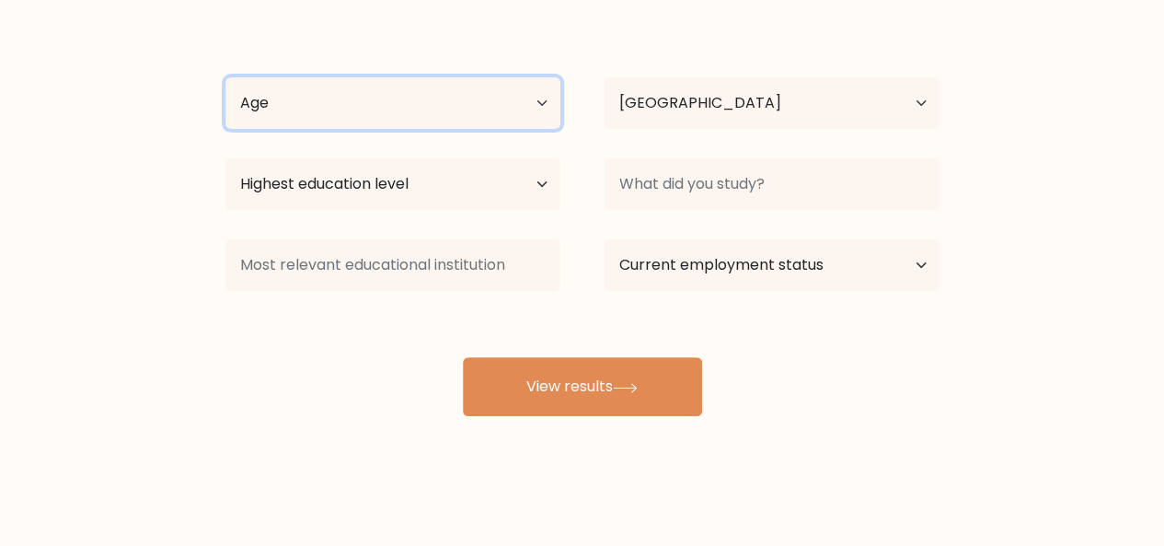
click at [436, 95] on select "Age Under 18 years old 18-24 years old 25-34 years old 35-44 years old 45-54 ye…" at bounding box center [393, 103] width 335 height 52
select select "18_24"
click at [226, 77] on select "Age Under 18 years old 18-24 years old 25-34 years old 35-44 years old 45-54 ye…" at bounding box center [393, 103] width 335 height 52
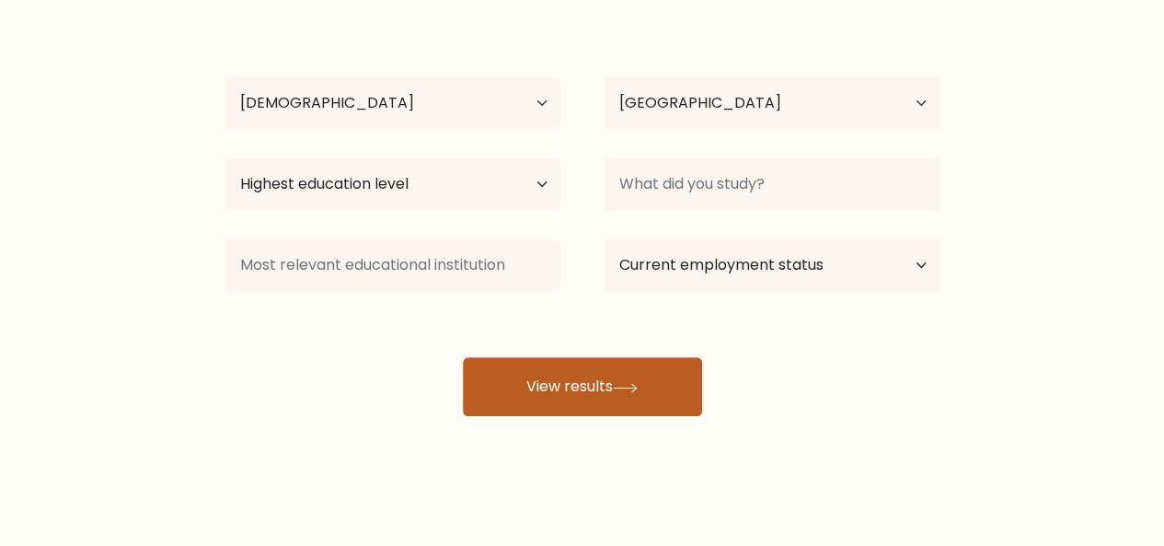
click at [574, 375] on button "View results" at bounding box center [582, 386] width 239 height 59
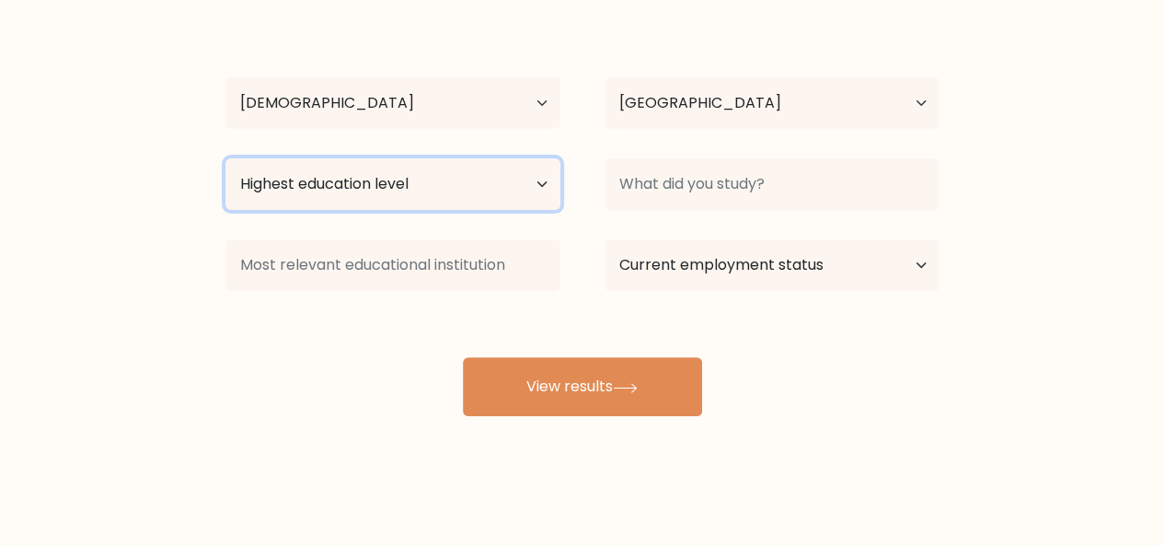
click at [537, 183] on select "Highest education level No schooling Primary Lower Secondary Upper Secondary Oc…" at bounding box center [393, 184] width 335 height 52
select select "upper_secondary"
click at [226, 158] on select "Highest education level No schooling Primary Lower Secondary Upper Secondary Oc…" at bounding box center [393, 184] width 335 height 52
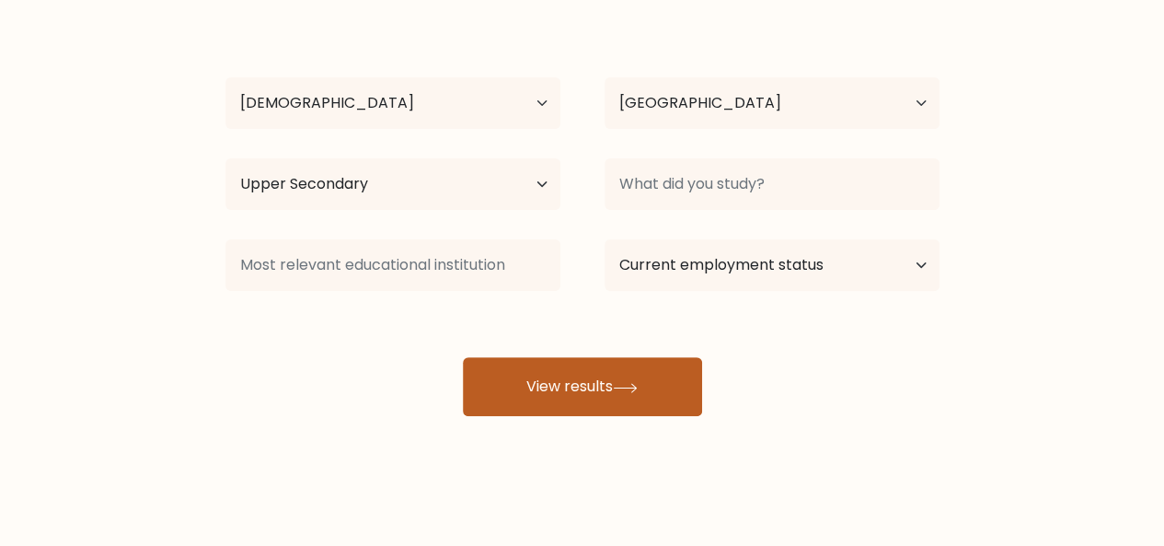
click at [572, 399] on button "View results" at bounding box center [582, 386] width 239 height 59
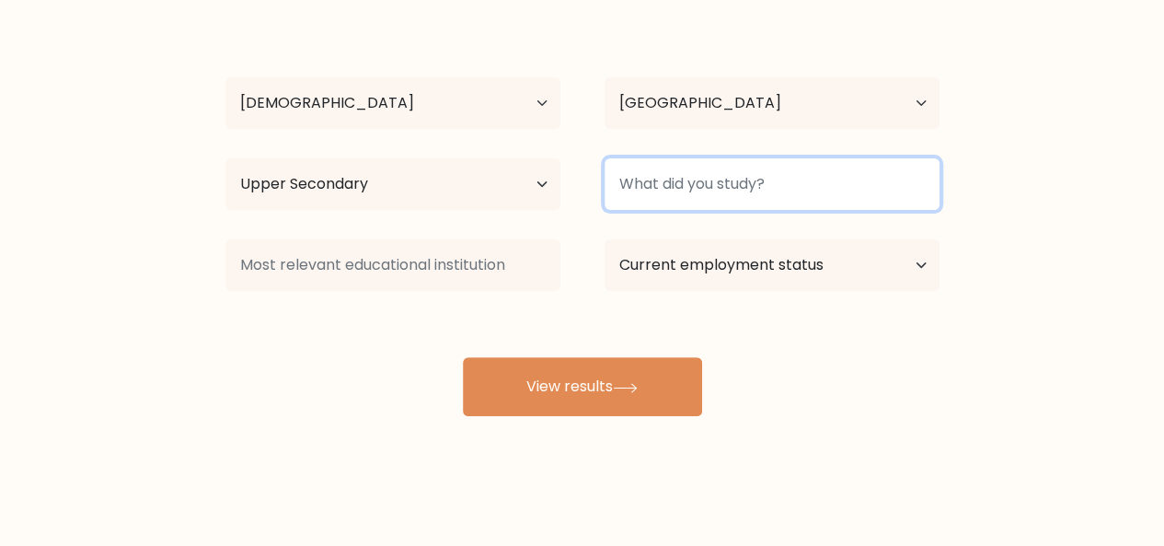
click at [707, 163] on input at bounding box center [772, 184] width 335 height 52
click at [707, 182] on input at bounding box center [772, 184] width 335 height 52
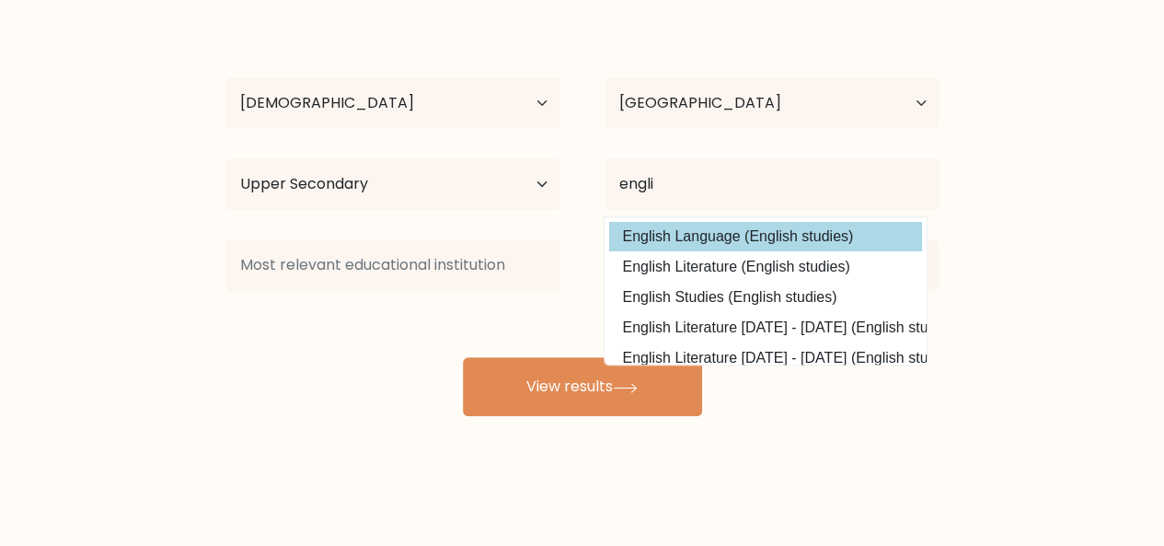
click at [711, 234] on div "Lynnet Ndege Age Under 18 years old 18-24 years old 25-34 years old 35-44 years…" at bounding box center [582, 213] width 736 height 405
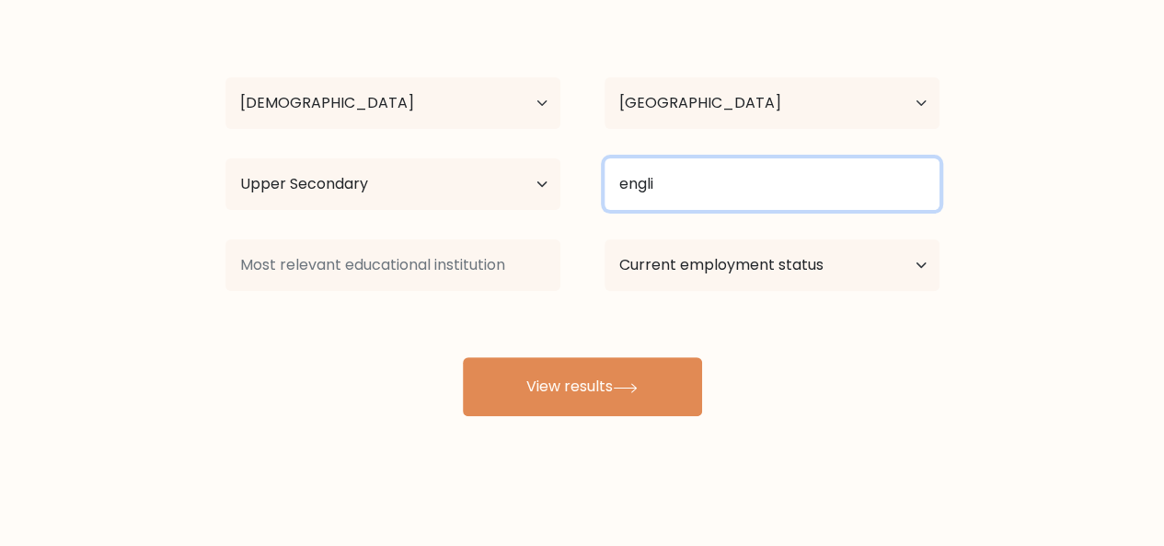
click at [733, 193] on input "engli" at bounding box center [772, 184] width 335 height 52
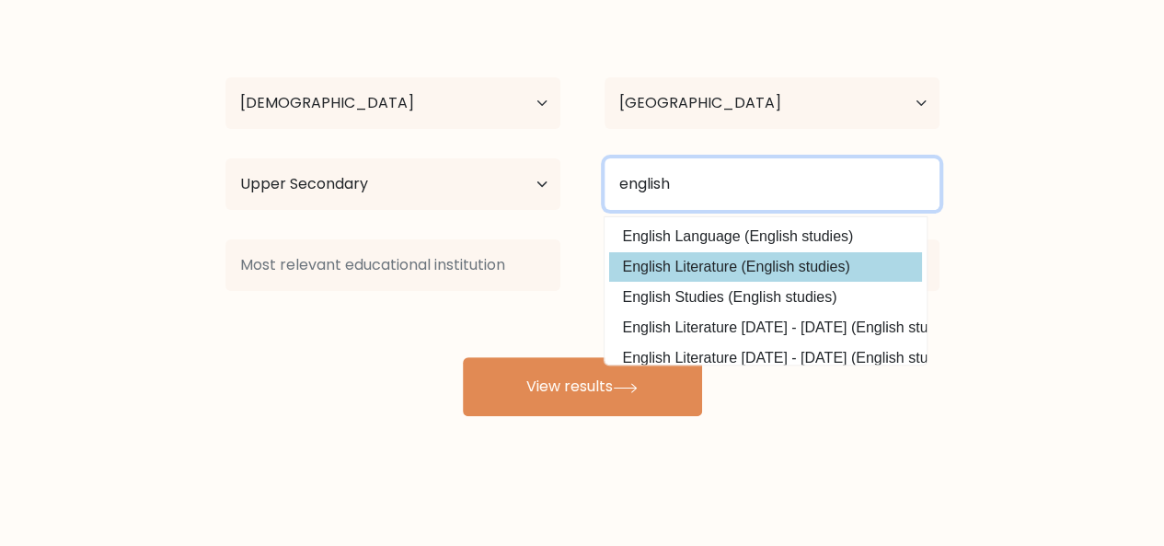
type input "english"
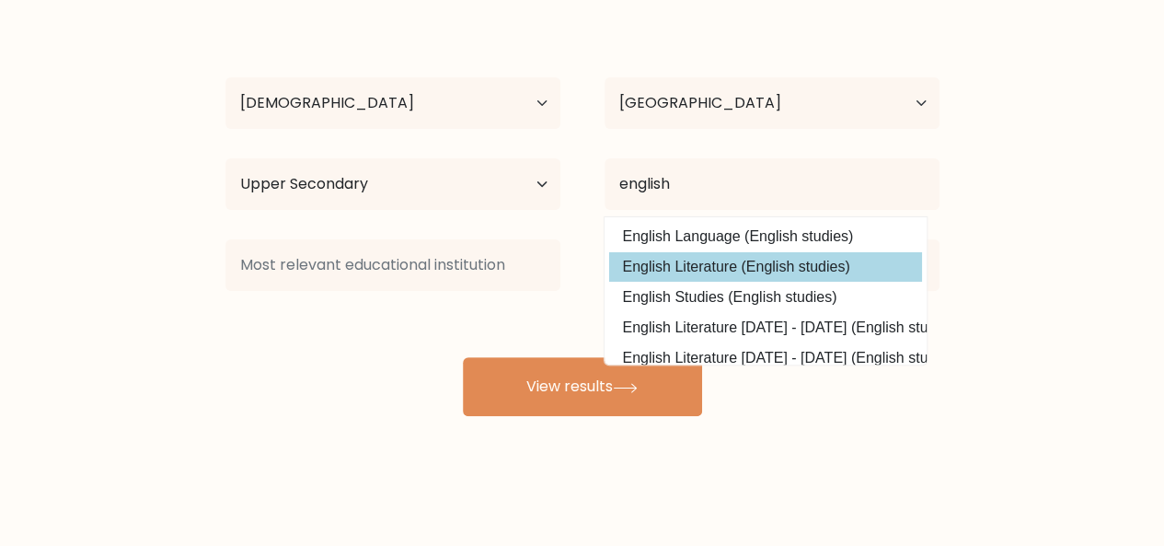
click at [737, 258] on div "Lynnet Ndege Age Under 18 years old 18-24 years old 25-34 years old 35-44 years…" at bounding box center [582, 213] width 736 height 405
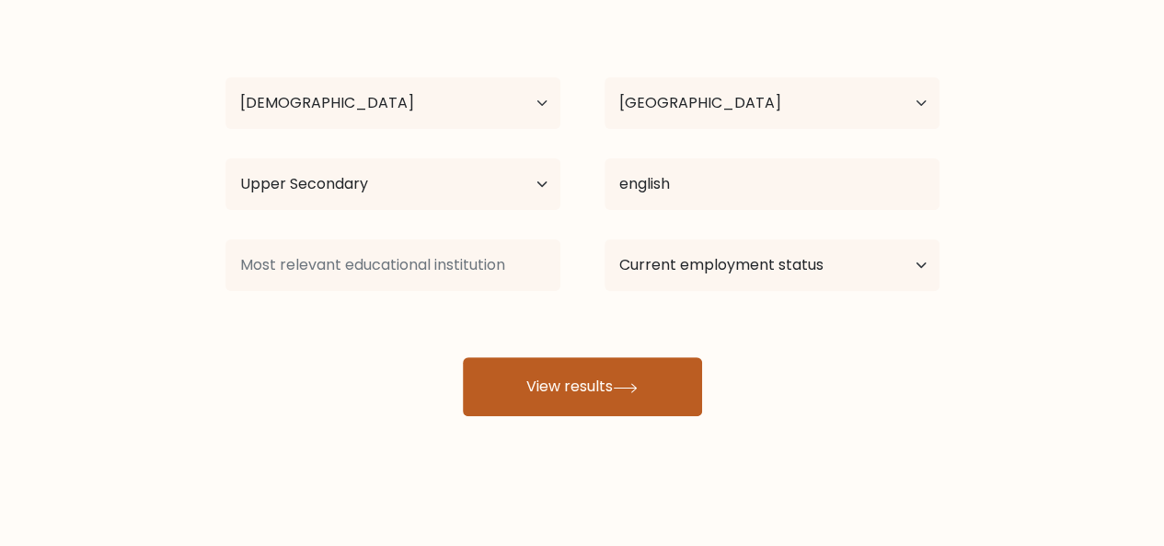
click at [592, 380] on button "View results" at bounding box center [582, 386] width 239 height 59
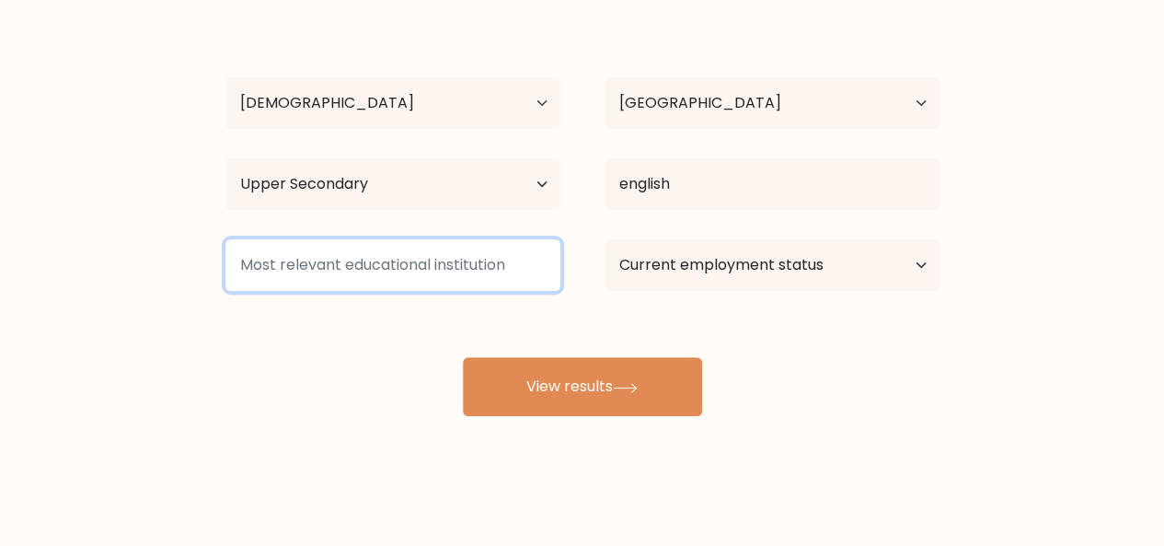
click at [456, 270] on input at bounding box center [393, 265] width 335 height 52
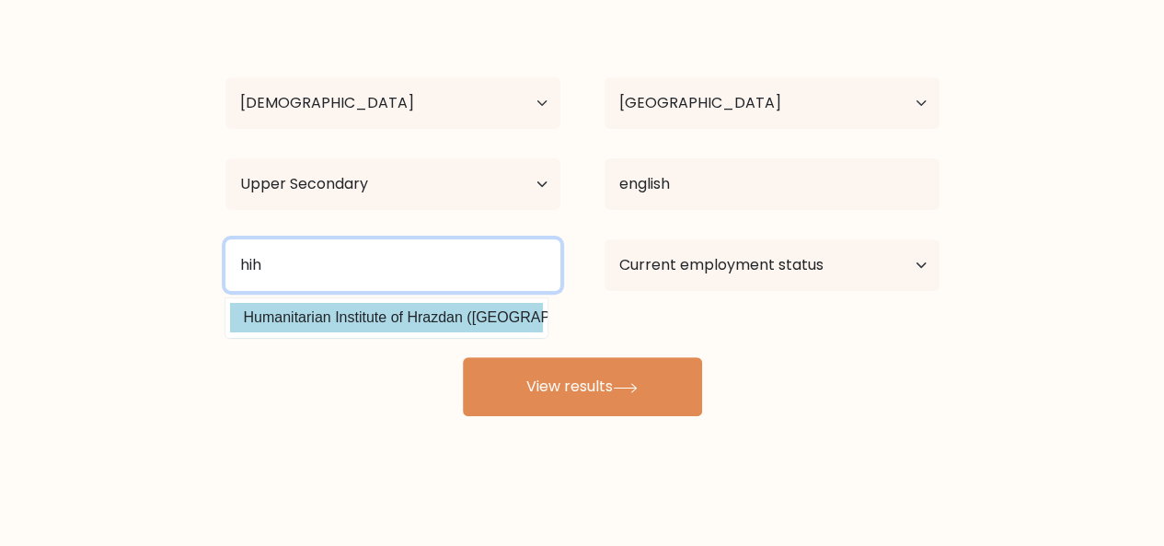
type input "hih"
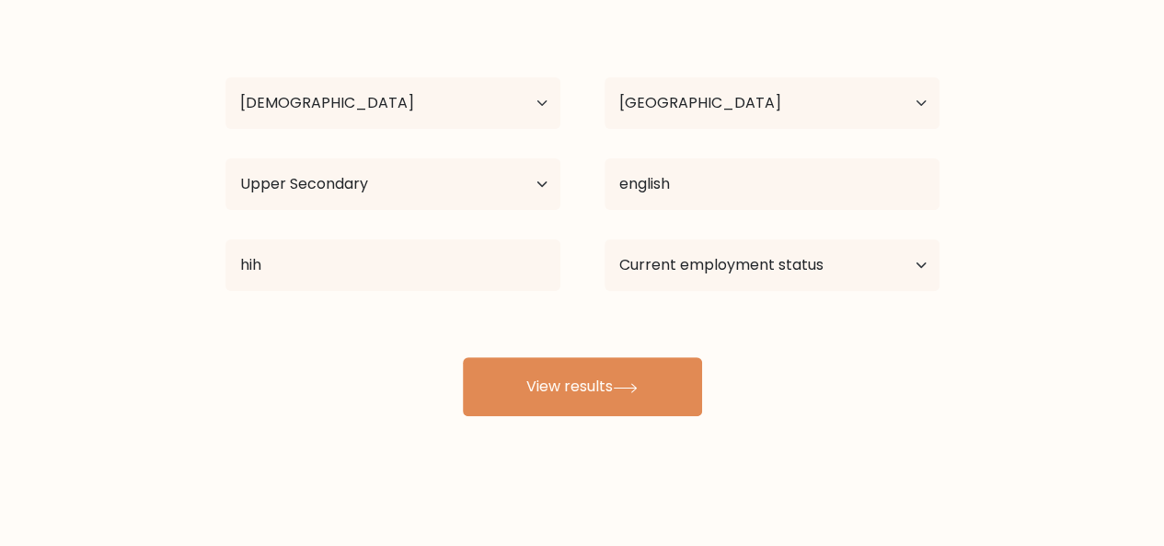
click at [444, 305] on div "Lynnet Ndege Age Under 18 years old 18-24 years old 25-34 years old 35-44 years…" at bounding box center [582, 213] width 736 height 405
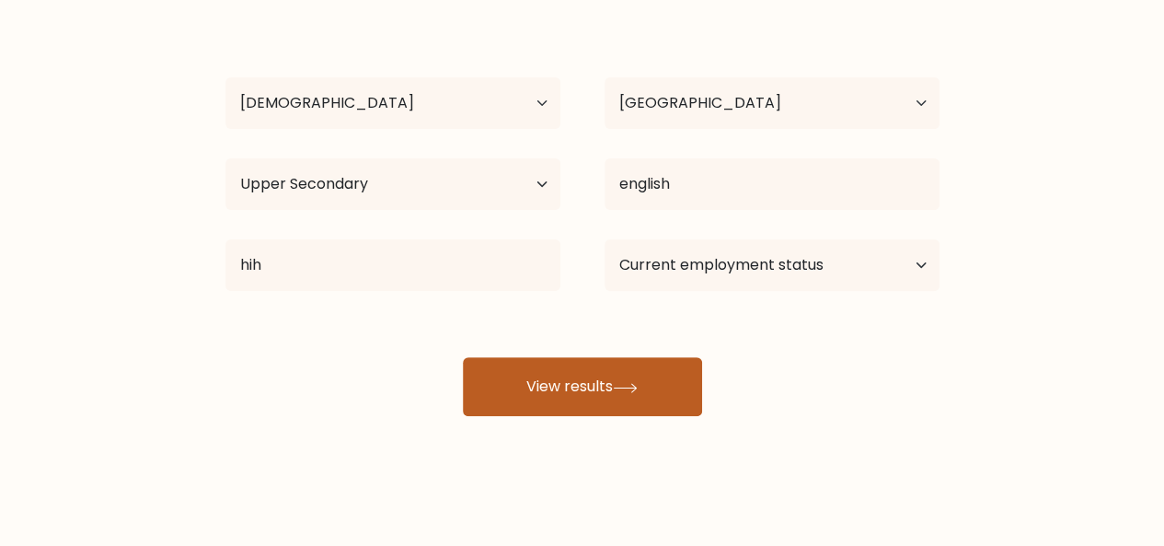
click at [571, 387] on button "View results" at bounding box center [582, 386] width 239 height 59
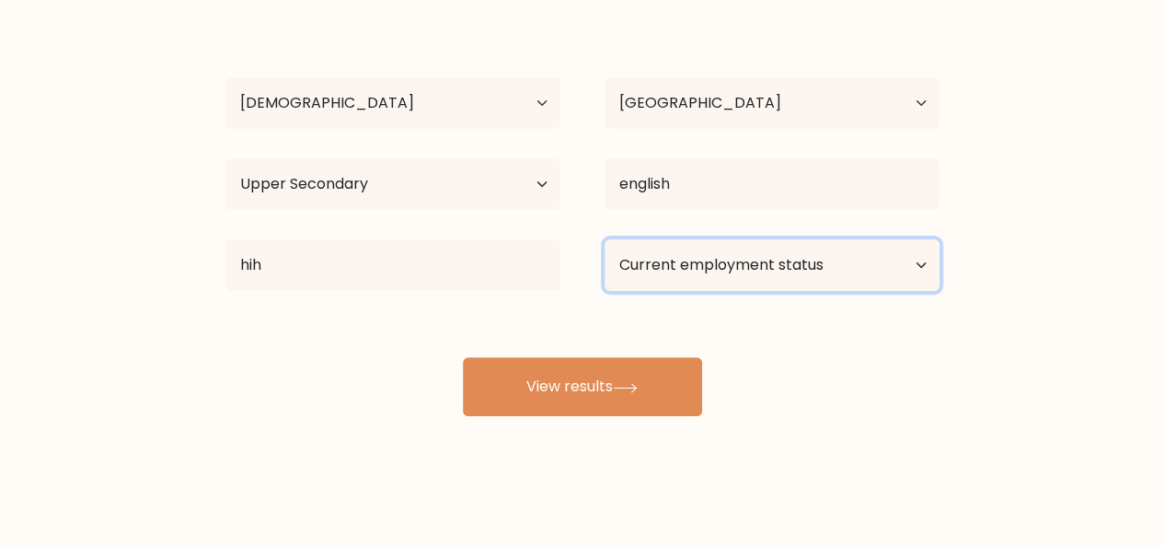
click at [676, 258] on select "Current employment status Employed Student Retired Other / prefer not to answer" at bounding box center [772, 265] width 335 height 52
select select "student"
click at [605, 239] on select "Current employment status Employed Student Retired Other / prefer not to answer" at bounding box center [772, 265] width 335 height 52
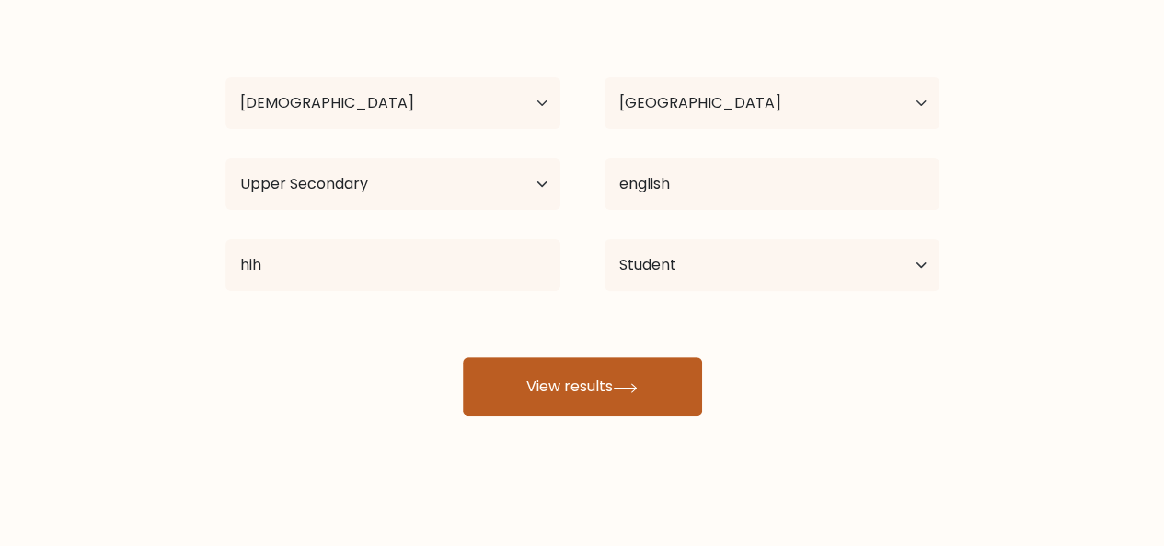
click at [654, 376] on button "View results" at bounding box center [582, 386] width 239 height 59
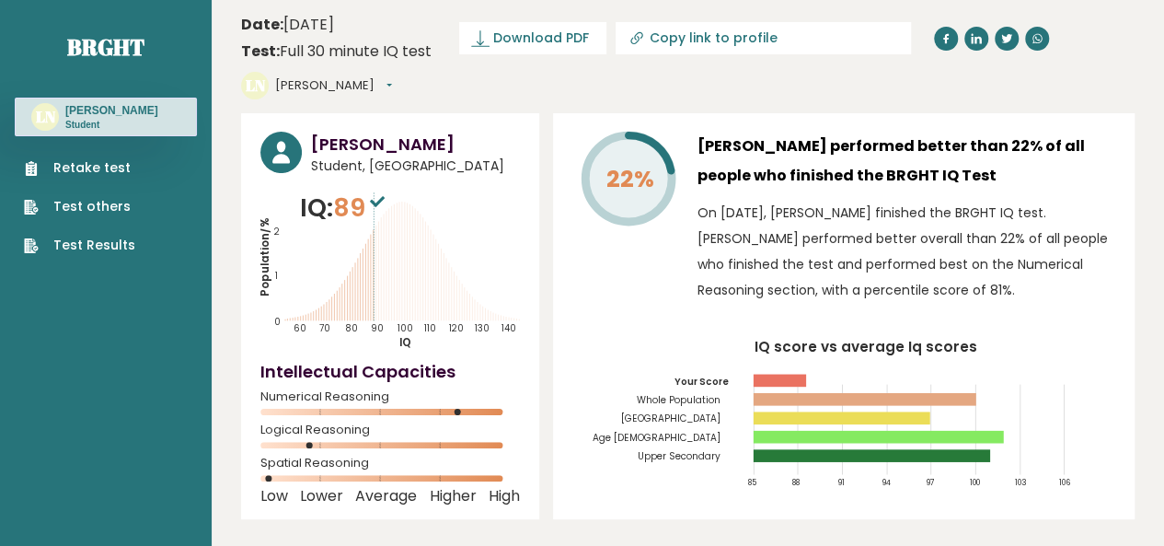
click at [699, 37] on input "Copy link to profile" at bounding box center [775, 37] width 250 height 15
type input "https://brght.org/profile/lynnet-ndege/?utm_source=share&utm_medium=copy&utm_ca…"
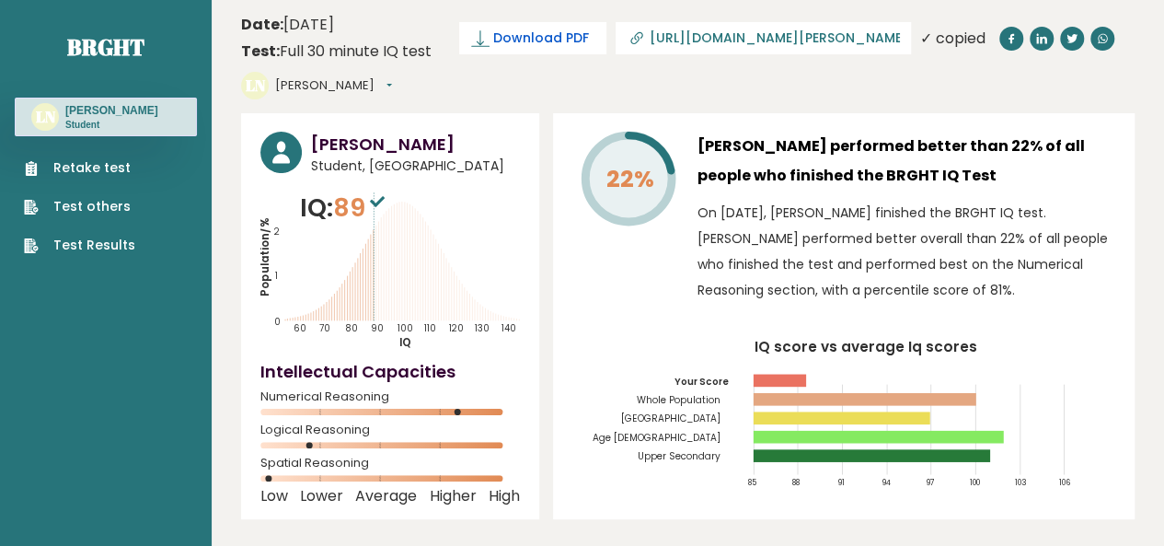
click at [530, 40] on span "Download PDF" at bounding box center [541, 38] width 96 height 19
